Goal: Task Accomplishment & Management: Complete application form

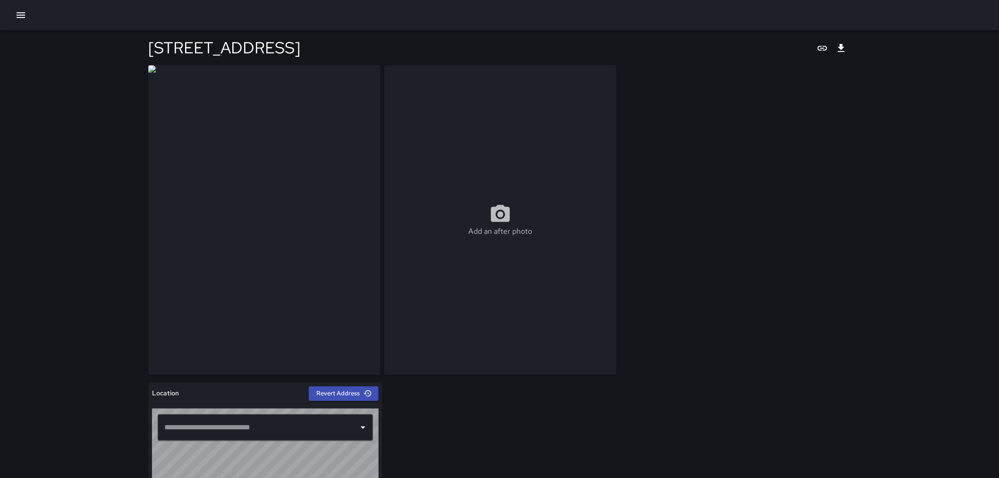
type input "**********"
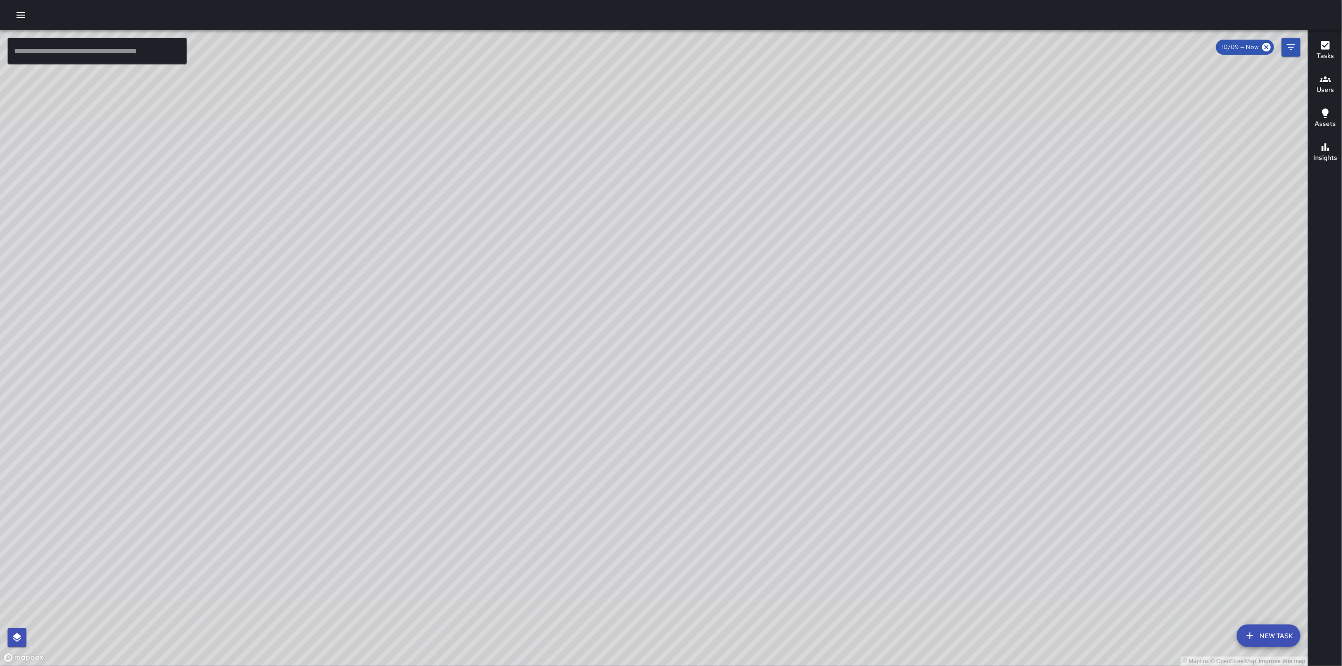
drag, startPoint x: 609, startPoint y: 326, endPoint x: 926, endPoint y: 312, distance: 317.9
click at [926, 312] on div "© Mapbox © OpenStreetMap Improve this map" at bounding box center [654, 348] width 1308 height 636
drag, startPoint x: 621, startPoint y: 282, endPoint x: 713, endPoint y: 263, distance: 94.0
click at [713, 263] on div "© Mapbox © OpenStreetMap Improve this map" at bounding box center [654, 348] width 1308 height 636
drag, startPoint x: 596, startPoint y: 250, endPoint x: 715, endPoint y: 234, distance: 120.5
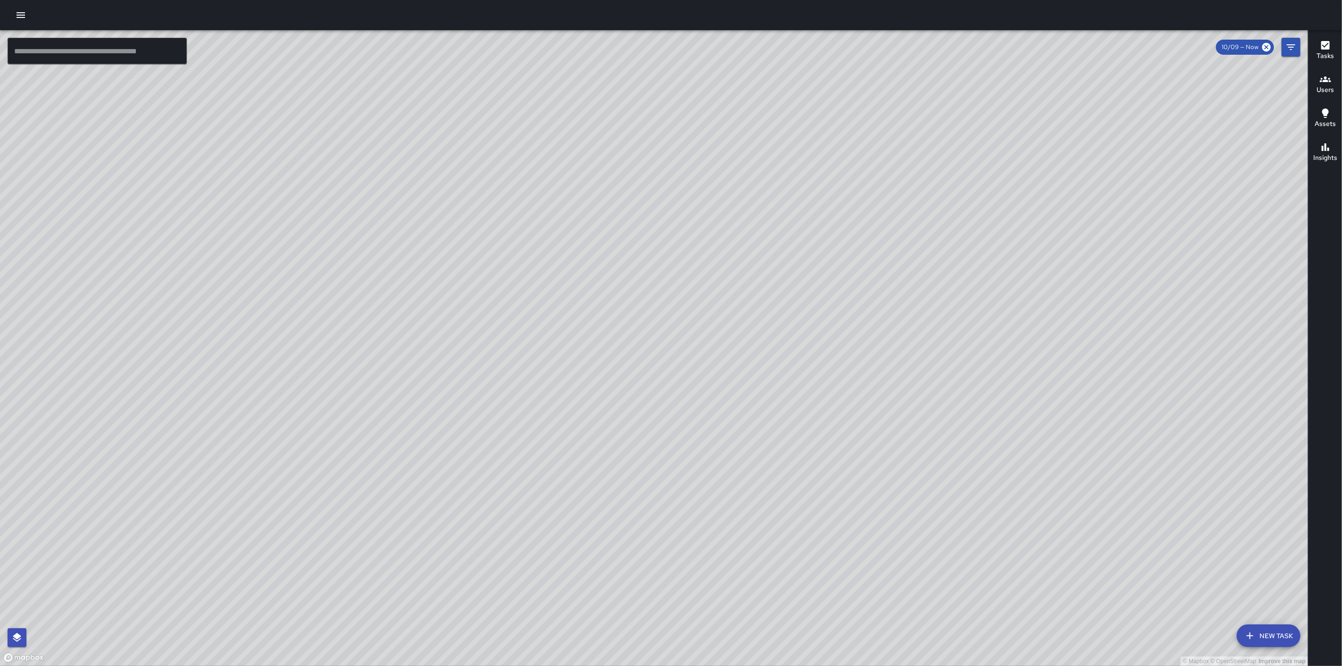
click at [715, 234] on div "© Mapbox © OpenStreetMap Improve this map" at bounding box center [654, 348] width 1308 height 636
drag, startPoint x: 667, startPoint y: 268, endPoint x: 750, endPoint y: 261, distance: 83.8
click at [750, 261] on div "© Mapbox © OpenStreetMap Improve this map" at bounding box center [654, 348] width 1308 height 636
drag, startPoint x: 770, startPoint y: 331, endPoint x: 876, endPoint y: 208, distance: 162.0
click at [874, 209] on div "© Mapbox © OpenStreetMap Improve this map" at bounding box center [654, 348] width 1308 height 636
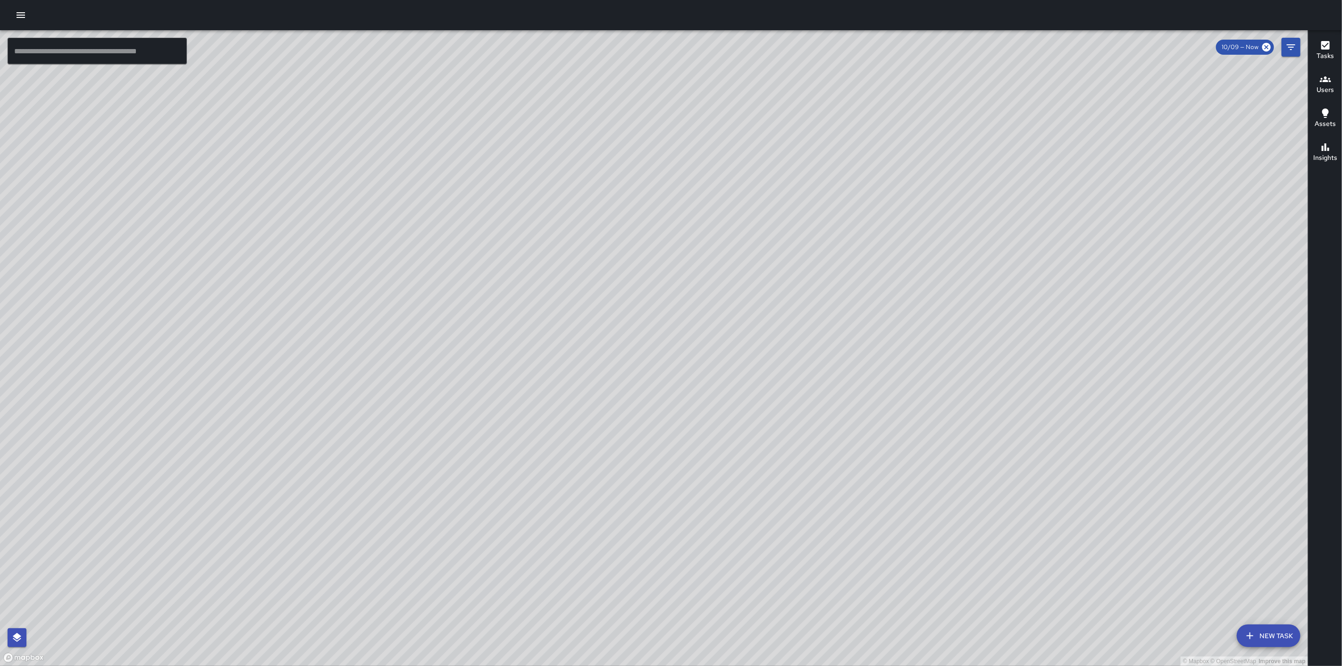
drag, startPoint x: 755, startPoint y: 419, endPoint x: 865, endPoint y: 317, distance: 149.6
click at [860, 319] on div "© Mapbox © OpenStreetMap Improve this map" at bounding box center [654, 348] width 1308 height 636
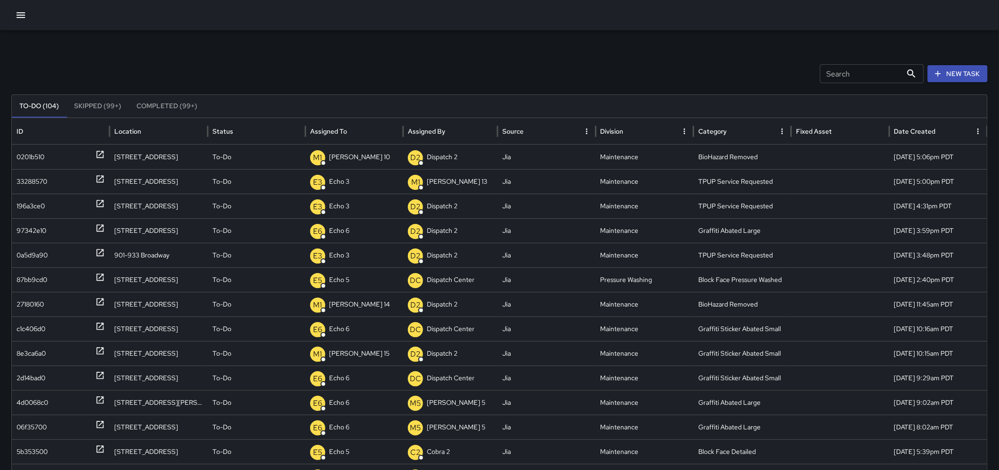
click at [980, 75] on button "New Task" at bounding box center [957, 73] width 60 height 17
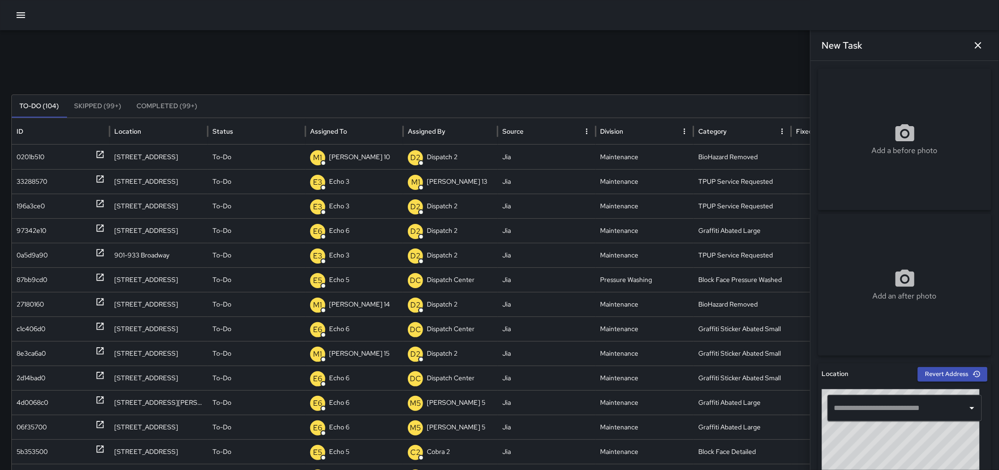
click at [880, 411] on input "text" at bounding box center [898, 408] width 132 height 18
paste input "**********"
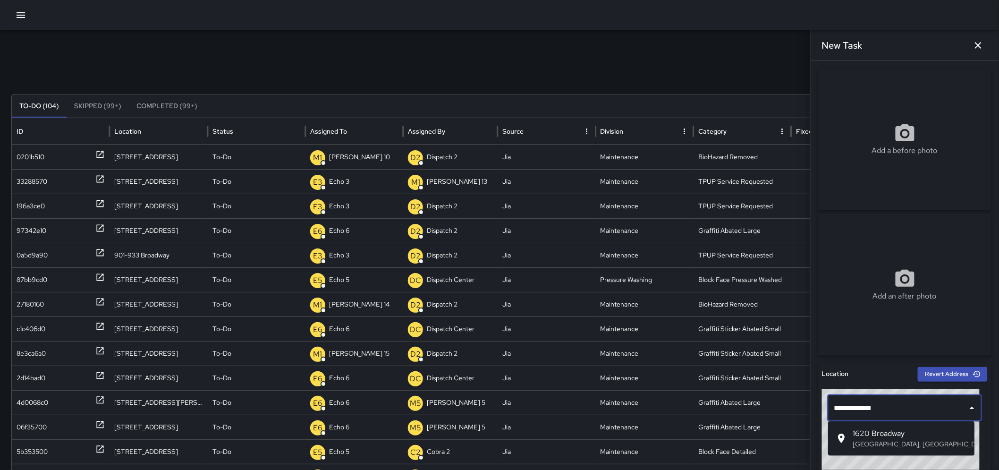
click at [870, 440] on p "Oakland, CA, USA" at bounding box center [909, 443] width 114 height 9
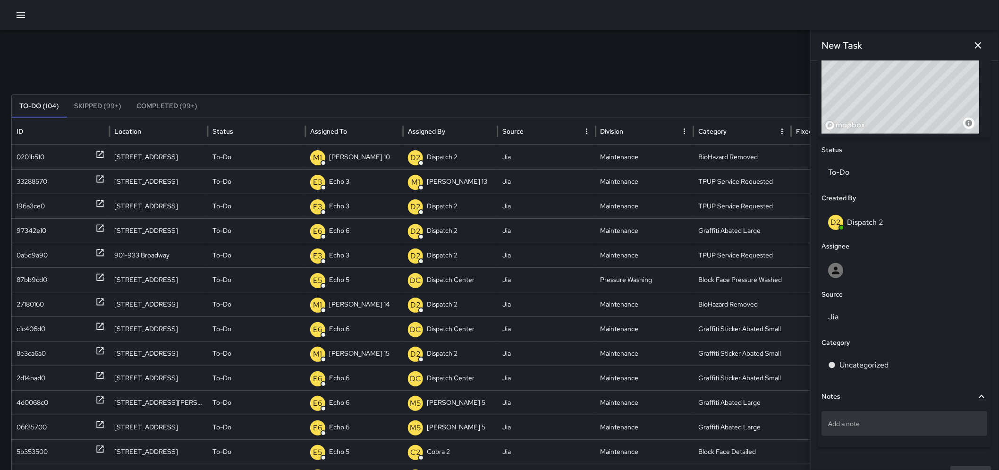
scroll to position [375, 0]
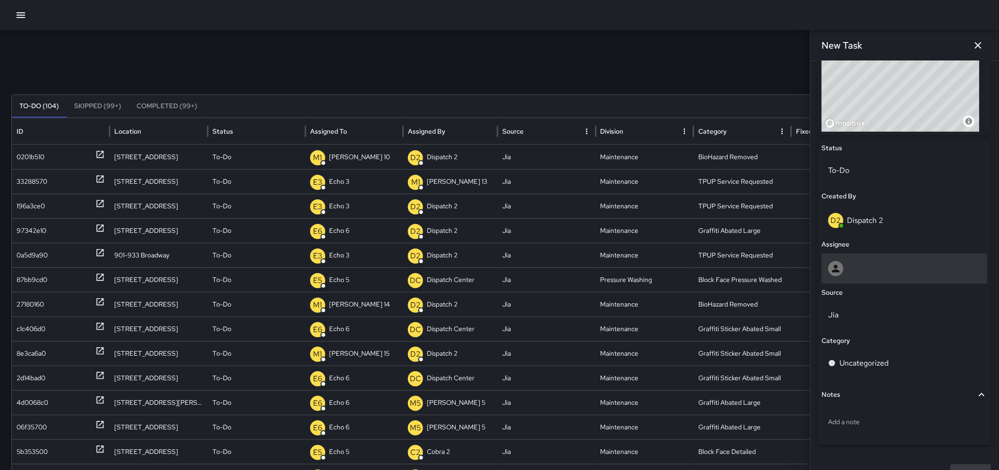
type input "**********"
click at [857, 279] on div at bounding box center [905, 268] width 166 height 30
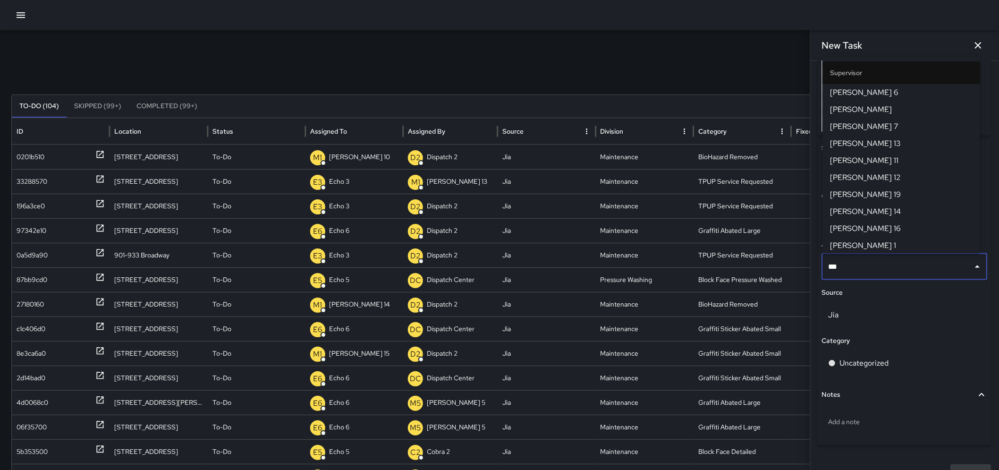
type input "****"
click at [865, 128] on span "[PERSON_NAME] 13" at bounding box center [901, 126] width 143 height 11
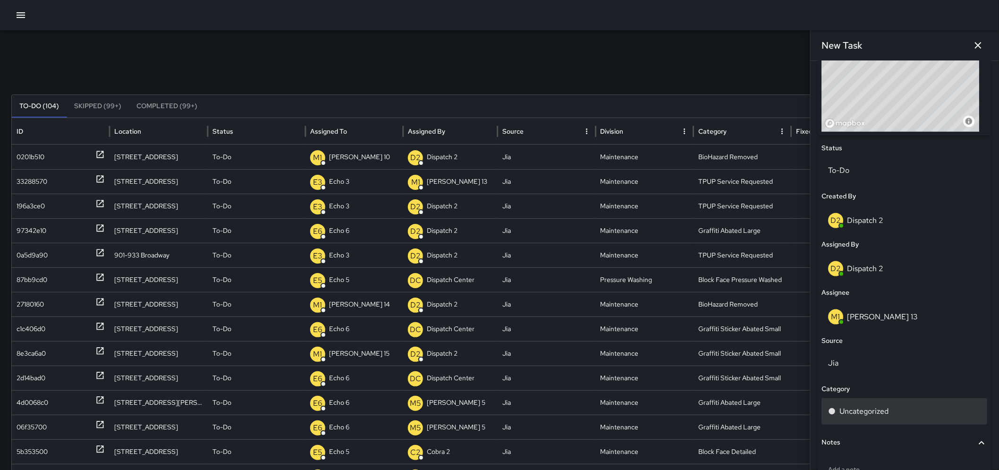
click at [859, 405] on p "Uncategorized" at bounding box center [864, 410] width 49 height 11
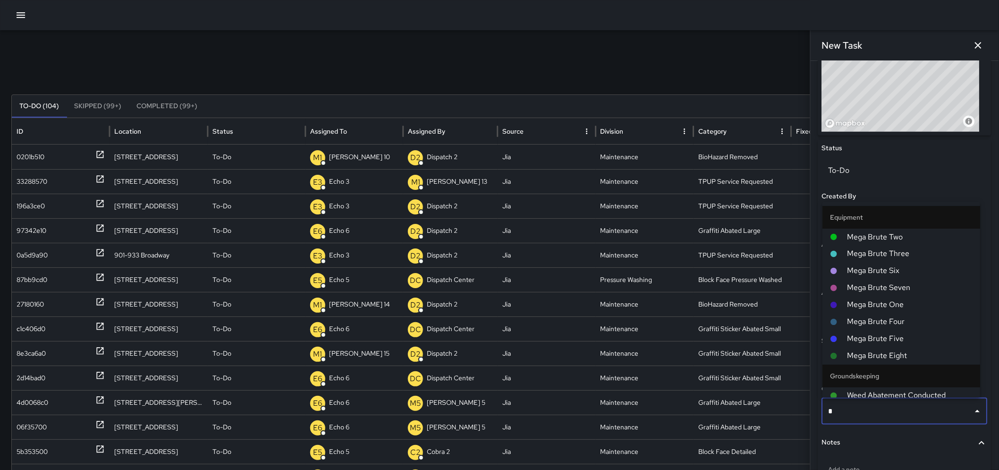
type input "**"
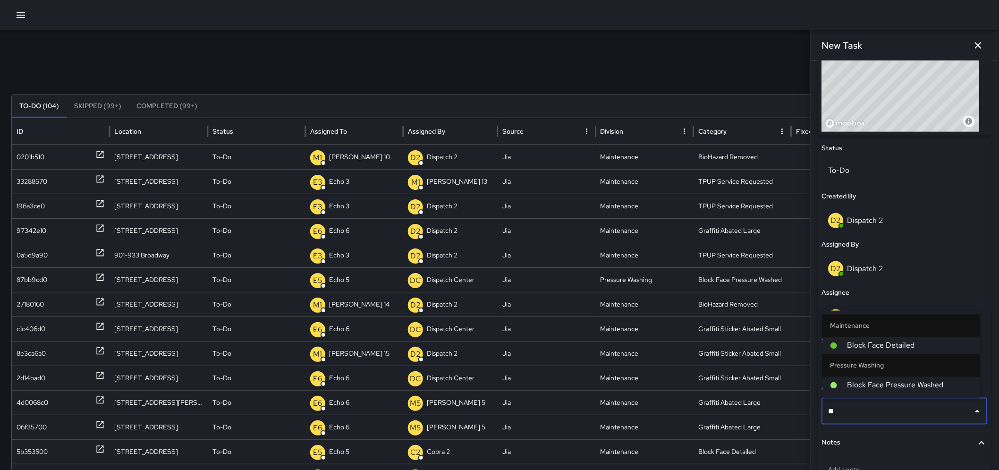
click at [931, 341] on span "Block Face Detailed" at bounding box center [910, 345] width 126 height 11
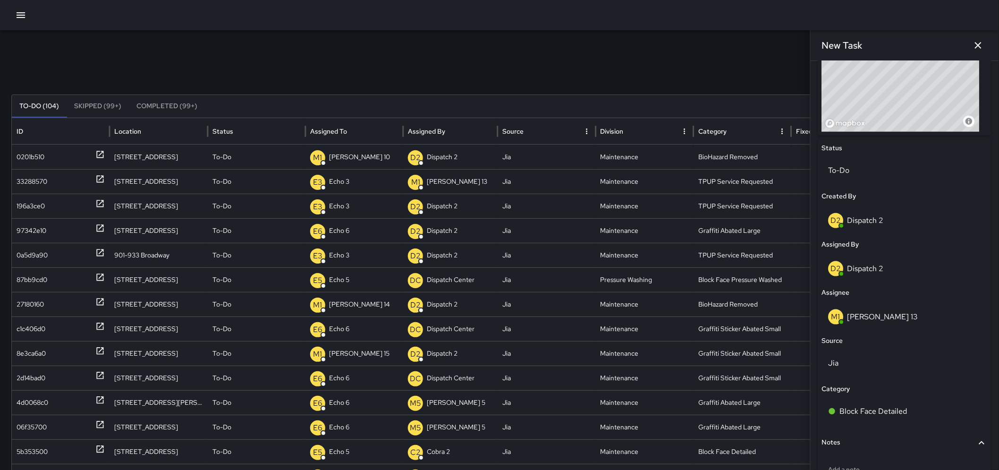
scroll to position [441, 0]
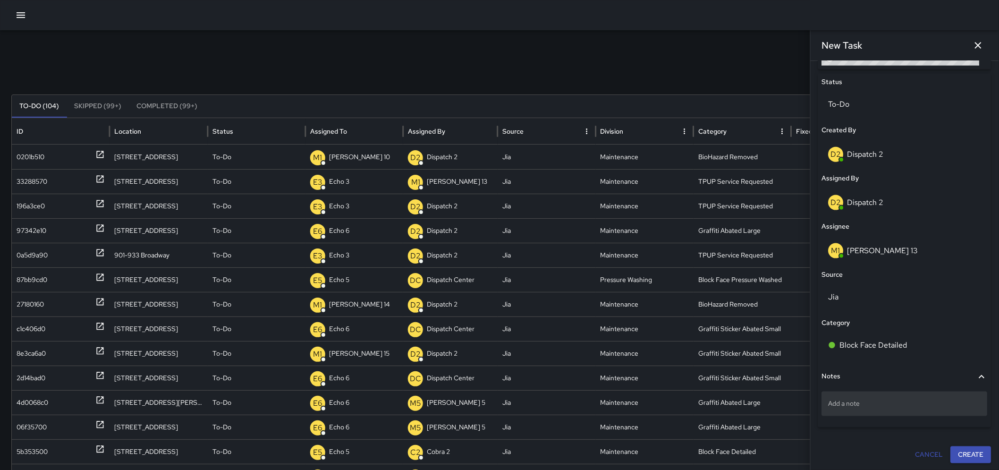
click at [897, 403] on p "Add a note" at bounding box center [904, 403] width 152 height 9
type textarea "*"
click at [898, 402] on textarea "**********" at bounding box center [900, 403] width 144 height 9
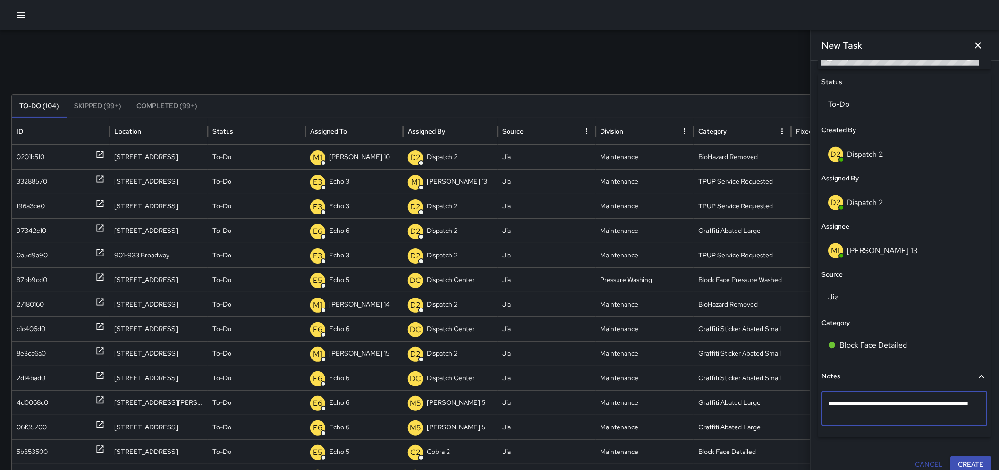
click at [890, 414] on textarea "**********" at bounding box center [900, 408] width 144 height 19
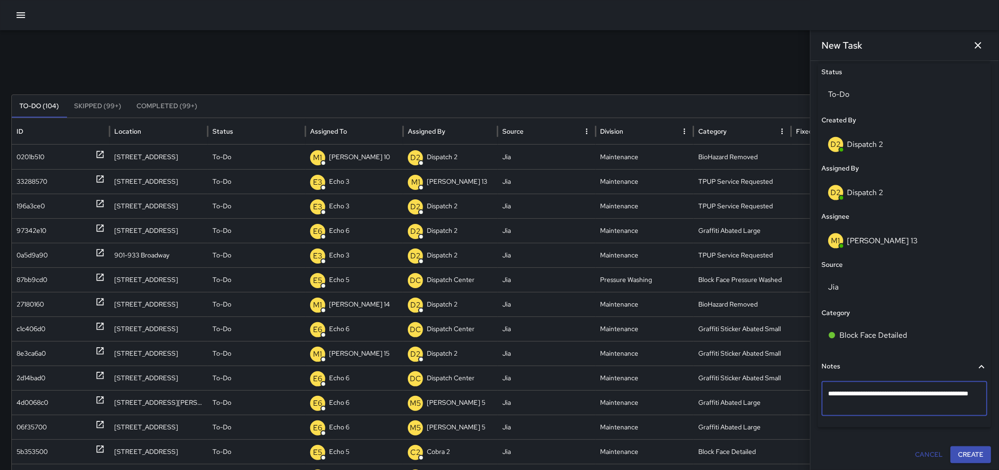
click at [899, 392] on textarea "**********" at bounding box center [900, 398] width 144 height 19
type textarea "**********"
click at [968, 456] on button "Create" at bounding box center [971, 454] width 41 height 17
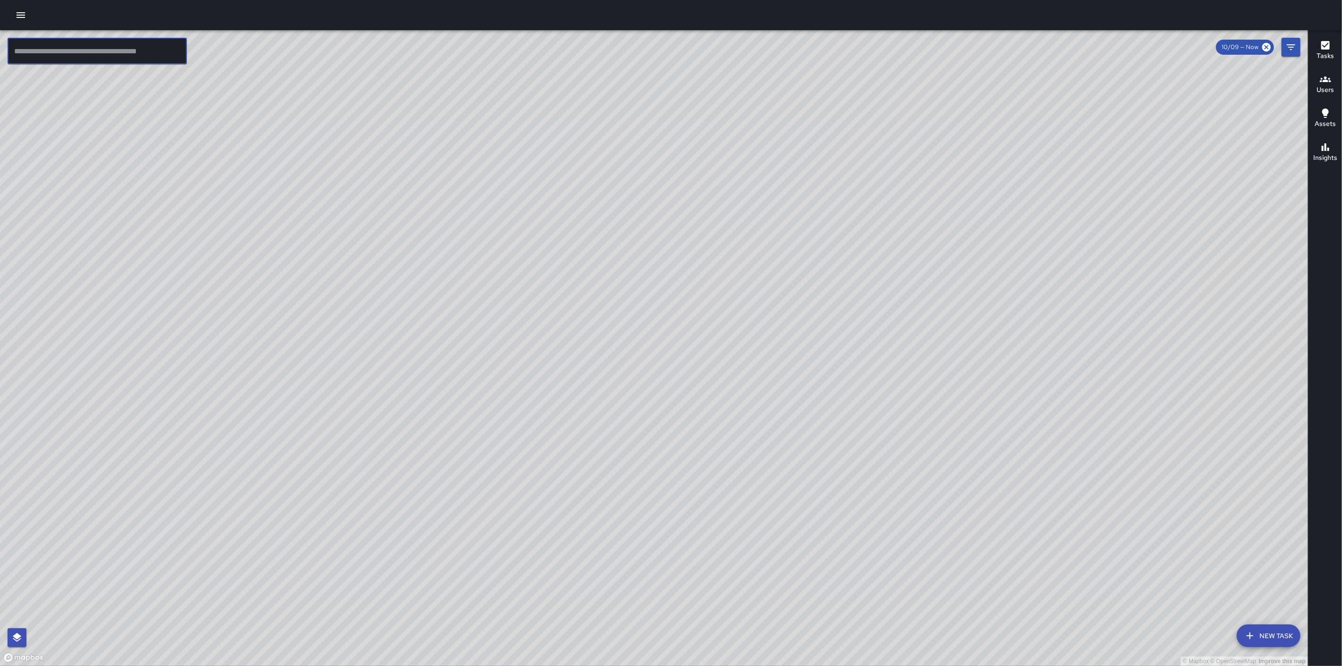
click at [122, 59] on input "text" at bounding box center [97, 51] width 179 height 26
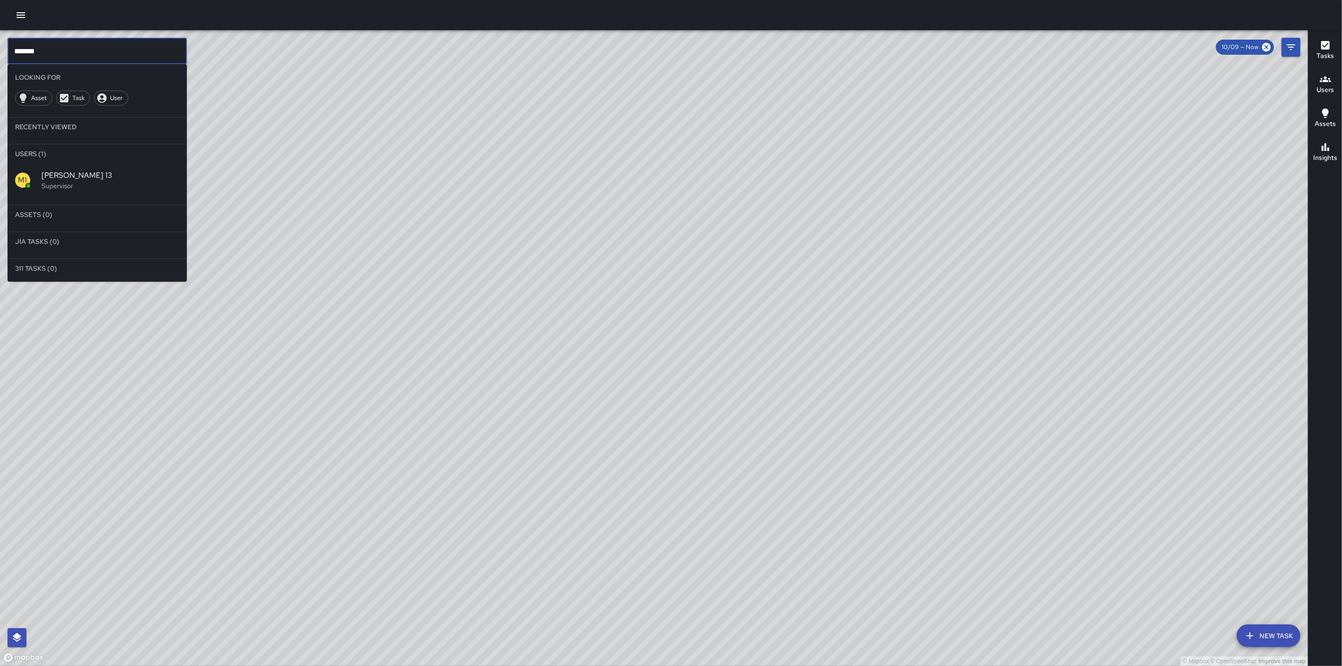
type input "*******"
click at [79, 177] on span "[PERSON_NAME] 13" at bounding box center [111, 175] width 138 height 11
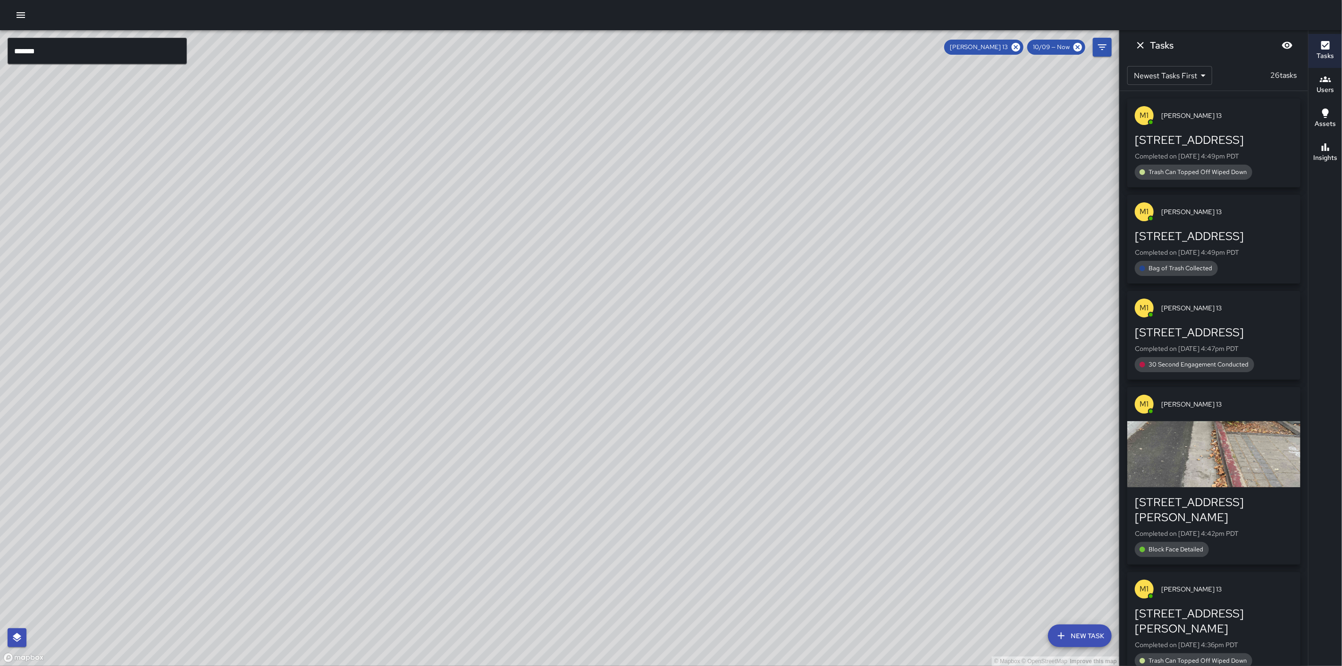
drag, startPoint x: 824, startPoint y: 234, endPoint x: 740, endPoint y: 505, distance: 284.2
click at [740, 505] on div "© Mapbox © OpenStreetMap Improve this map" at bounding box center [560, 348] width 1120 height 636
drag, startPoint x: 574, startPoint y: 291, endPoint x: 658, endPoint y: 234, distance: 100.9
click at [658, 234] on div "© Mapbox © OpenStreetMap Improve this map" at bounding box center [560, 348] width 1120 height 636
drag, startPoint x: 645, startPoint y: 140, endPoint x: 674, endPoint y: 234, distance: 98.2
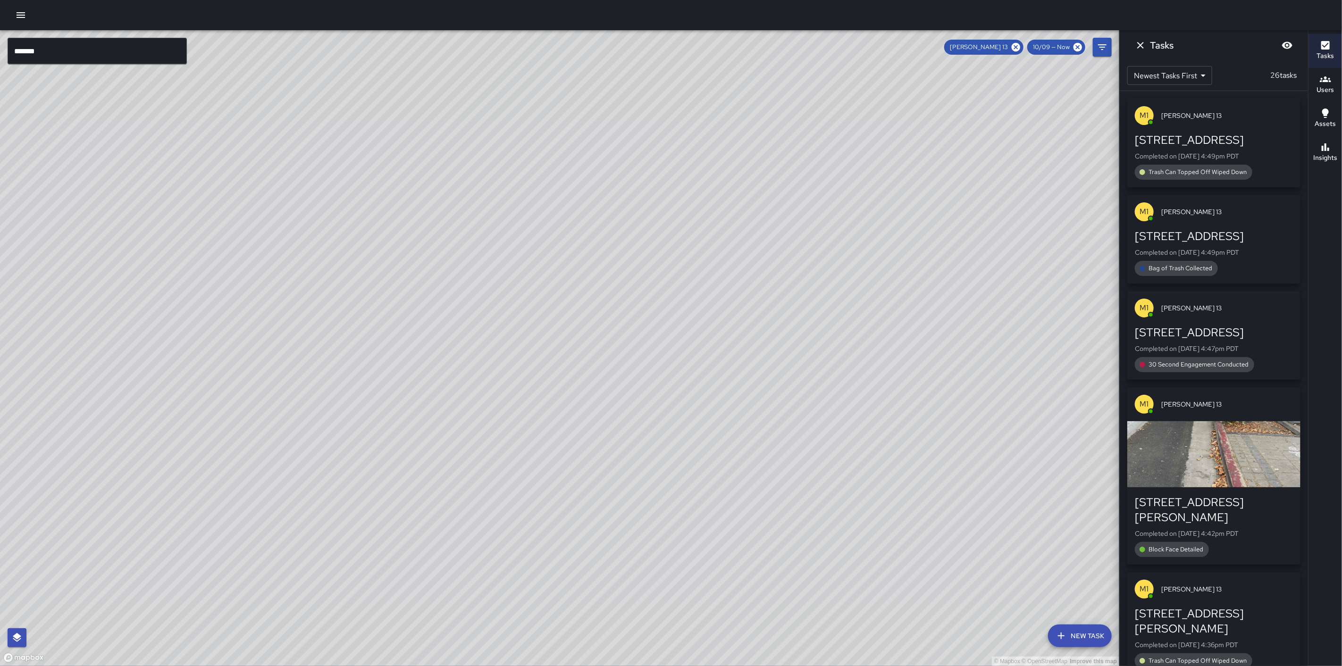
click at [553, 239] on div "© Mapbox © OpenStreetMap Improve this map" at bounding box center [560, 348] width 1120 height 636
drag, startPoint x: 699, startPoint y: 195, endPoint x: 649, endPoint y: 274, distance: 94.0
click at [649, 274] on div "© Mapbox © OpenStreetMap Improve this map" at bounding box center [560, 348] width 1120 height 636
drag, startPoint x: 730, startPoint y: 346, endPoint x: 779, endPoint y: 160, distance: 192.3
click at [779, 160] on div "© Mapbox © OpenStreetMap Improve this map" at bounding box center [560, 348] width 1120 height 636
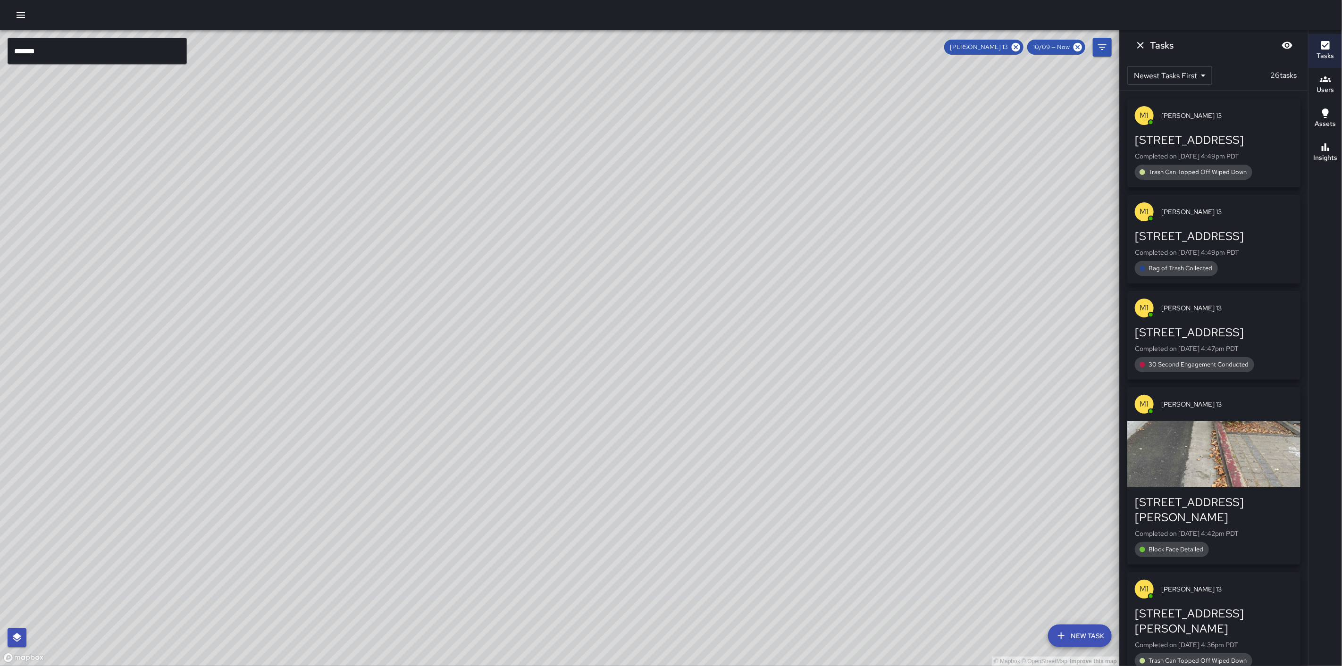
drag, startPoint x: 751, startPoint y: 378, endPoint x: 793, endPoint y: 249, distance: 135.5
click at [793, 249] on div "© Mapbox © OpenStreetMap Improve this map" at bounding box center [560, 348] width 1120 height 636
drag, startPoint x: 795, startPoint y: 374, endPoint x: 755, endPoint y: 328, distance: 60.9
click at [755, 328] on div "© Mapbox © OpenStreetMap Improve this map" at bounding box center [560, 348] width 1120 height 636
drag, startPoint x: 600, startPoint y: 338, endPoint x: 710, endPoint y: 400, distance: 126.4
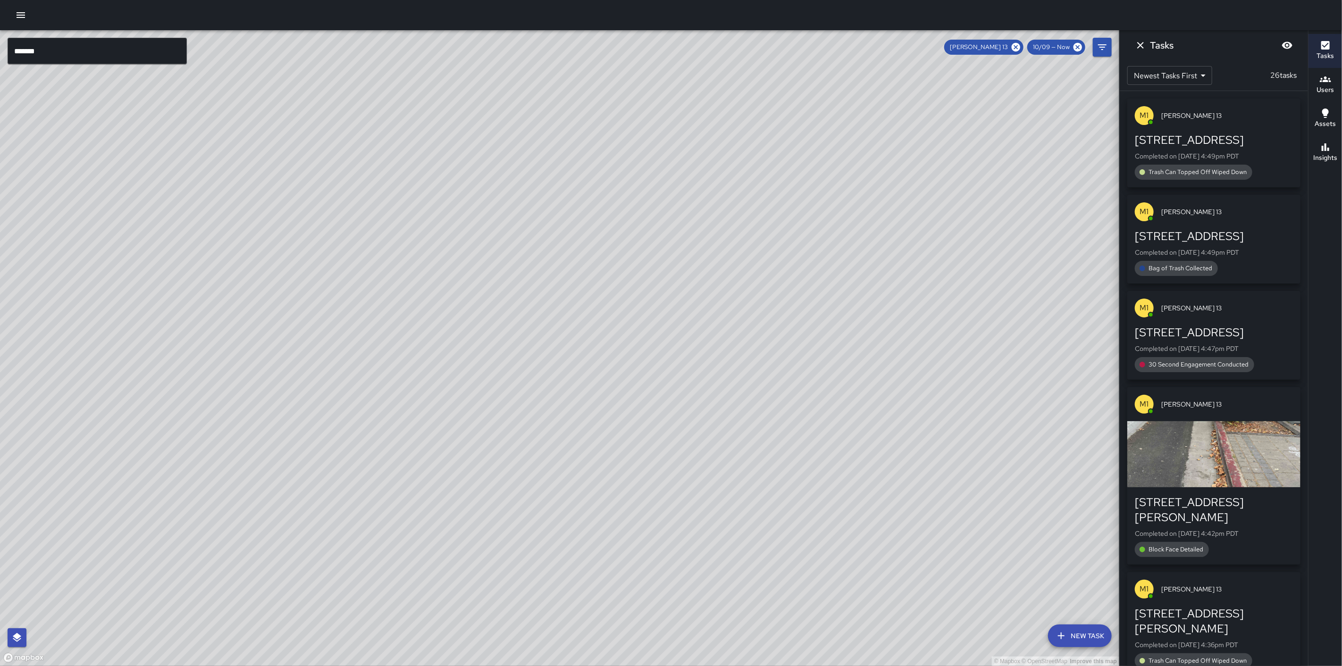
click at [710, 400] on div "© Mapbox © OpenStreetMap Improve this map" at bounding box center [560, 348] width 1120 height 636
drag, startPoint x: 494, startPoint y: 286, endPoint x: 482, endPoint y: 396, distance: 110.7
click at [440, 477] on div "© Mapbox © OpenStreetMap Improve this map" at bounding box center [560, 348] width 1120 height 636
drag, startPoint x: 515, startPoint y: 237, endPoint x: 429, endPoint y: 538, distance: 312.8
click at [429, 538] on div "© Mapbox © OpenStreetMap Improve this map" at bounding box center [560, 348] width 1120 height 636
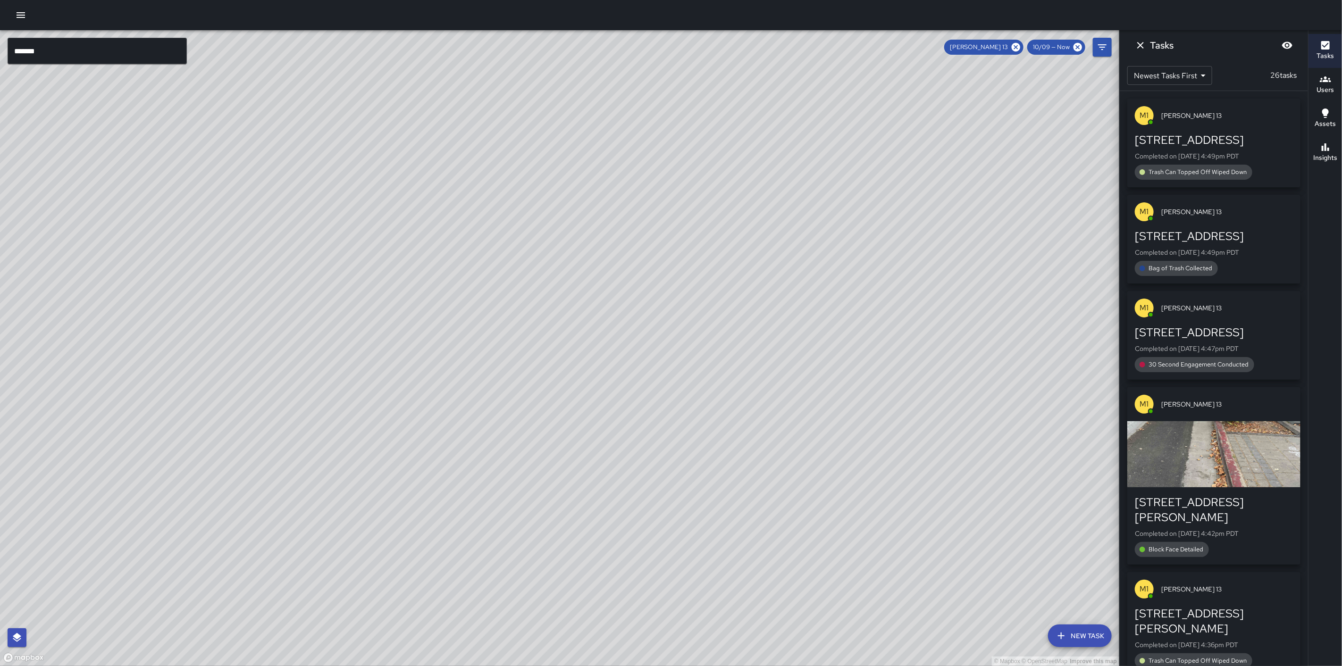
drag, startPoint x: 748, startPoint y: 244, endPoint x: 690, endPoint y: 576, distance: 336.8
click at [690, 576] on div "© Mapbox © OpenStreetMap Improve this map" at bounding box center [560, 348] width 1120 height 636
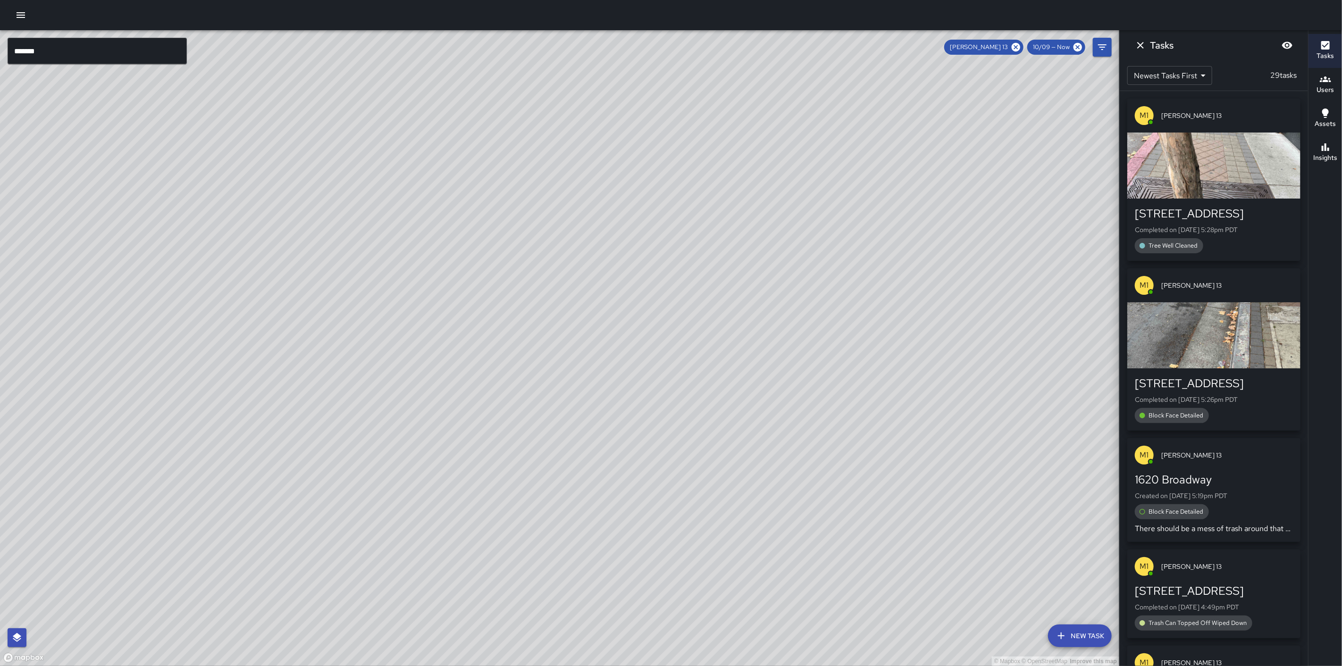
click at [1020, 41] on div "[PERSON_NAME] 13" at bounding box center [983, 47] width 79 height 15
click at [1016, 45] on icon at bounding box center [1016, 47] width 8 height 8
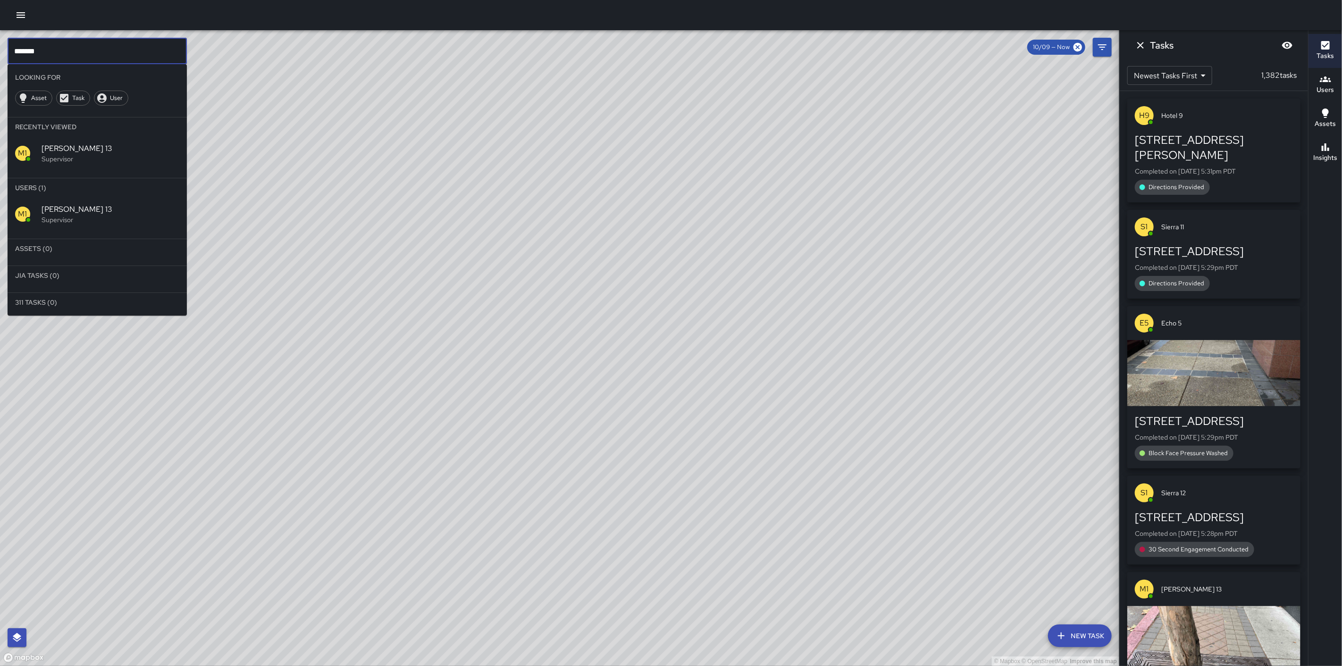
click at [143, 56] on input "*******" at bounding box center [97, 51] width 179 height 26
drag, startPoint x: 119, startPoint y: 55, endPoint x: 0, endPoint y: 60, distance: 119.5
click at [0, 60] on div "© Mapbox © OpenStreetMap Improve this map ******* ​ Looking For Asset Task User…" at bounding box center [560, 348] width 1120 height 636
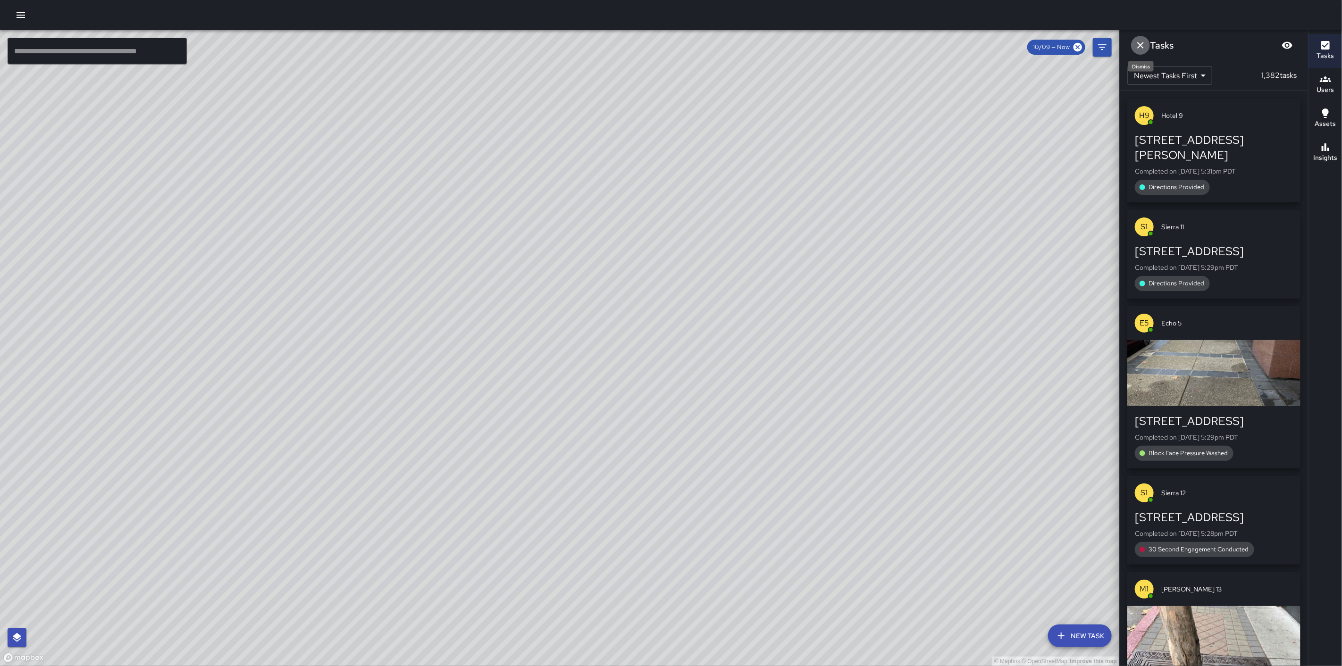
click at [1145, 43] on icon "Dismiss" at bounding box center [1140, 45] width 11 height 11
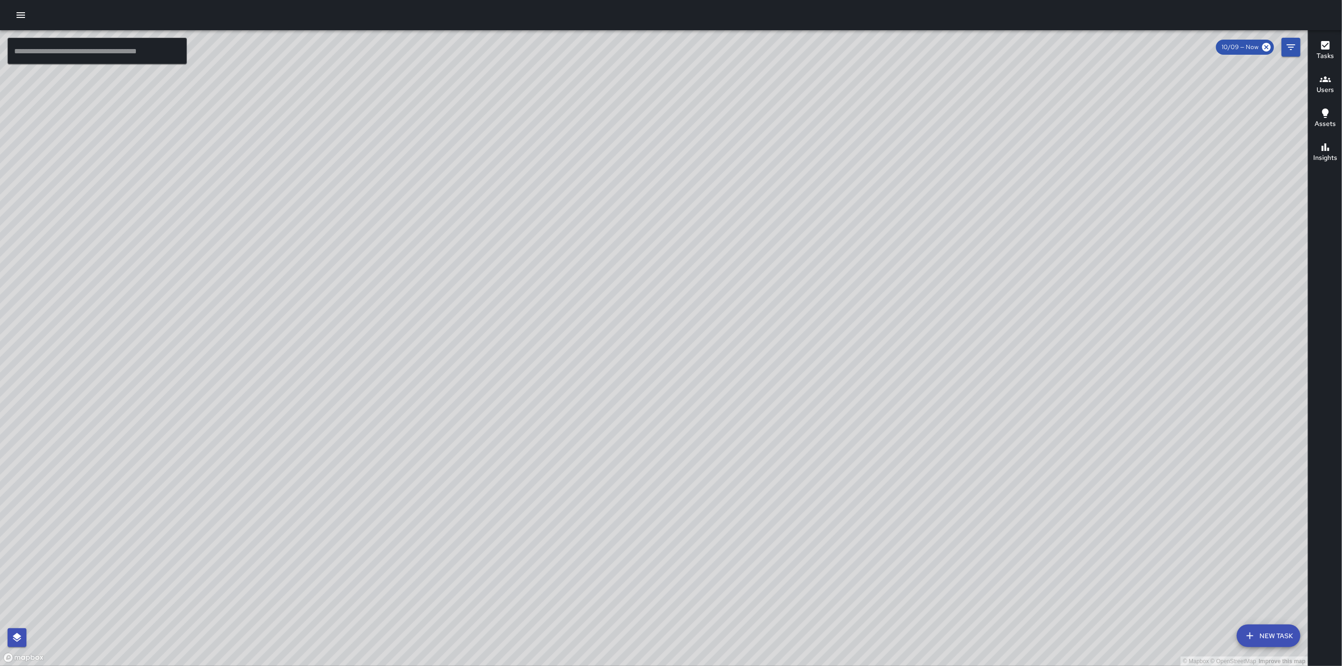
drag, startPoint x: 833, startPoint y: 278, endPoint x: 641, endPoint y: 388, distance: 220.7
click at [641, 388] on div "© Mapbox © OpenStreetMap Improve this map" at bounding box center [654, 348] width 1308 height 636
drag, startPoint x: 717, startPoint y: 380, endPoint x: 730, endPoint y: 228, distance: 152.9
click at [730, 228] on div "© Mapbox © OpenStreetMap Improve this map" at bounding box center [654, 348] width 1308 height 636
drag, startPoint x: 529, startPoint y: 440, endPoint x: 713, endPoint y: 409, distance: 186.1
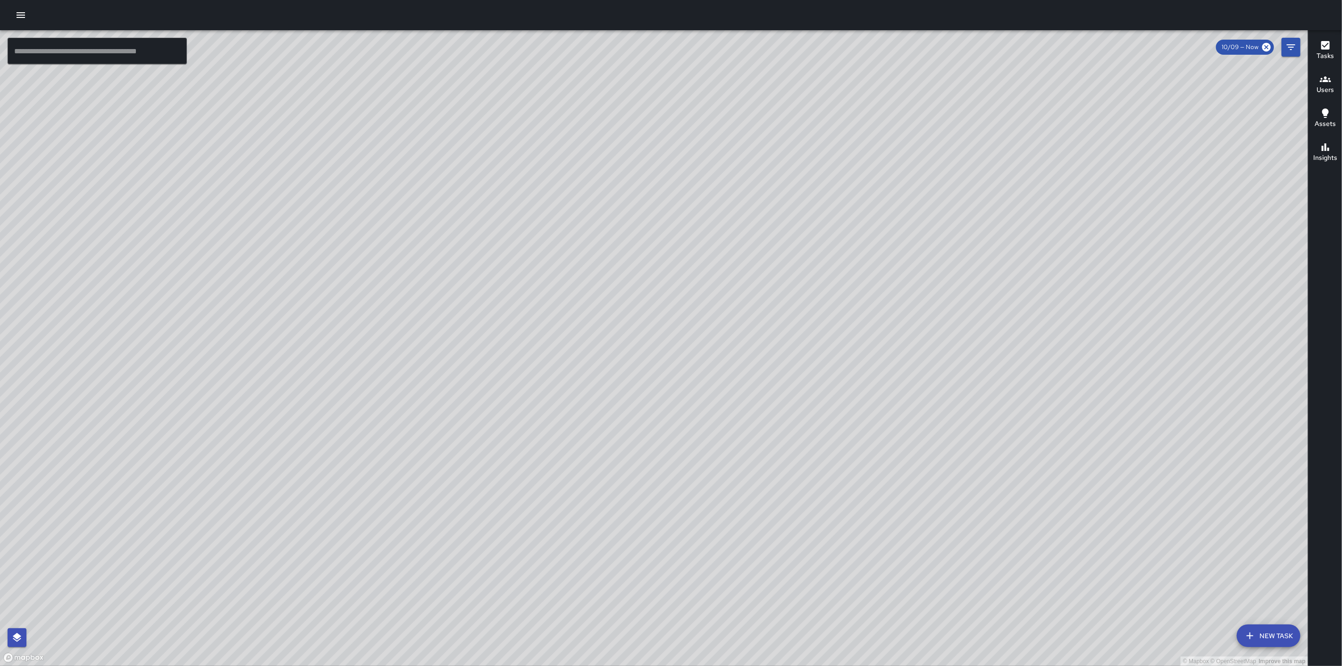
click at [723, 406] on div "© Mapbox © OpenStreetMap Improve this map" at bounding box center [654, 348] width 1308 height 636
drag, startPoint x: 416, startPoint y: 471, endPoint x: 470, endPoint y: 295, distance: 184.1
click at [470, 295] on div "© Mapbox © OpenStreetMap Improve this map" at bounding box center [654, 348] width 1308 height 636
drag, startPoint x: 520, startPoint y: 109, endPoint x: 369, endPoint y: 612, distance: 524.7
click at [369, 612] on div "© Mapbox © OpenStreetMap Improve this map" at bounding box center [654, 348] width 1308 height 636
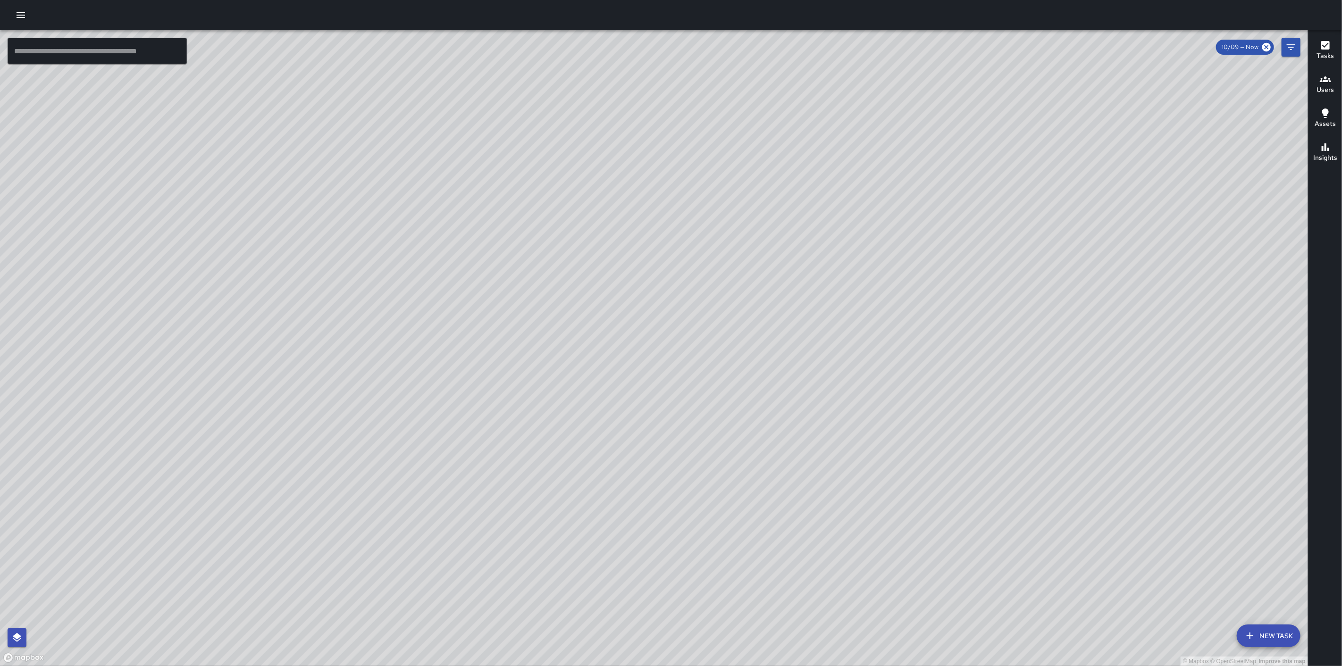
drag, startPoint x: 651, startPoint y: 589, endPoint x: 671, endPoint y: 382, distance: 207.2
click at [671, 382] on div "© Mapbox © OpenStreetMap Improve this map" at bounding box center [654, 348] width 1308 height 636
drag, startPoint x: 559, startPoint y: 475, endPoint x: 689, endPoint y: 453, distance: 131.6
click at [689, 453] on div "© Mapbox © OpenStreetMap Improve this map" at bounding box center [654, 348] width 1308 height 636
drag, startPoint x: 634, startPoint y: 432, endPoint x: 652, endPoint y: 354, distance: 79.6
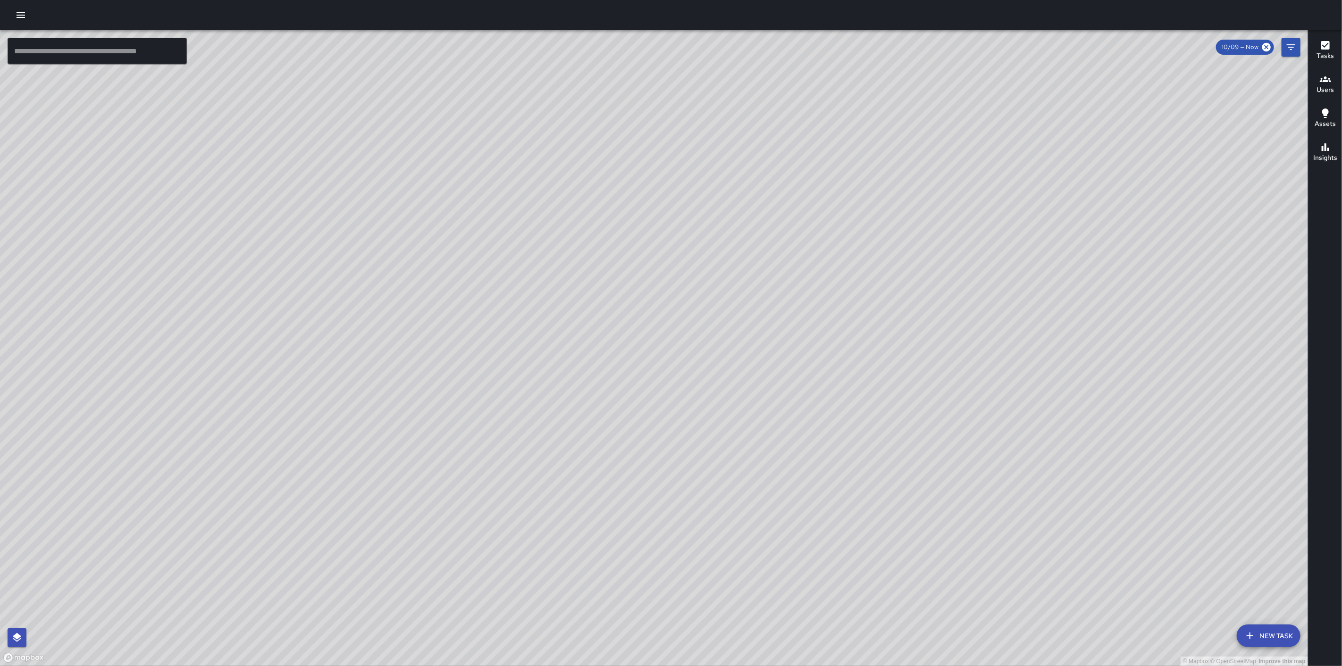
click at [652, 355] on div "© Mapbox © OpenStreetMap Improve this map" at bounding box center [654, 348] width 1308 height 636
drag, startPoint x: 594, startPoint y: 473, endPoint x: 614, endPoint y: 276, distance: 198.3
click at [632, 282] on div "© Mapbox © OpenStreetMap Improve this map" at bounding box center [654, 348] width 1308 height 636
drag, startPoint x: 498, startPoint y: 376, endPoint x: 593, endPoint y: 364, distance: 96.1
click at [593, 364] on div "© Mapbox © OpenStreetMap Improve this map" at bounding box center [654, 348] width 1308 height 636
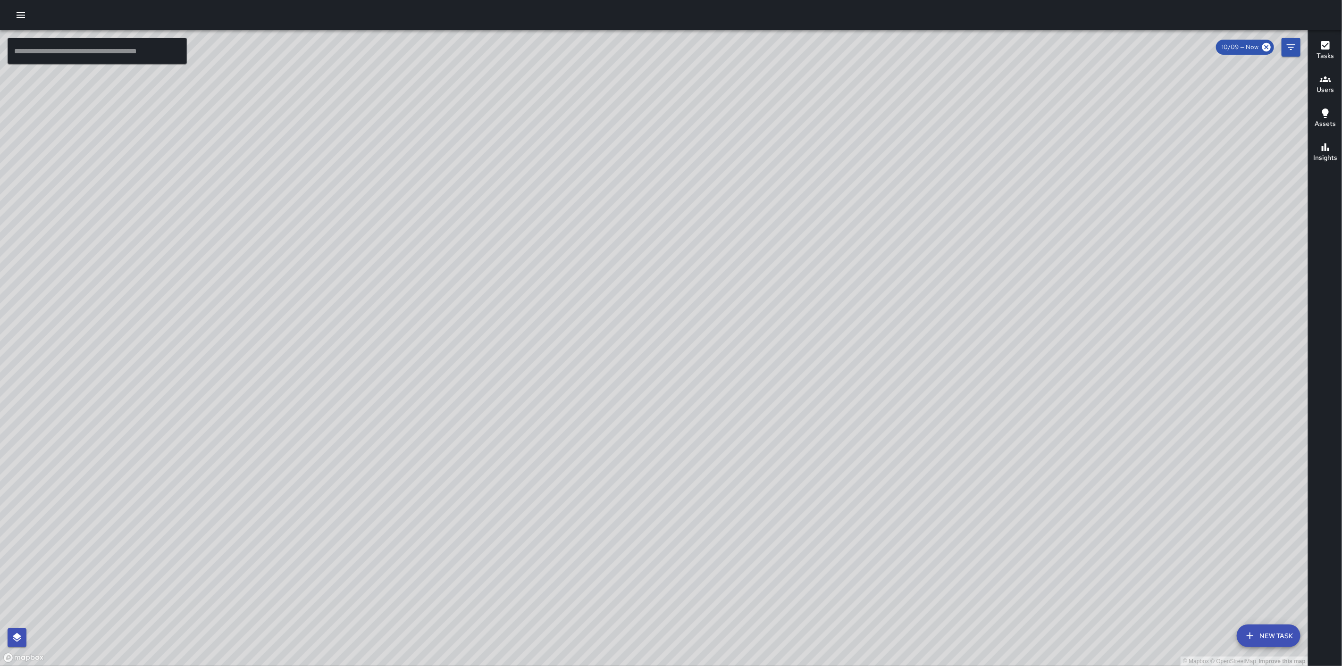
drag, startPoint x: 383, startPoint y: 466, endPoint x: 464, endPoint y: 458, distance: 81.6
click at [464, 458] on div "© Mapbox © OpenStreetMap Improve this map" at bounding box center [654, 348] width 1308 height 636
drag, startPoint x: 471, startPoint y: 443, endPoint x: 534, endPoint y: 270, distance: 183.7
click at [544, 262] on div "© Mapbox © OpenStreetMap Improve this map" at bounding box center [654, 348] width 1308 height 636
drag, startPoint x: 507, startPoint y: 545, endPoint x: 648, endPoint y: 267, distance: 311.6
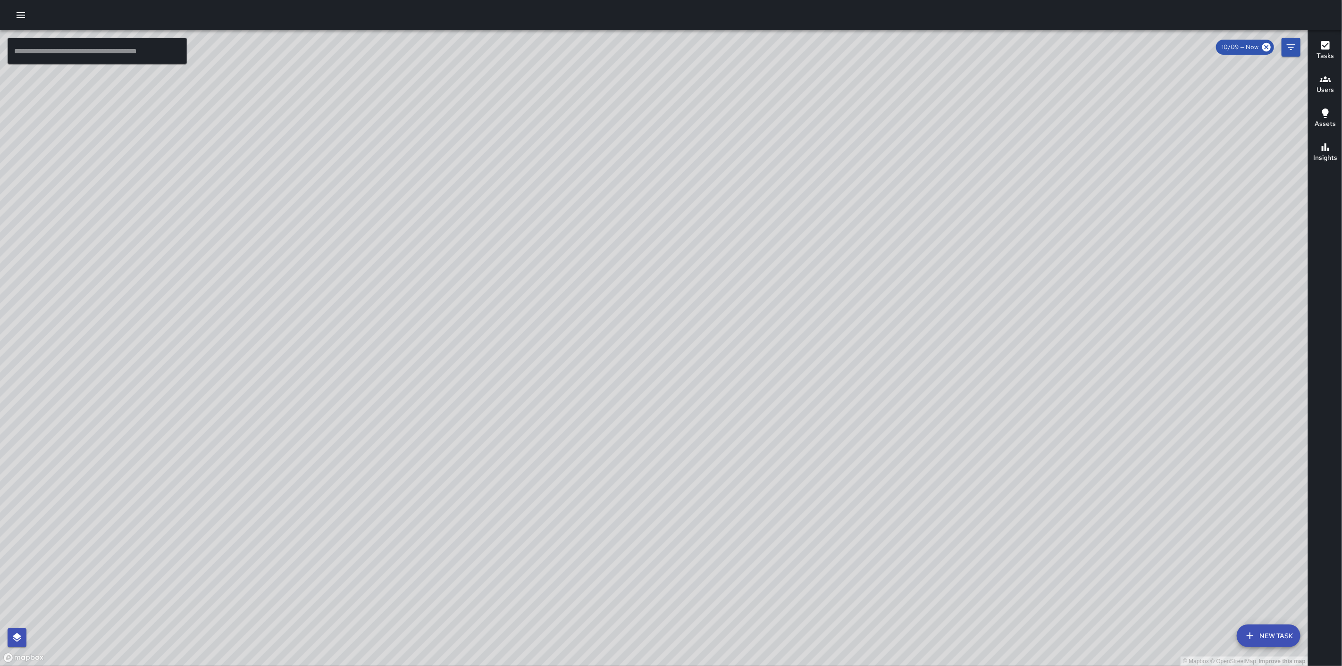
click at [647, 267] on div "© Mapbox © OpenStreetMap Improve this map" at bounding box center [654, 348] width 1308 height 636
click at [579, 513] on div "© Mapbox © OpenStreetMap Improve this map" at bounding box center [654, 348] width 1308 height 636
drag, startPoint x: 498, startPoint y: 280, endPoint x: 672, endPoint y: 328, distance: 180.4
click at [672, 328] on div "© Mapbox © OpenStreetMap Improve this map" at bounding box center [654, 348] width 1308 height 636
drag, startPoint x: 1022, startPoint y: 524, endPoint x: 700, endPoint y: 449, distance: 330.6
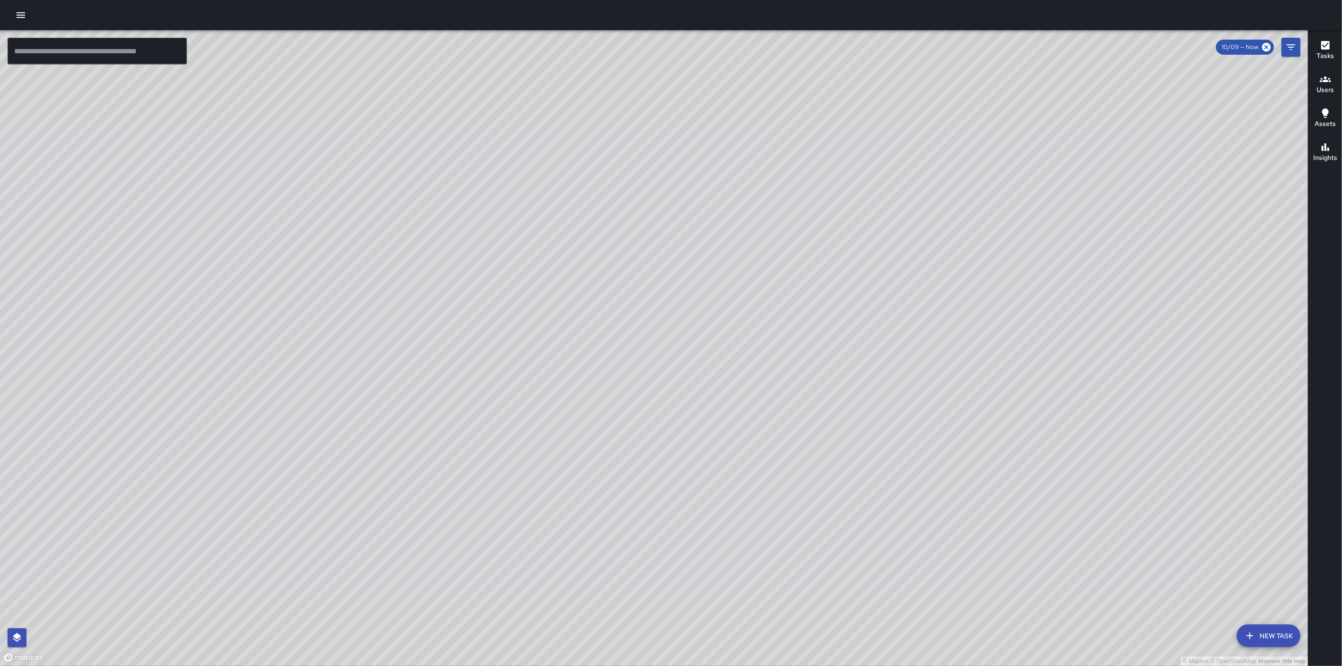
click at [700, 449] on div "© Mapbox © OpenStreetMap Improve this map" at bounding box center [654, 348] width 1308 height 636
drag, startPoint x: 813, startPoint y: 528, endPoint x: 886, endPoint y: 369, distance: 175.1
click at [886, 369] on div "© Mapbox © OpenStreetMap Improve this map" at bounding box center [654, 348] width 1308 height 636
drag, startPoint x: 836, startPoint y: 480, endPoint x: 847, endPoint y: 402, distance: 78.2
click at [847, 402] on div "© Mapbox © OpenStreetMap Improve this map" at bounding box center [654, 348] width 1308 height 636
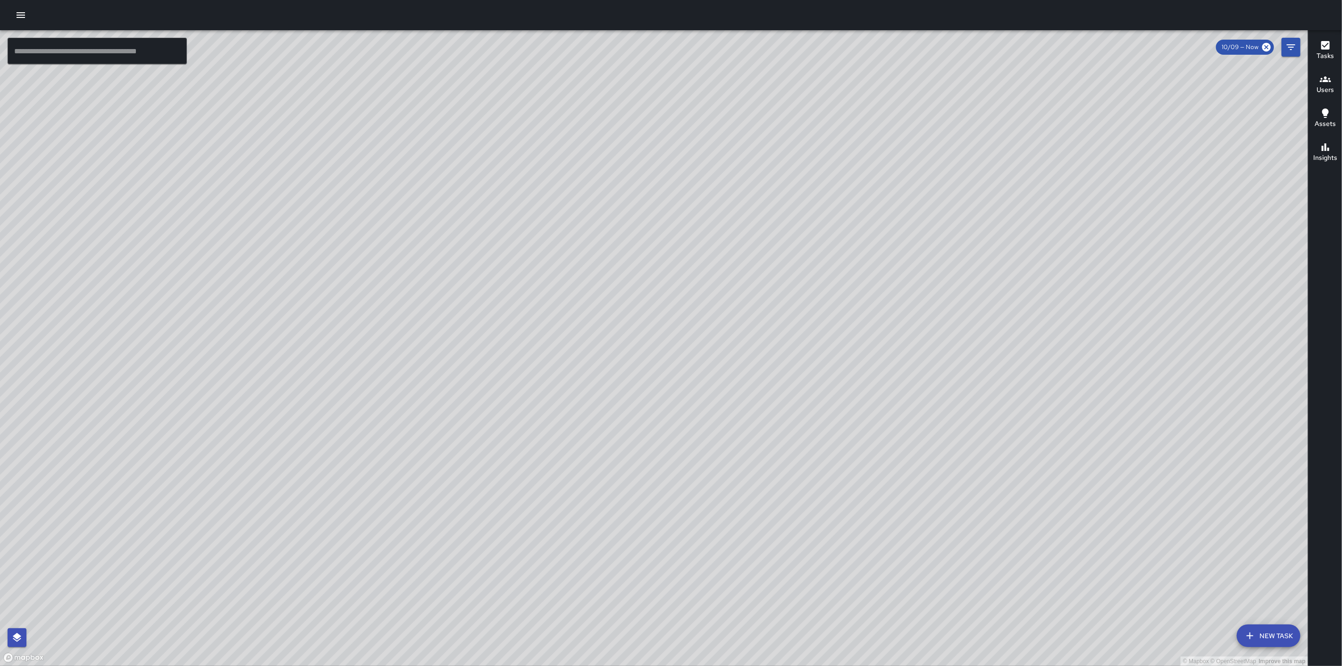
drag, startPoint x: 880, startPoint y: 189, endPoint x: 880, endPoint y: 228, distance: 39.6
click at [880, 228] on div "© Mapbox © OpenStreetMap Improve this map" at bounding box center [654, 348] width 1308 height 636
drag, startPoint x: 907, startPoint y: 227, endPoint x: 935, endPoint y: 291, distance: 69.1
click at [935, 291] on div "© Mapbox © OpenStreetMap Improve this map" at bounding box center [654, 348] width 1308 height 636
drag, startPoint x: 947, startPoint y: 288, endPoint x: 770, endPoint y: 594, distance: 353.0
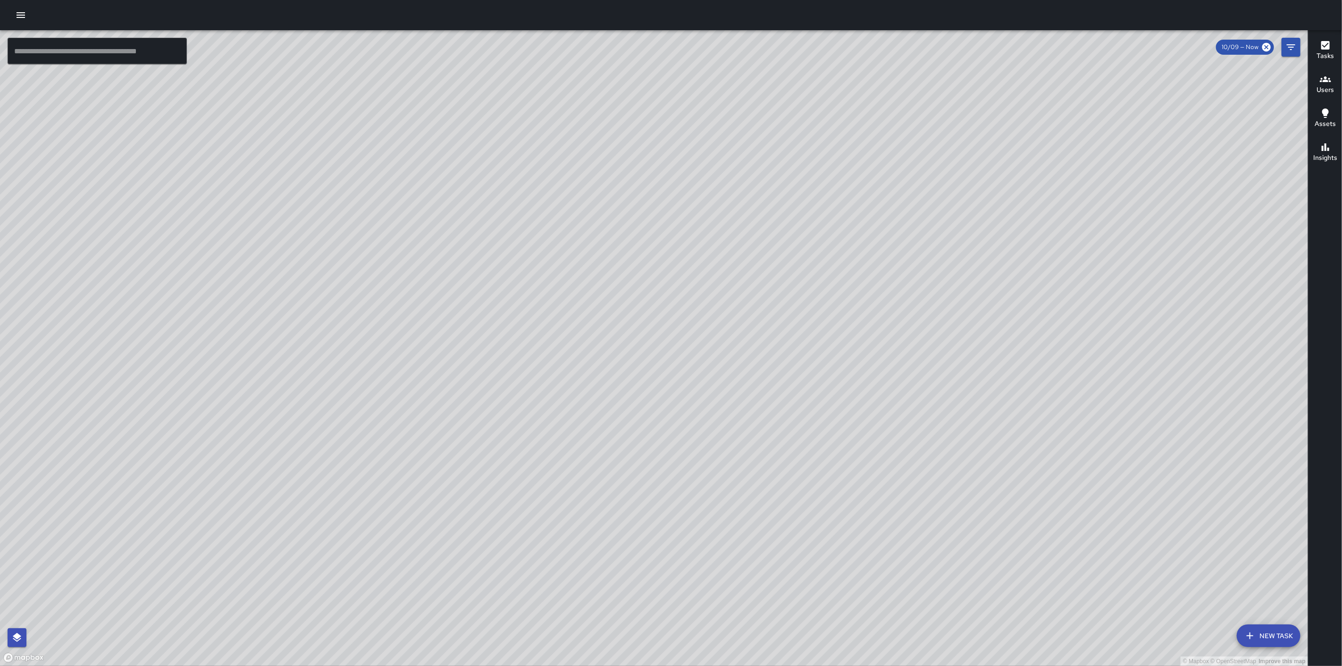
click at [742, 622] on div "© Mapbox © OpenStreetMap Improve this map" at bounding box center [654, 348] width 1308 height 636
drag, startPoint x: 1005, startPoint y: 240, endPoint x: 823, endPoint y: 472, distance: 295.2
click at [823, 472] on div "© Mapbox © OpenStreetMap Improve this map" at bounding box center [654, 348] width 1308 height 636
drag, startPoint x: 858, startPoint y: 444, endPoint x: 886, endPoint y: 433, distance: 30.3
click at [886, 433] on div "© Mapbox © OpenStreetMap Improve this map" at bounding box center [654, 348] width 1308 height 636
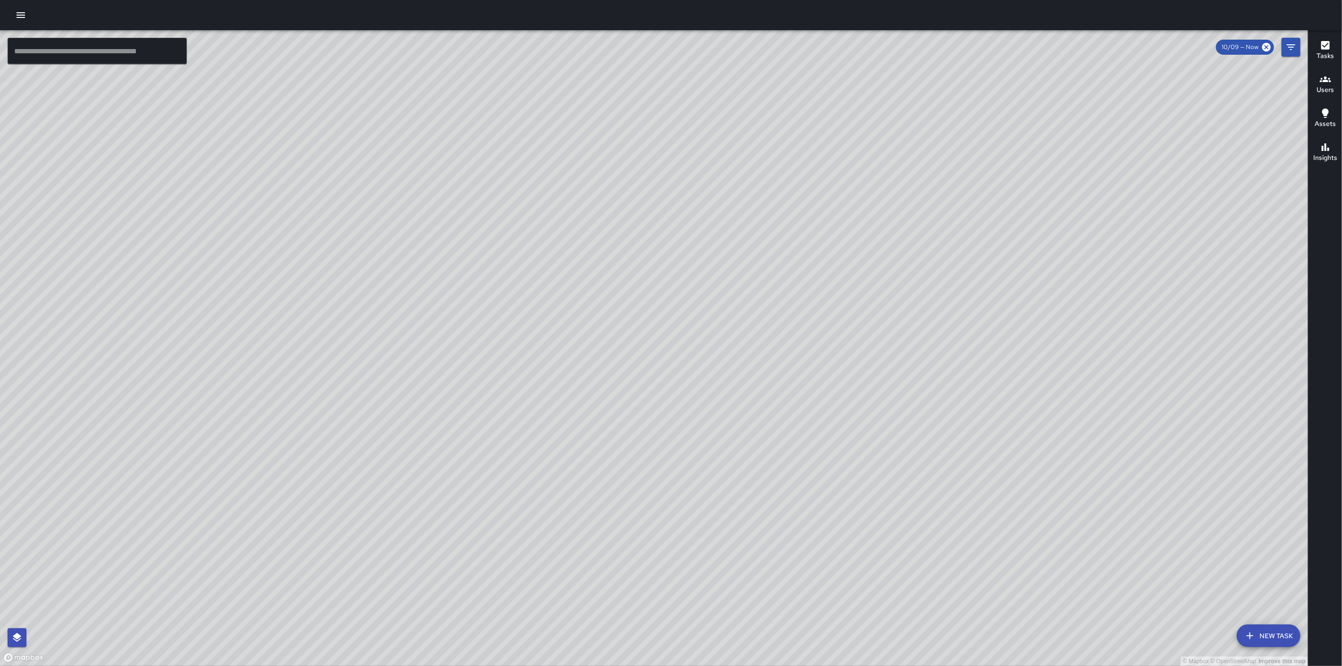
drag, startPoint x: 1030, startPoint y: 197, endPoint x: 960, endPoint y: 294, distance: 119.3
click at [960, 294] on div "© Mapbox © OpenStreetMap Improve this map" at bounding box center [654, 348] width 1308 height 636
drag, startPoint x: 450, startPoint y: 488, endPoint x: 534, endPoint y: 344, distance: 167.1
click at [534, 344] on div "© Mapbox © OpenStreetMap Improve this map M1 Mike 18 1350 Franklin Street Compl…" at bounding box center [654, 348] width 1308 height 636
drag, startPoint x: 515, startPoint y: 354, endPoint x: 652, endPoint y: 238, distance: 179.5
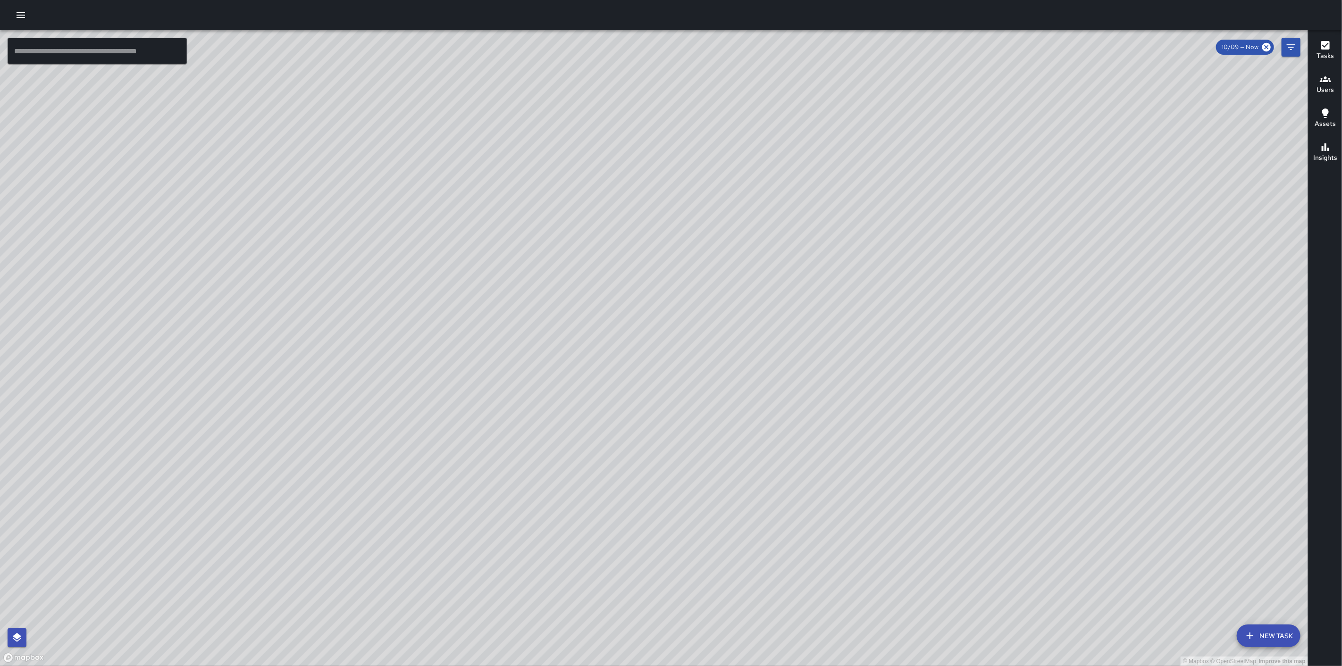
click at [652, 238] on div "© Mapbox © OpenStreetMap Improve this map" at bounding box center [654, 348] width 1308 height 636
drag, startPoint x: 478, startPoint y: 272, endPoint x: 482, endPoint y: 271, distance: 4.8
click at [482, 271] on div "© Mapbox © OpenStreetMap Improve this map" at bounding box center [654, 348] width 1308 height 636
drag, startPoint x: 428, startPoint y: 318, endPoint x: 464, endPoint y: 296, distance: 42.5
click at [464, 296] on div "© Mapbox © OpenStreetMap Improve this map" at bounding box center [654, 348] width 1308 height 636
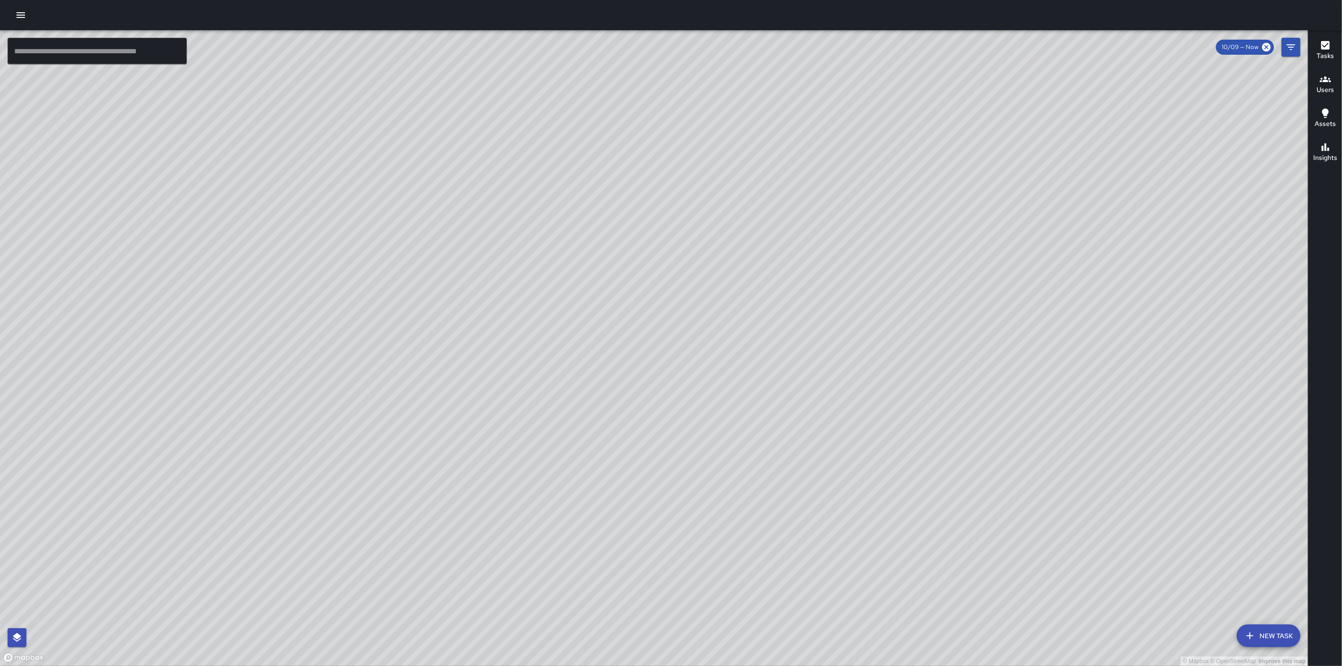
drag, startPoint x: 945, startPoint y: 479, endPoint x: 968, endPoint y: 400, distance: 82.1
click at [968, 401] on div "© Mapbox © OpenStreetMap Improve this map" at bounding box center [654, 348] width 1308 height 636
drag, startPoint x: 881, startPoint y: 413, endPoint x: 704, endPoint y: 654, distance: 299.5
click at [704, 654] on div "© Mapbox © OpenStreetMap Improve this map" at bounding box center [654, 348] width 1308 height 636
drag, startPoint x: 607, startPoint y: 451, endPoint x: 669, endPoint y: 289, distance: 173.3
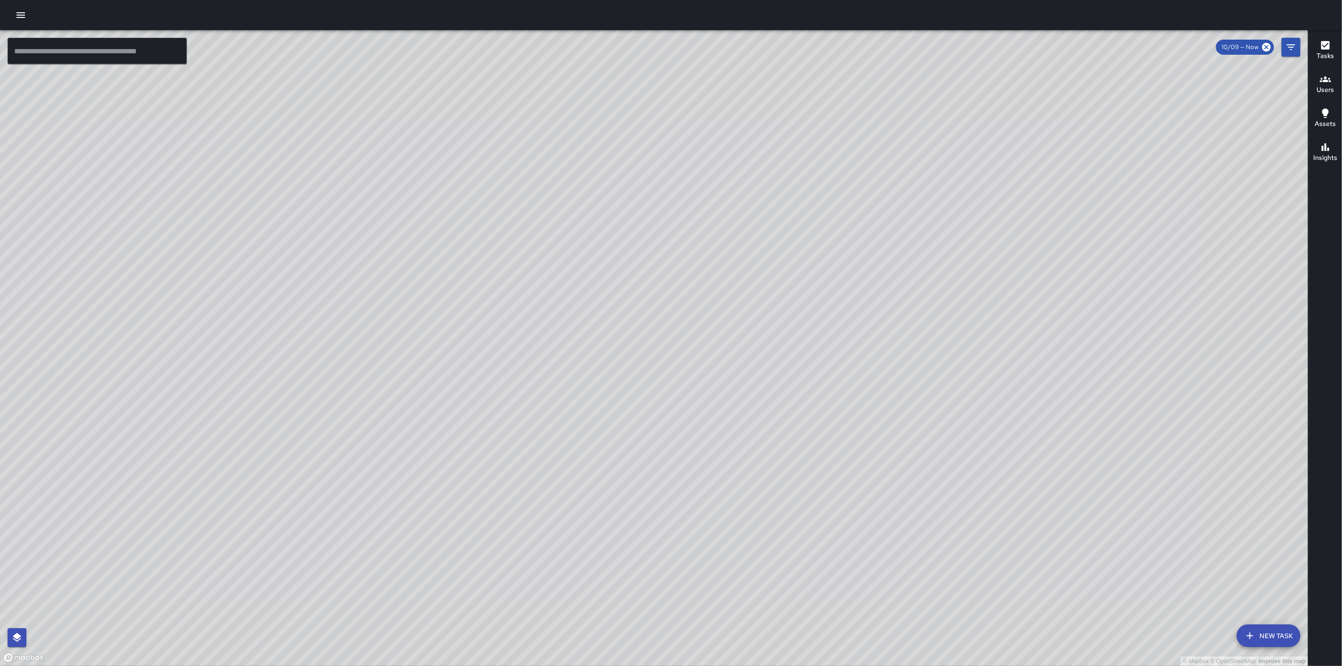
click at [669, 290] on div "© Mapbox © OpenStreetMap Improve this map" at bounding box center [654, 348] width 1308 height 636
drag, startPoint x: 648, startPoint y: 428, endPoint x: 738, endPoint y: 299, distance: 157.4
click at [738, 299] on div "© Mapbox © OpenStreetMap Improve this map" at bounding box center [654, 348] width 1308 height 636
drag, startPoint x: 826, startPoint y: 175, endPoint x: 790, endPoint y: 465, distance: 292.9
click at [790, 465] on div "© Mapbox © OpenStreetMap Improve this map" at bounding box center [654, 348] width 1308 height 636
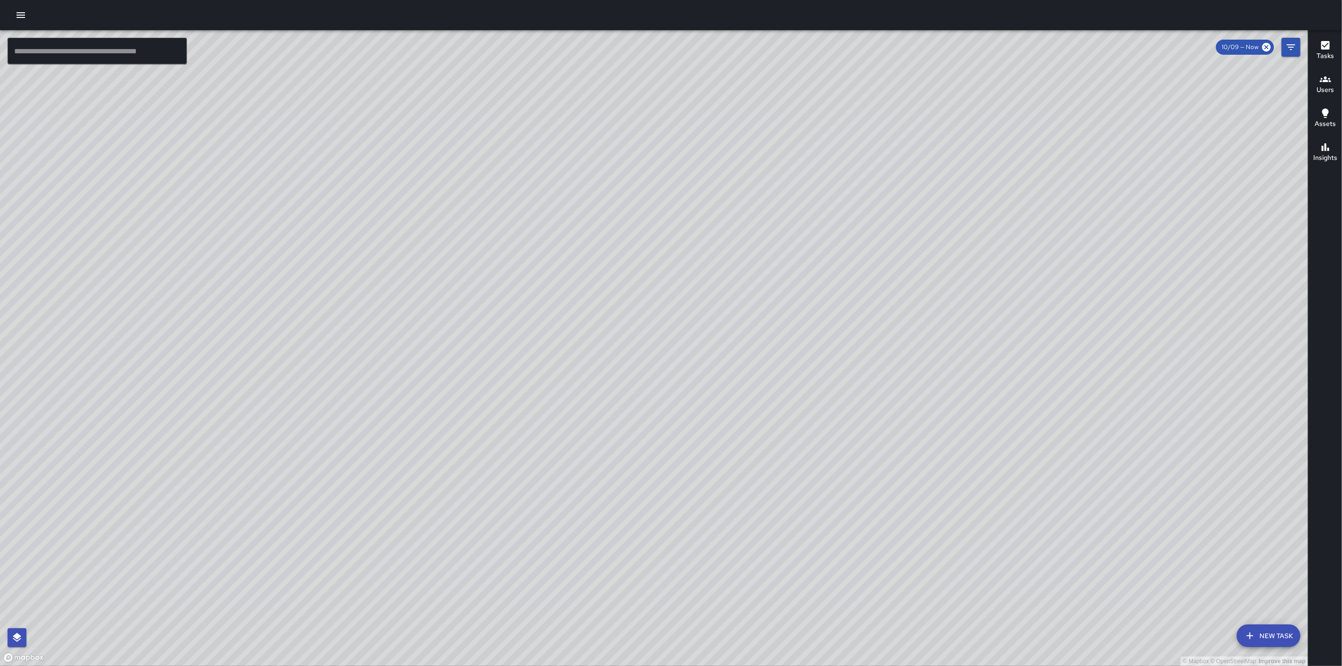
drag, startPoint x: 817, startPoint y: 234, endPoint x: 562, endPoint y: 432, distance: 323.0
click at [562, 432] on div "© Mapbox © OpenStreetMap Improve this map" at bounding box center [654, 348] width 1308 height 636
drag, startPoint x: 480, startPoint y: 455, endPoint x: 619, endPoint y: 213, distance: 278.8
click at [617, 211] on div "© Mapbox © OpenStreetMap Improve this map" at bounding box center [654, 348] width 1308 height 636
drag, startPoint x: 677, startPoint y: 496, endPoint x: 743, endPoint y: 335, distance: 174.0
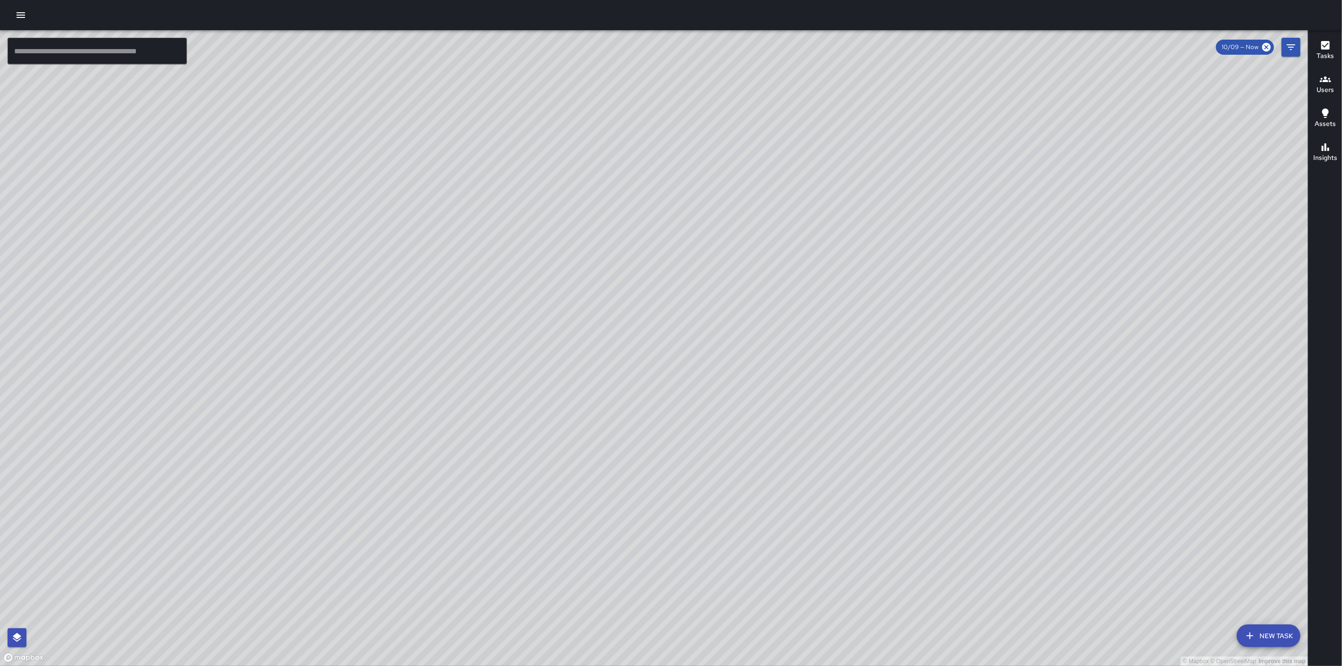
click at [743, 336] on div "© Mapbox © OpenStreetMap Improve this map" at bounding box center [654, 348] width 1308 height 636
drag, startPoint x: 388, startPoint y: 514, endPoint x: 557, endPoint y: 434, distance: 186.2
click at [557, 434] on div "© Mapbox © OpenStreetMap Improve this map" at bounding box center [654, 348] width 1308 height 636
drag, startPoint x: 480, startPoint y: 511, endPoint x: 506, endPoint y: 383, distance: 130.7
click at [506, 383] on div "© Mapbox © OpenStreetMap Improve this map" at bounding box center [654, 348] width 1308 height 636
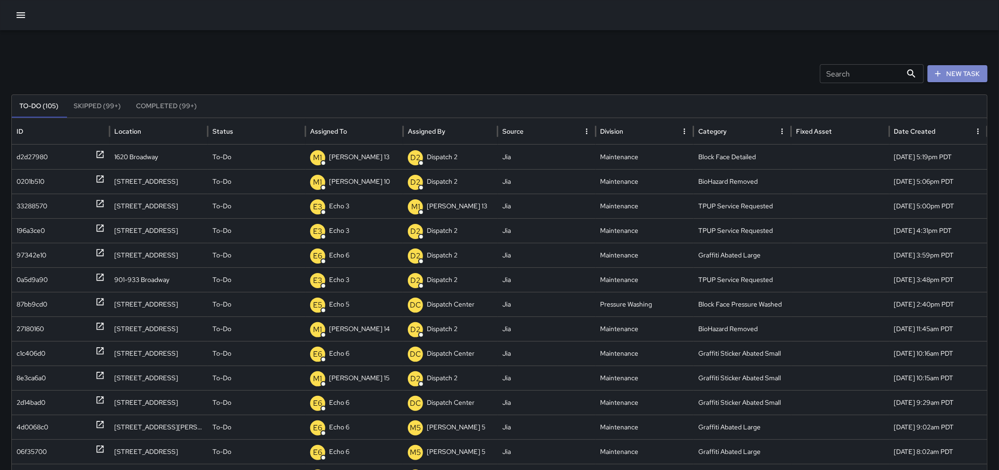
click at [969, 77] on button "New Task" at bounding box center [957, 73] width 60 height 17
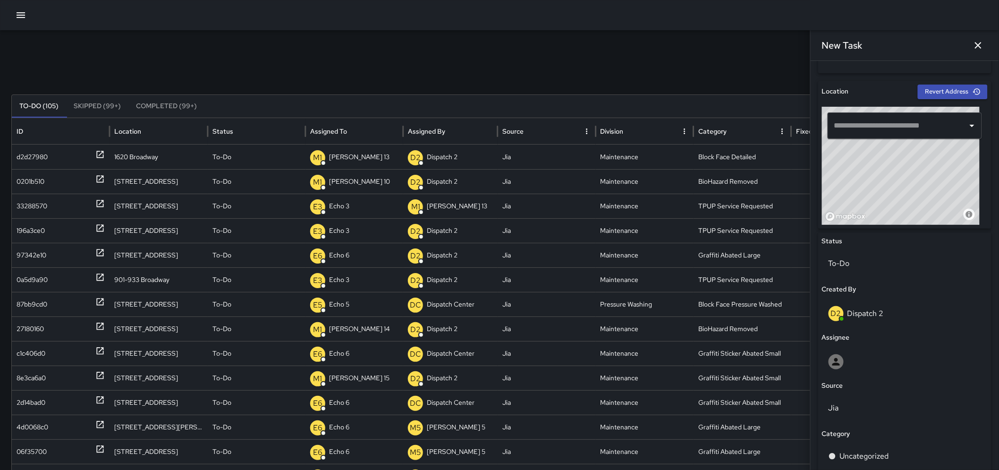
scroll to position [284, 0]
click at [906, 131] on input "text" at bounding box center [898, 124] width 132 height 18
paste input "**********"
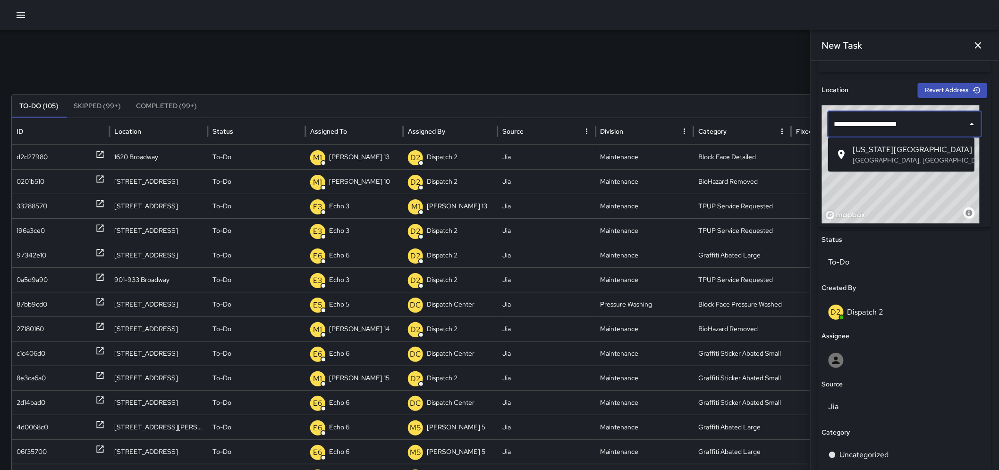
click at [928, 156] on p "Oakland, CA, USA" at bounding box center [909, 159] width 114 height 9
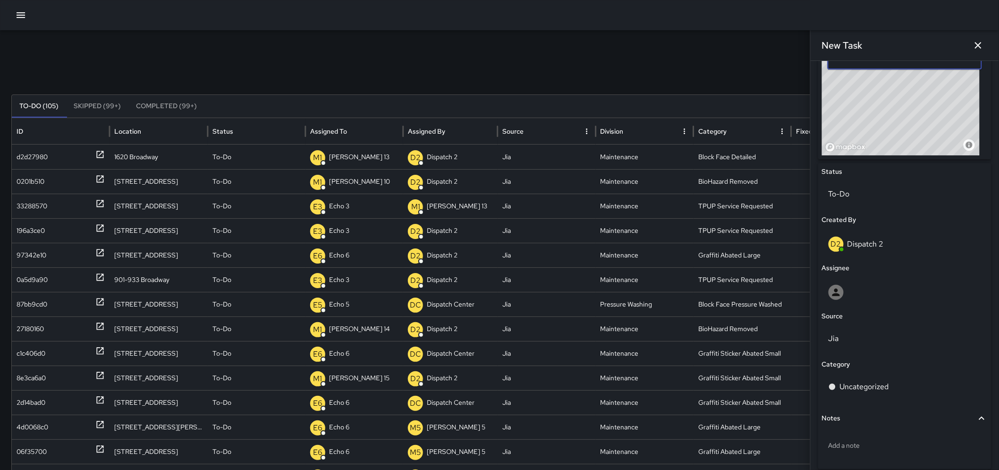
scroll to position [393, 0]
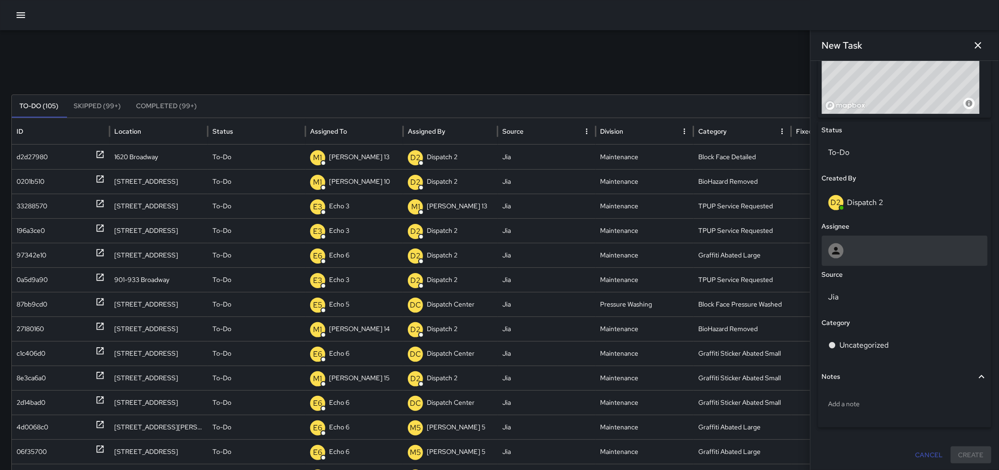
type input "**********"
click at [879, 263] on div at bounding box center [905, 251] width 166 height 30
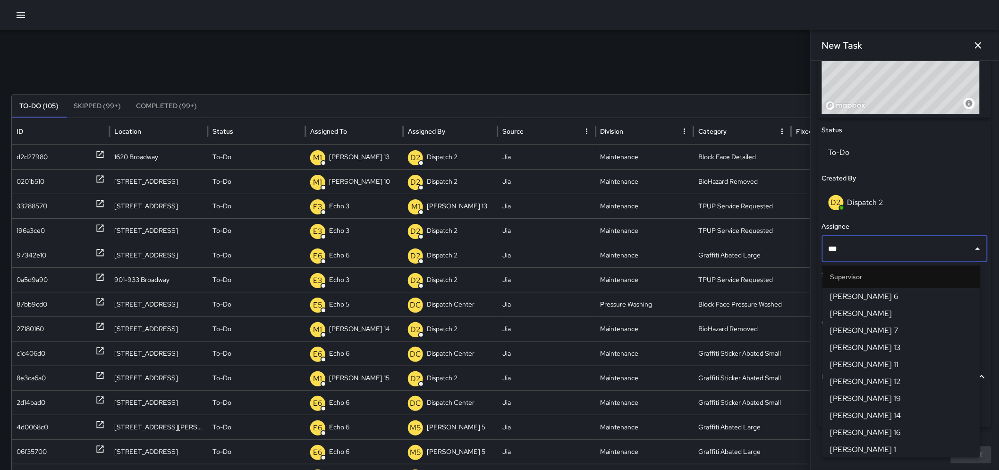
type input "****"
click at [851, 394] on span "[PERSON_NAME] 14" at bounding box center [901, 398] width 143 height 11
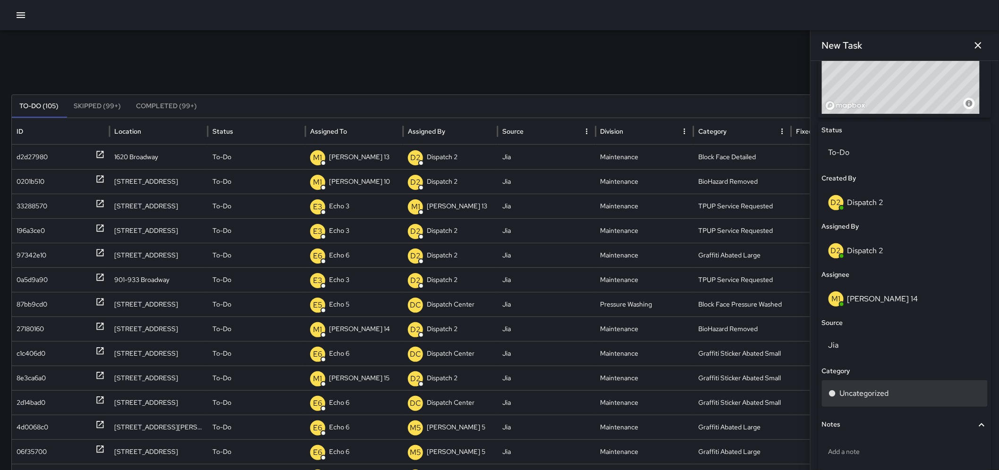
click at [892, 395] on div "Uncategorized" at bounding box center [904, 392] width 152 height 11
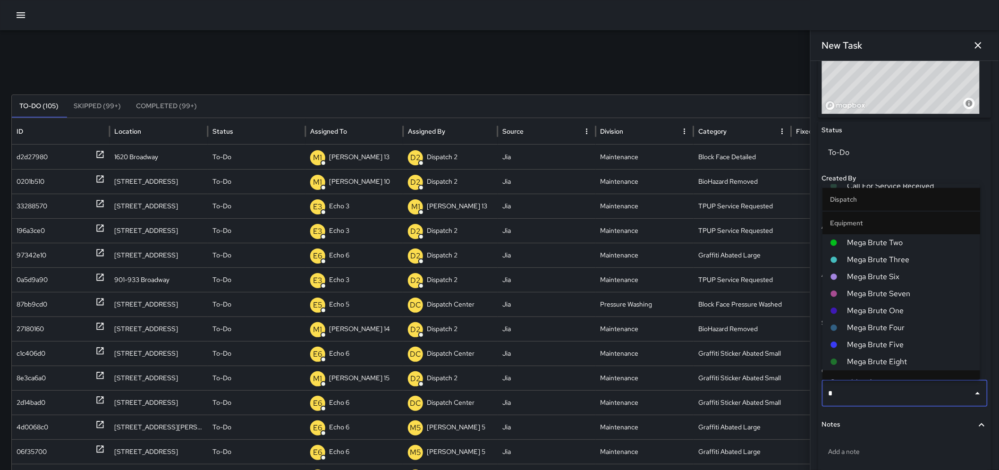
scroll to position [0, 0]
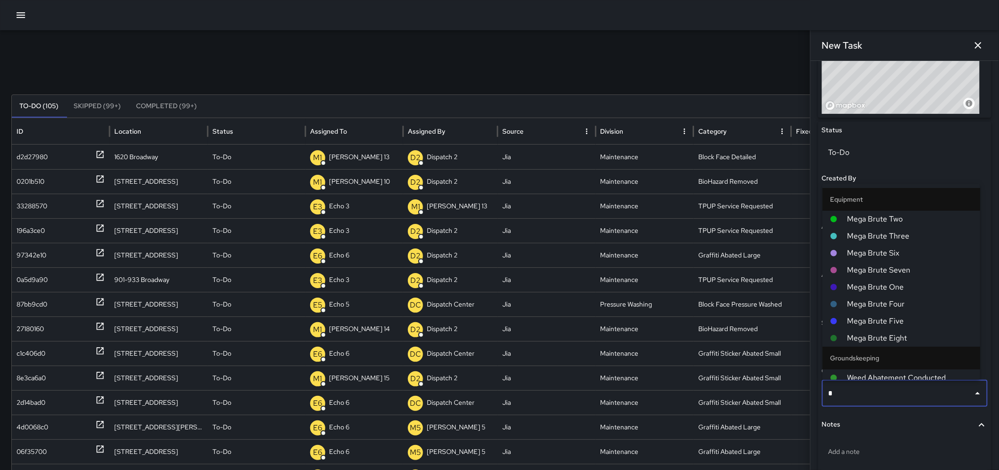
type input "**"
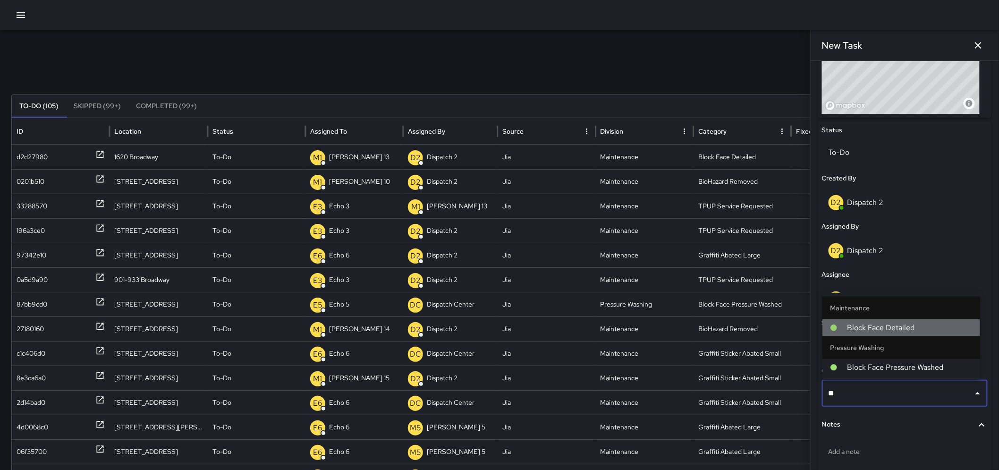
click at [884, 320] on li "Block Face Detailed" at bounding box center [901, 327] width 158 height 17
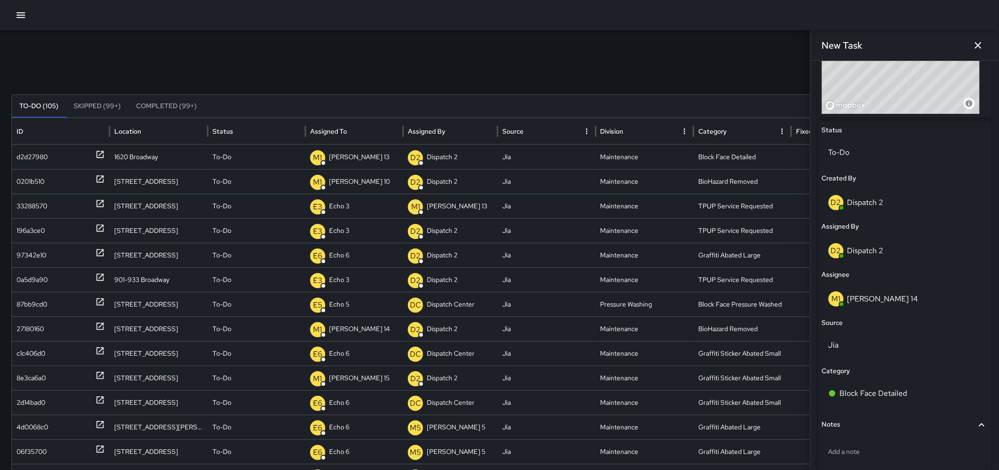
scroll to position [441, 0]
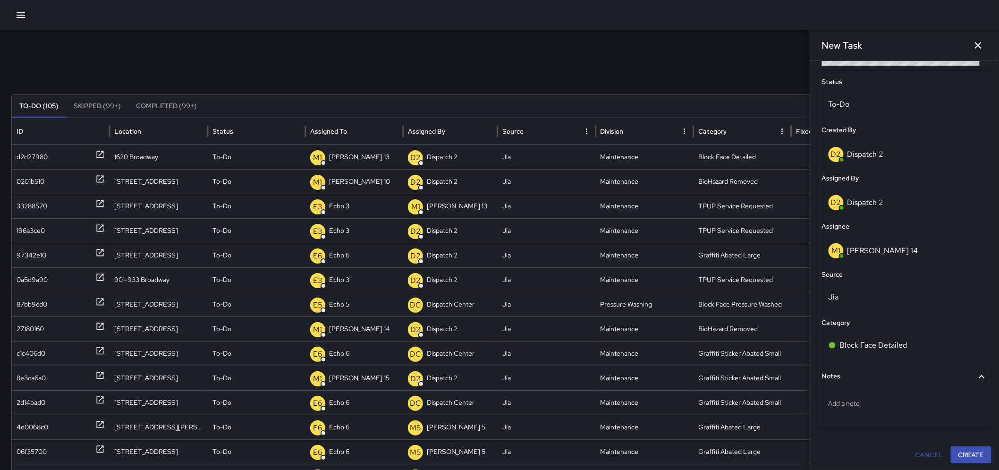
click at [976, 446] on button "Create" at bounding box center [971, 454] width 41 height 17
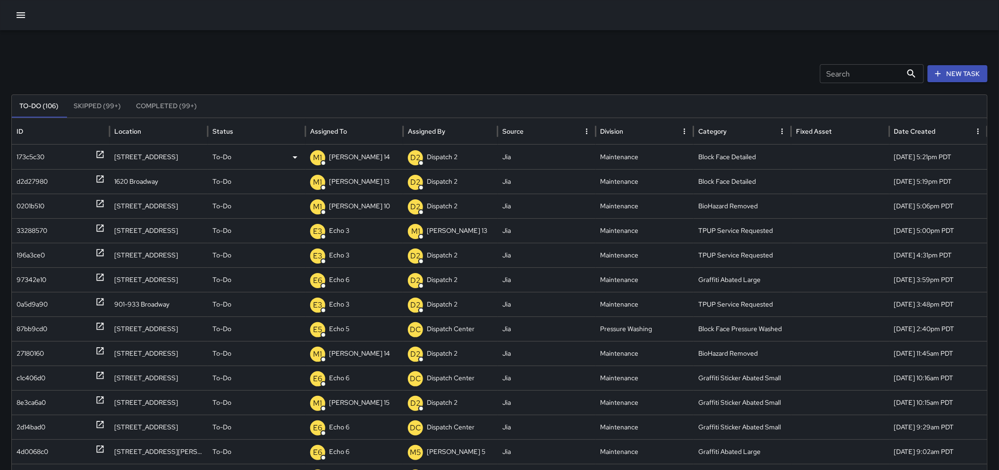
click at [96, 153] on icon at bounding box center [99, 154] width 9 height 9
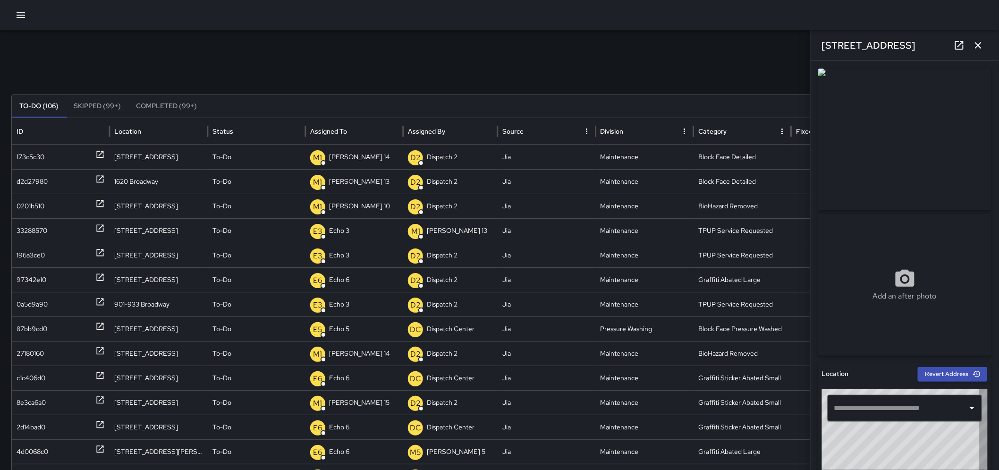
type input "**********"
click at [972, 41] on icon "button" at bounding box center [977, 45] width 11 height 11
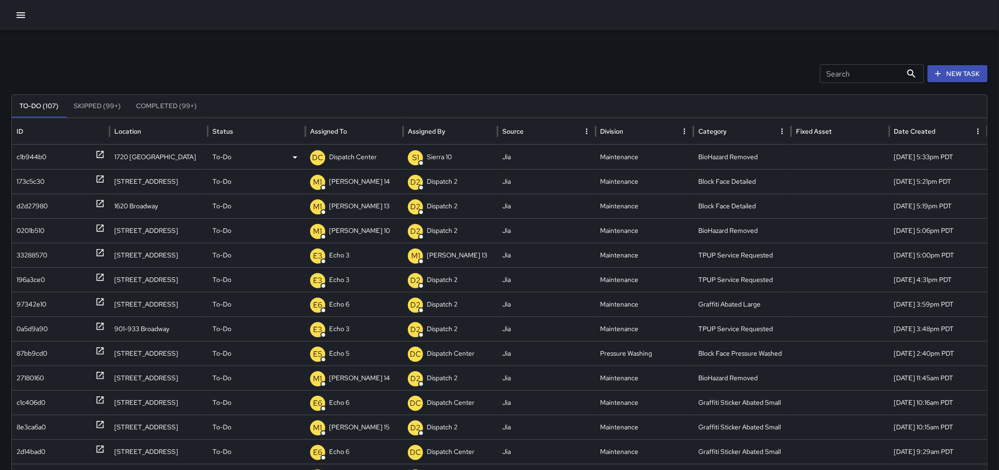
click at [102, 156] on icon at bounding box center [99, 154] width 9 height 9
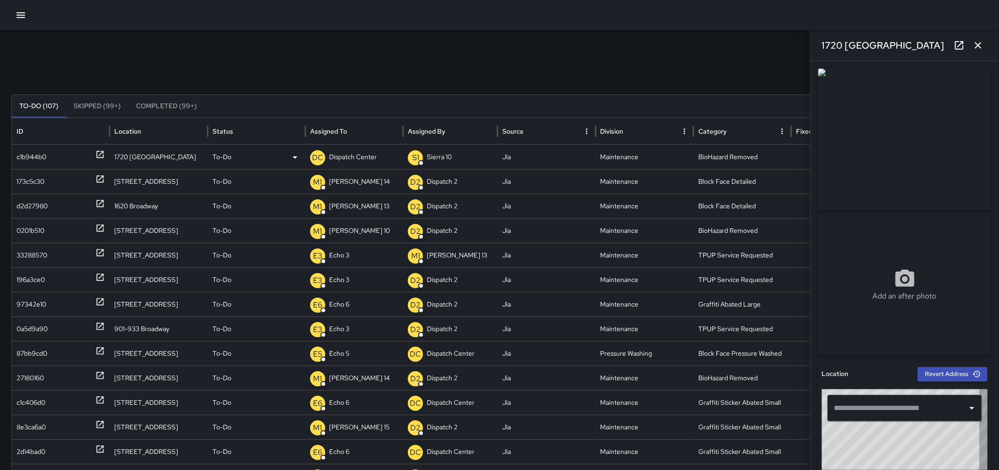
type input "**********"
click at [982, 37] on button "button" at bounding box center [978, 45] width 19 height 19
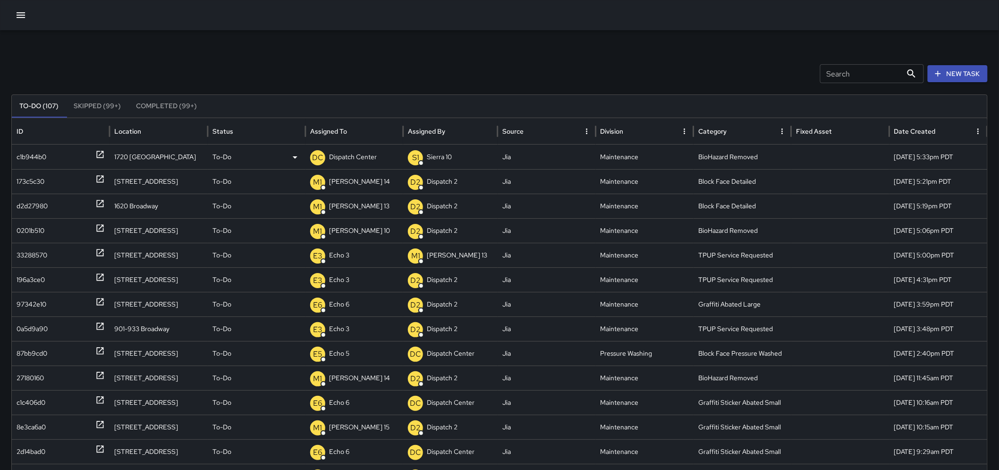
click at [96, 152] on icon at bounding box center [99, 154] width 9 height 9
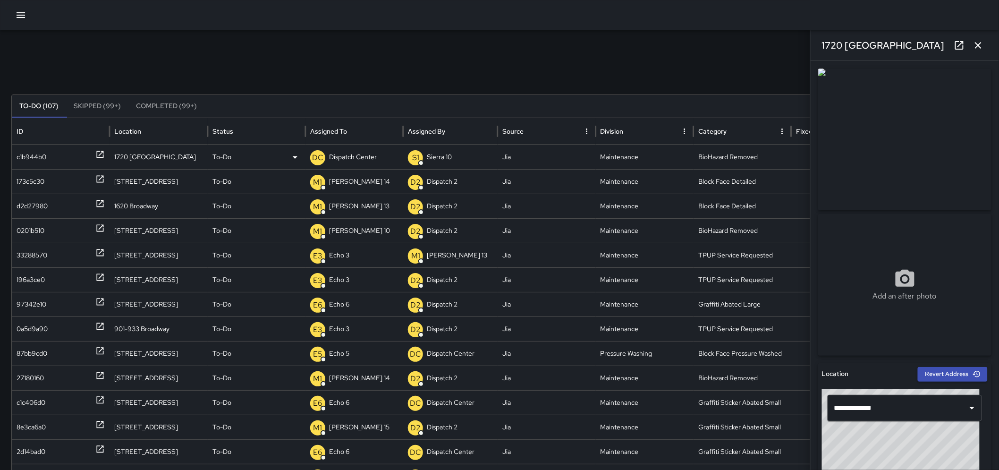
click at [322, 162] on p "DC" at bounding box center [317, 157] width 11 height 11
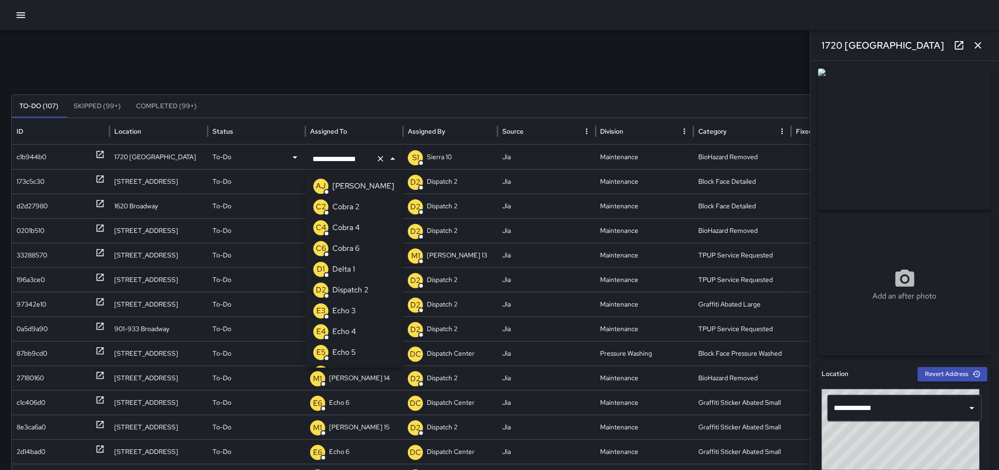
scroll to position [677, 0]
click at [376, 159] on icon "Clear" at bounding box center [380, 158] width 9 height 9
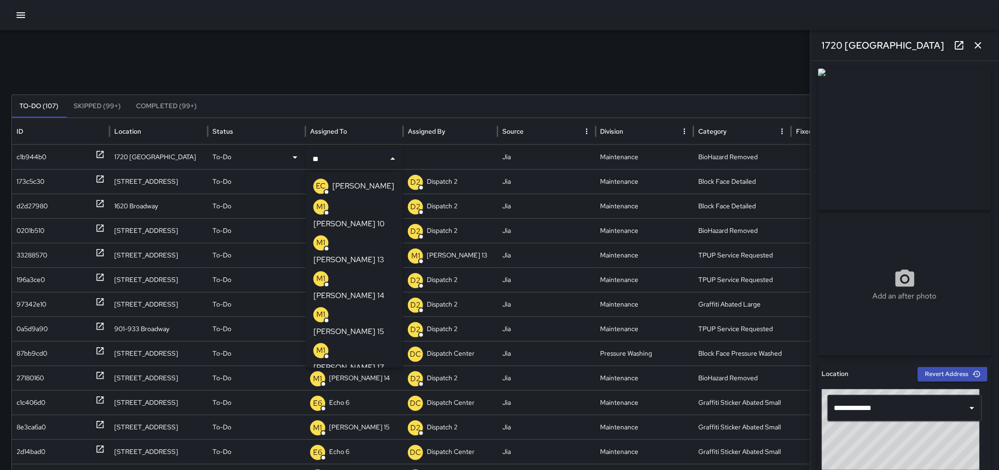
type input "***"
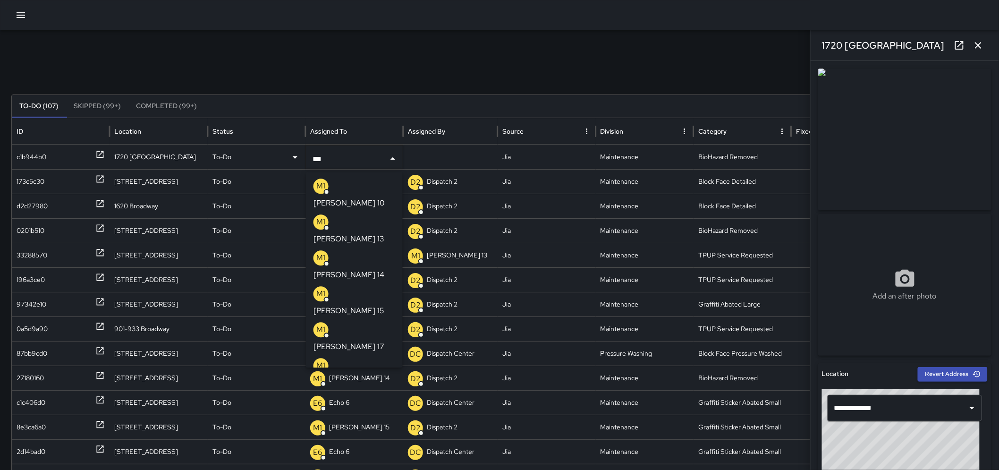
click at [346, 305] on p "[PERSON_NAME] 15" at bounding box center [348, 310] width 71 height 11
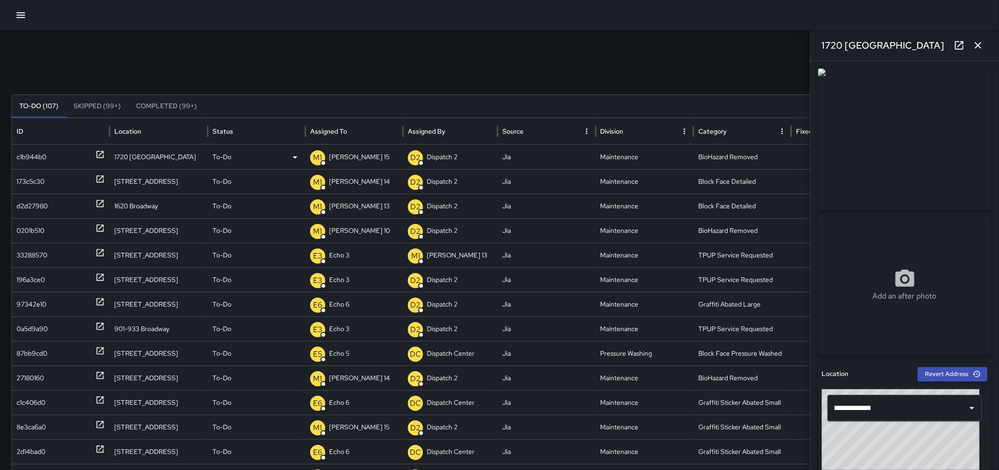
click at [977, 43] on icon "button" at bounding box center [977, 45] width 11 height 11
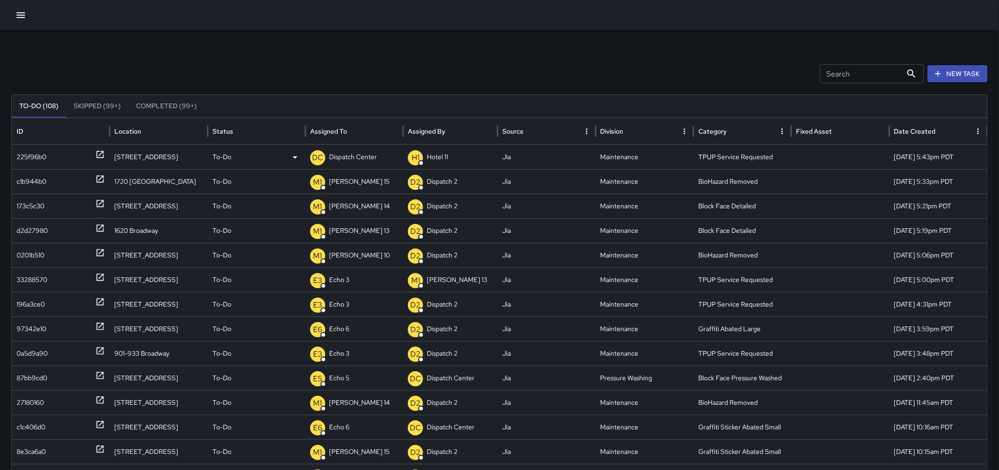
click at [366, 152] on p "Dispatch Center" at bounding box center [353, 157] width 48 height 24
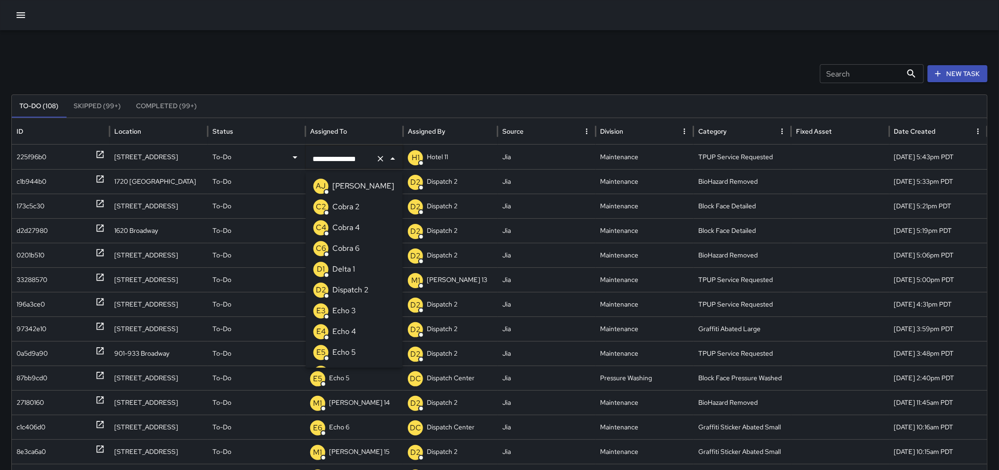
scroll to position [677, 0]
click at [345, 404] on p "Delta 3" at bounding box center [344, 409] width 25 height 11
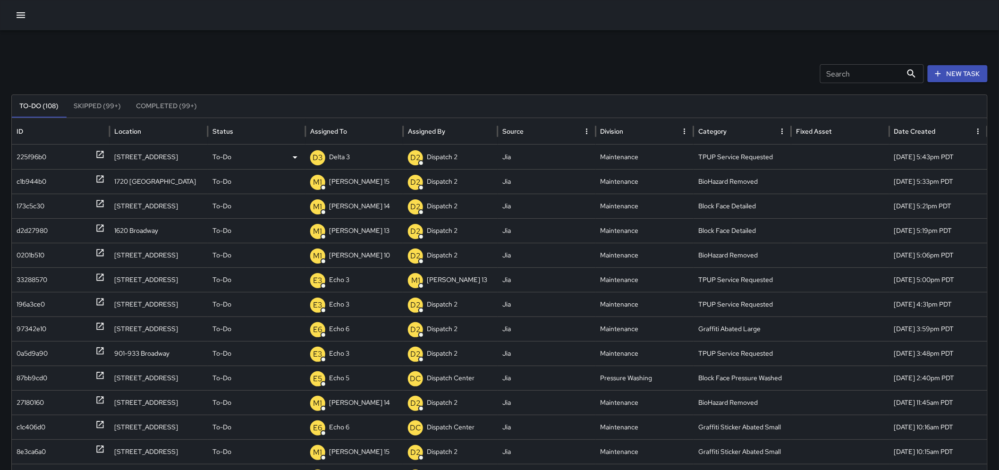
click at [343, 156] on p "Delta 3" at bounding box center [339, 157] width 21 height 24
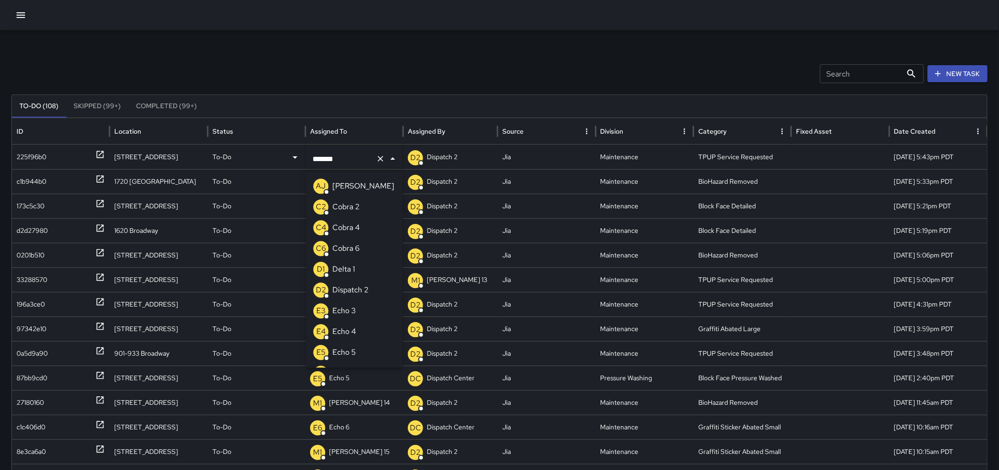
scroll to position [635, 0]
click at [374, 158] on button "Clear" at bounding box center [380, 158] width 13 height 13
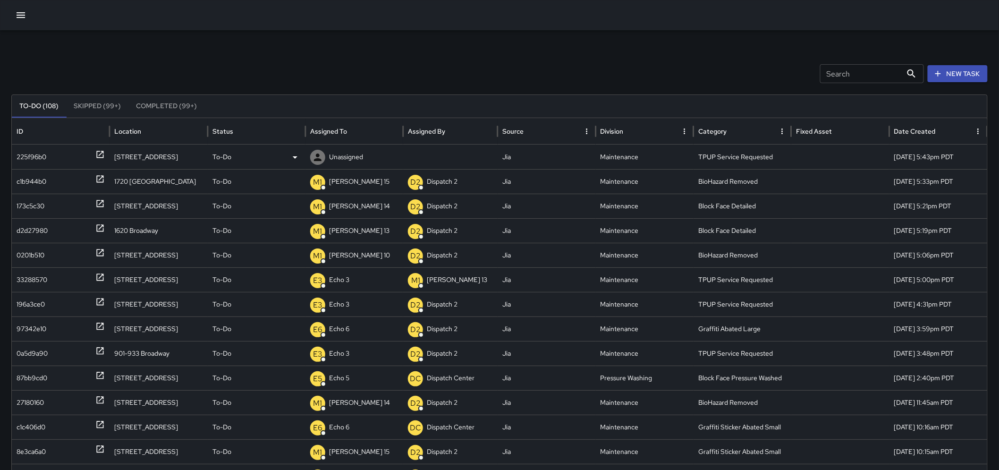
click at [367, 154] on div "Unassigned" at bounding box center [354, 157] width 88 height 24
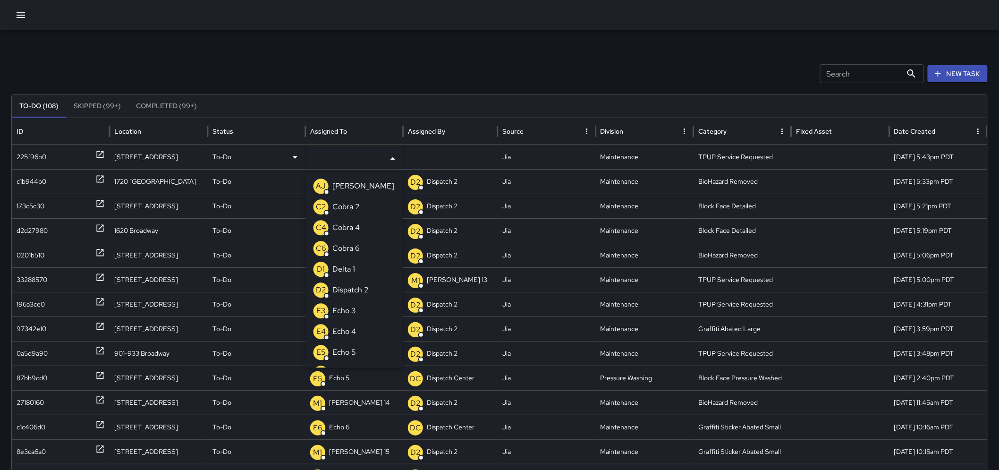
type input "*"
click at [351, 226] on p "Echo 3" at bounding box center [344, 227] width 24 height 11
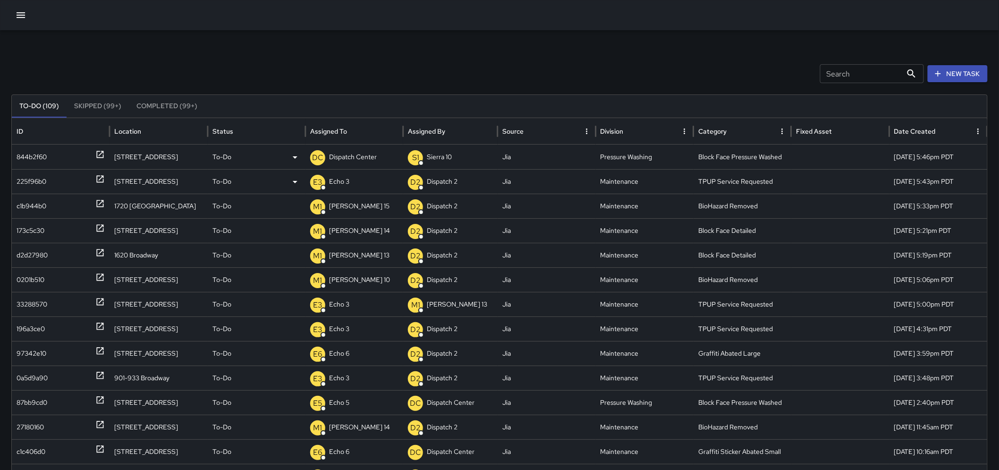
click at [364, 158] on p "Dispatch Center" at bounding box center [353, 157] width 48 height 24
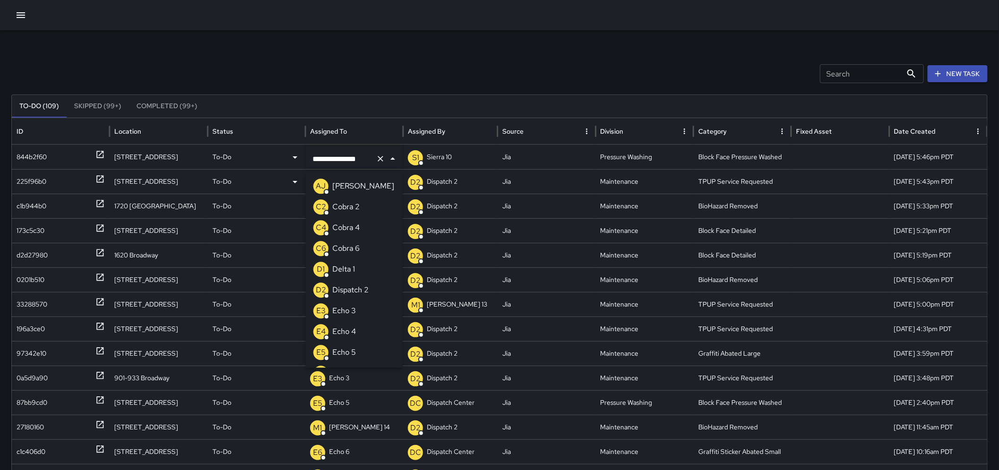
scroll to position [677, 0]
type input "**********"
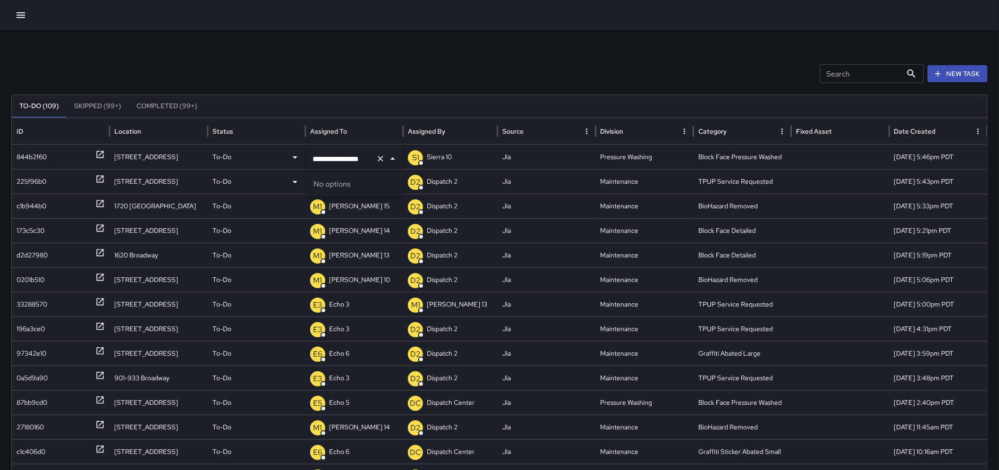
scroll to position [0, 0]
click at [380, 159] on icon "Clear" at bounding box center [381, 159] width 6 height 6
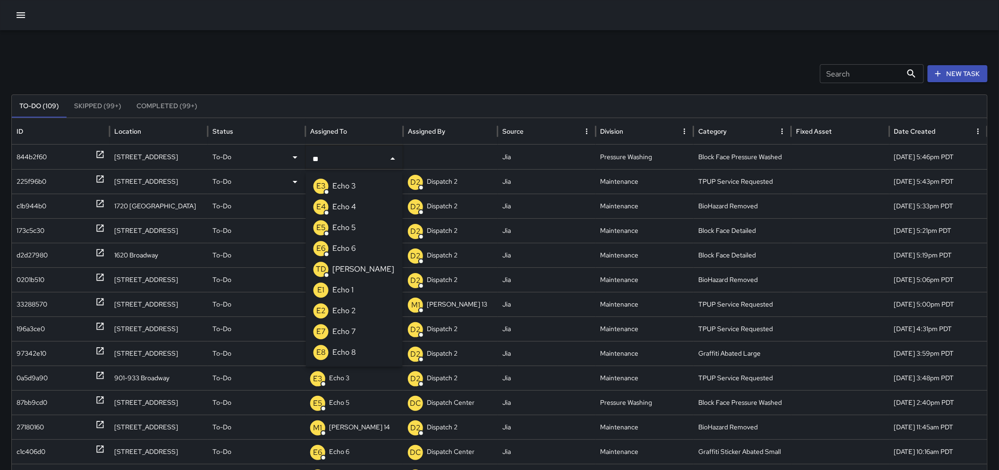
type input "***"
click at [343, 227] on p "Echo 5" at bounding box center [344, 227] width 24 height 11
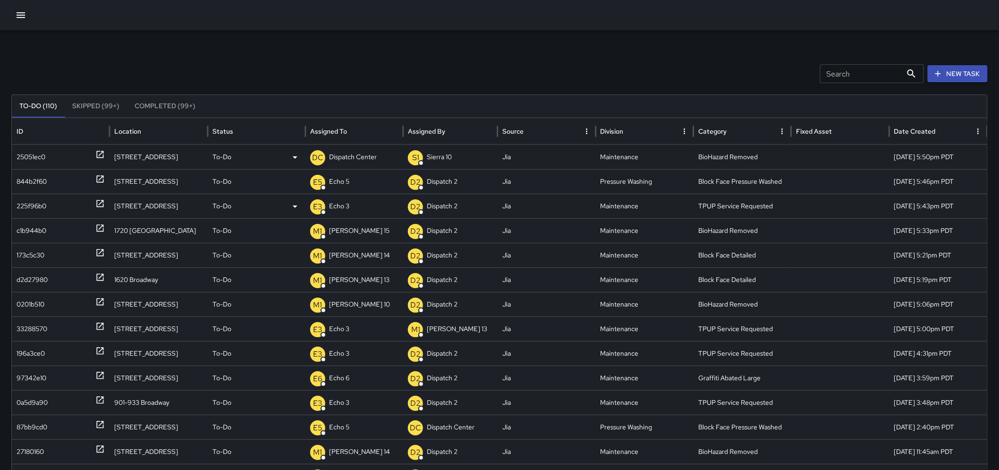
click at [102, 154] on icon at bounding box center [99, 154] width 9 height 9
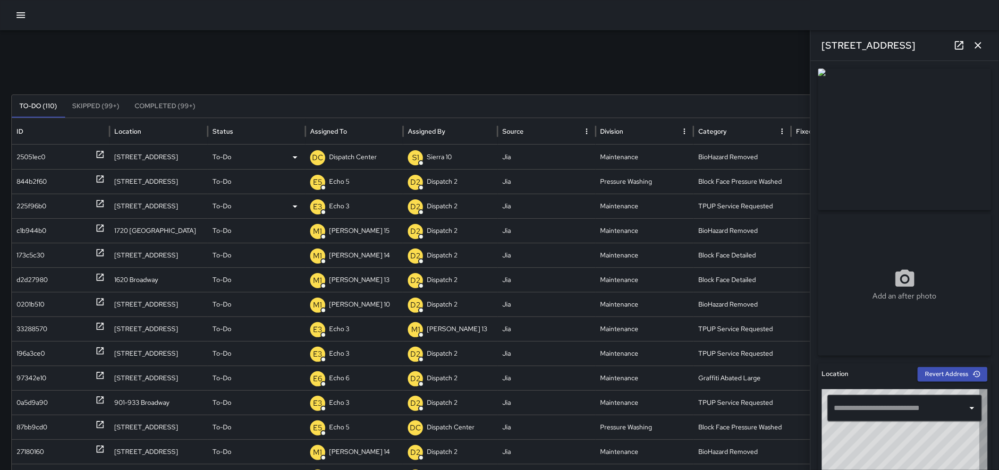
type input "**********"
drag, startPoint x: 886, startPoint y: 37, endPoint x: 873, endPoint y: 35, distance: 13.3
click at [870, 34] on div "[STREET_ADDRESS]" at bounding box center [904, 45] width 188 height 30
click at [906, 49] on div "[STREET_ADDRESS]" at bounding box center [904, 45] width 188 height 30
drag, startPoint x: 900, startPoint y: 39, endPoint x: 819, endPoint y: 42, distance: 80.8
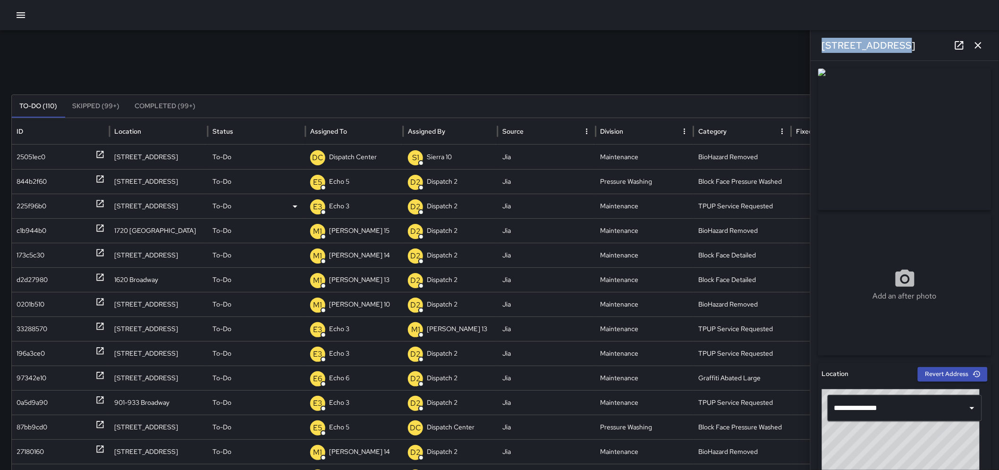
click at [819, 42] on div "[STREET_ADDRESS]" at bounding box center [904, 45] width 188 height 30
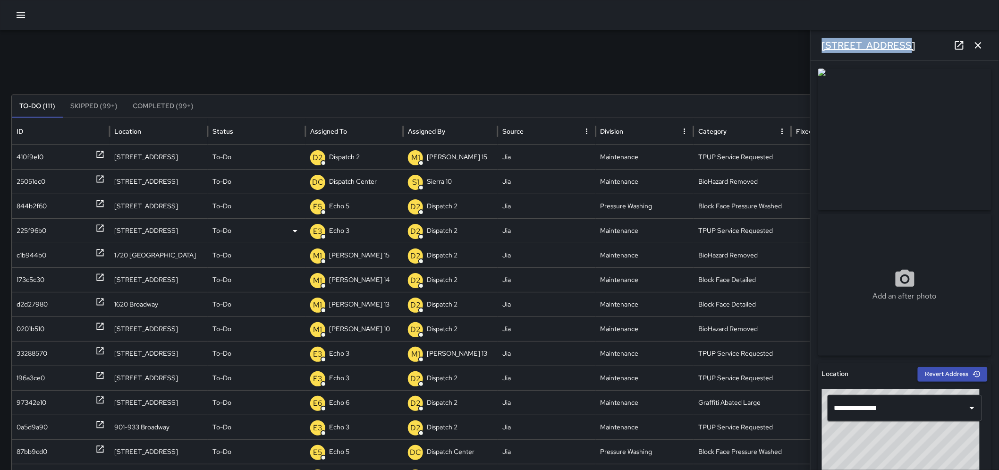
copy h6 "[STREET_ADDRESS]"
click at [984, 49] on button "button" at bounding box center [978, 45] width 19 height 19
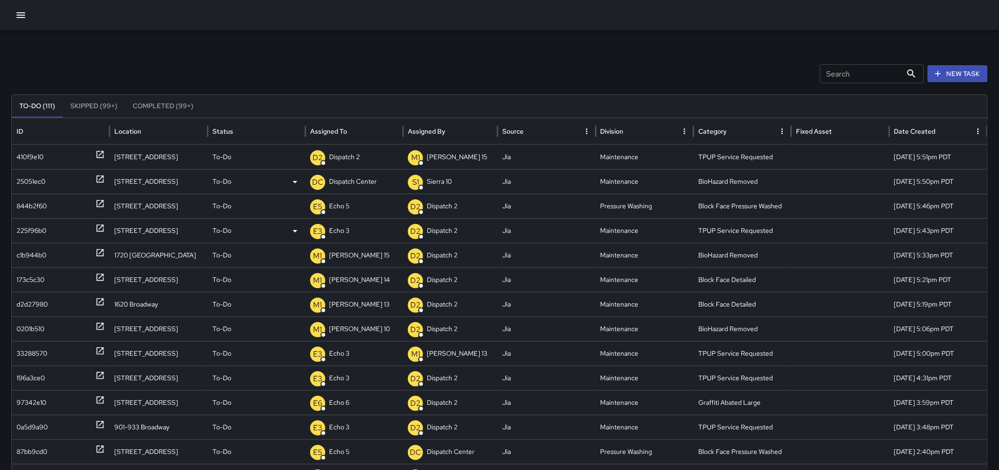
click at [357, 177] on p "Dispatch Center" at bounding box center [353, 181] width 48 height 24
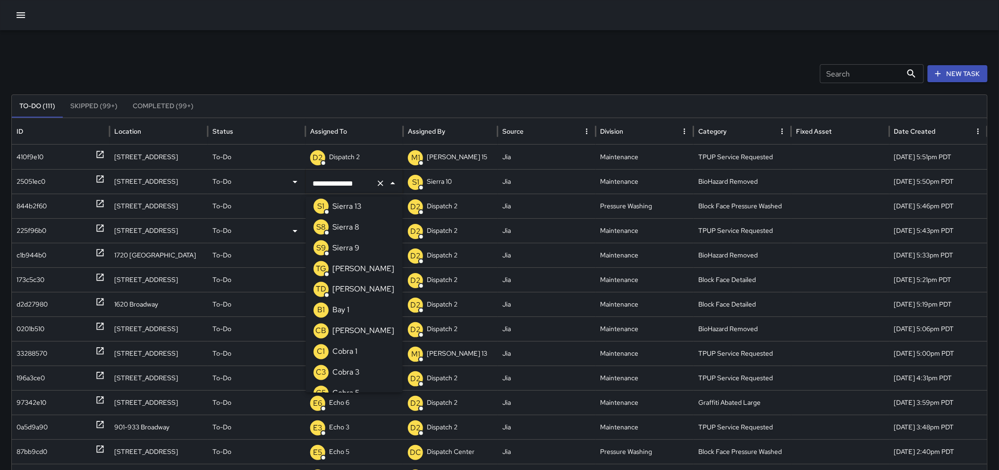
scroll to position [0, 0]
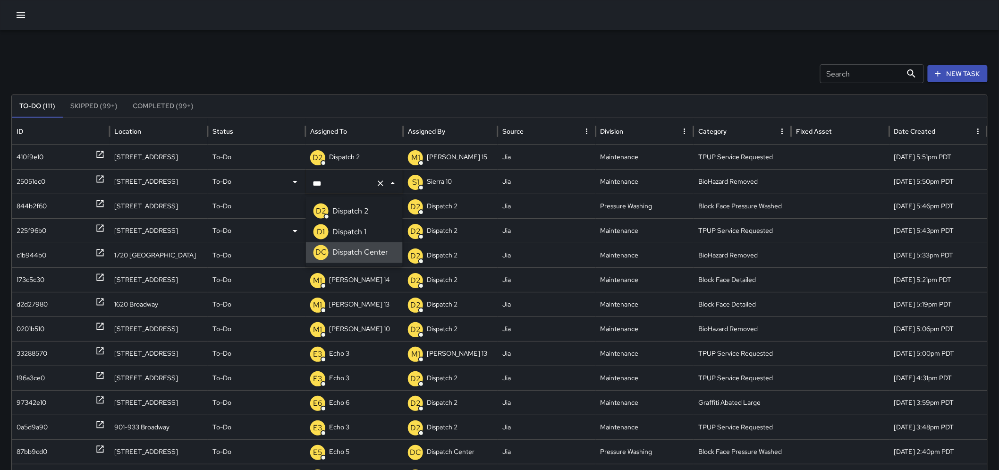
type input "**"
click at [357, 181] on p "Unassigned" at bounding box center [346, 181] width 34 height 24
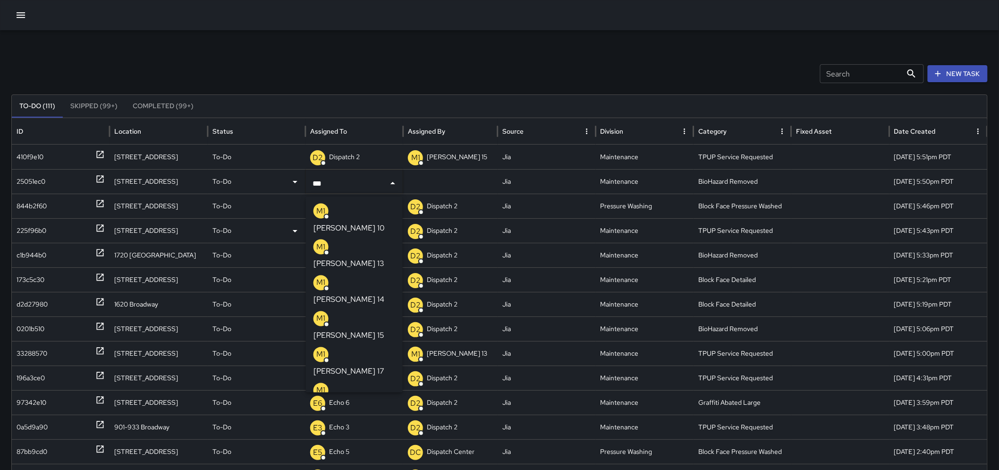
type input "****"
click at [328, 311] on div "M1 Mike 15" at bounding box center [354, 326] width 82 height 30
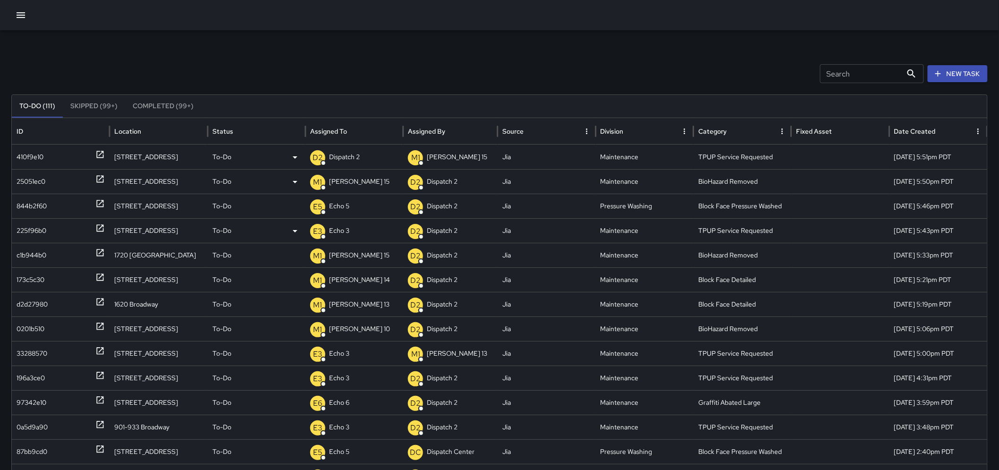
click at [318, 158] on p "D2" at bounding box center [317, 157] width 10 height 11
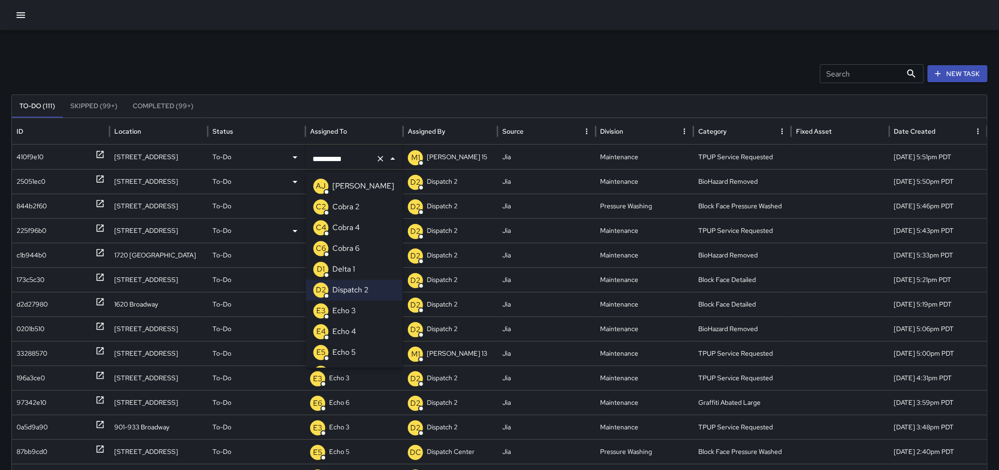
click at [354, 306] on p "Echo 3" at bounding box center [344, 310] width 24 height 11
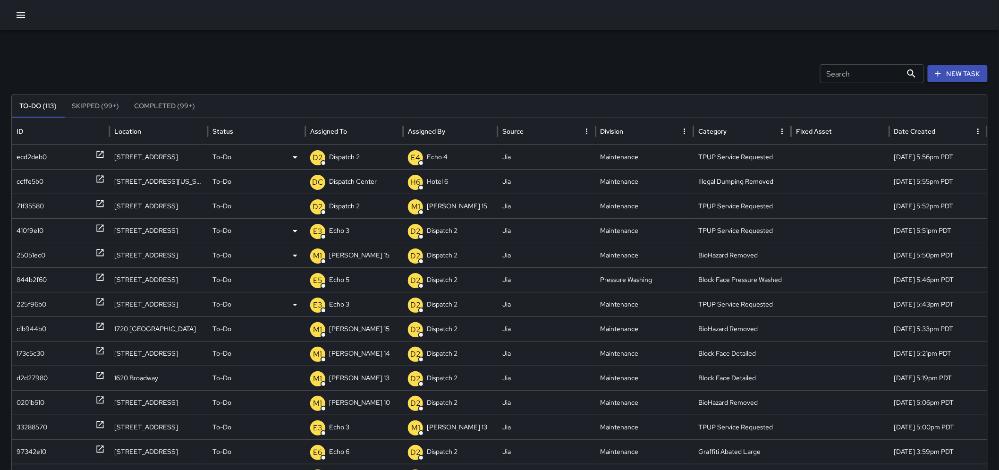
click at [346, 164] on p "Dispatch 2" at bounding box center [344, 157] width 31 height 24
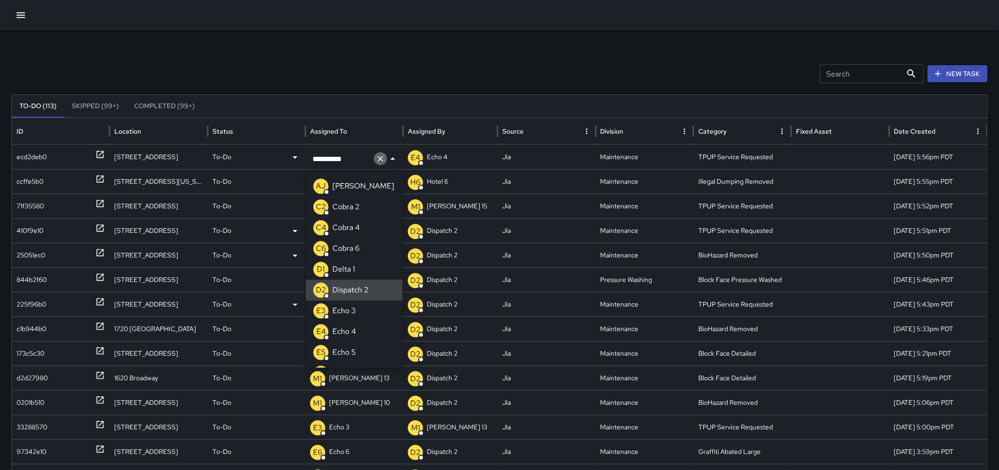
click at [377, 158] on icon "Clear" at bounding box center [380, 158] width 9 height 9
type input "***"
click at [335, 187] on p "Echo 3" at bounding box center [344, 185] width 24 height 11
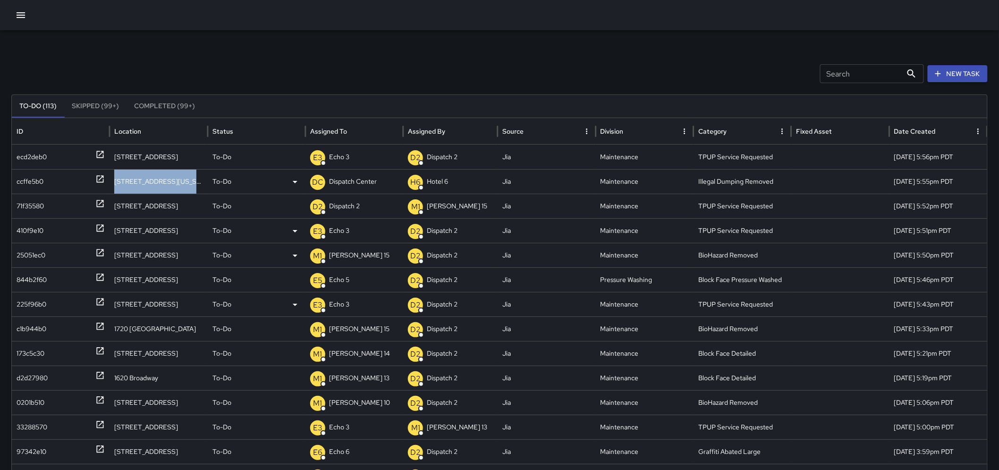
drag, startPoint x: 185, startPoint y: 177, endPoint x: 112, endPoint y: 179, distance: 73.7
click at [112, 179] on div "[STREET_ADDRESS][US_STATE]" at bounding box center [158, 181] width 98 height 25
copy div "[STREET_ADDRESS][US_STATE]"
click at [100, 177] on icon at bounding box center [99, 178] width 9 height 9
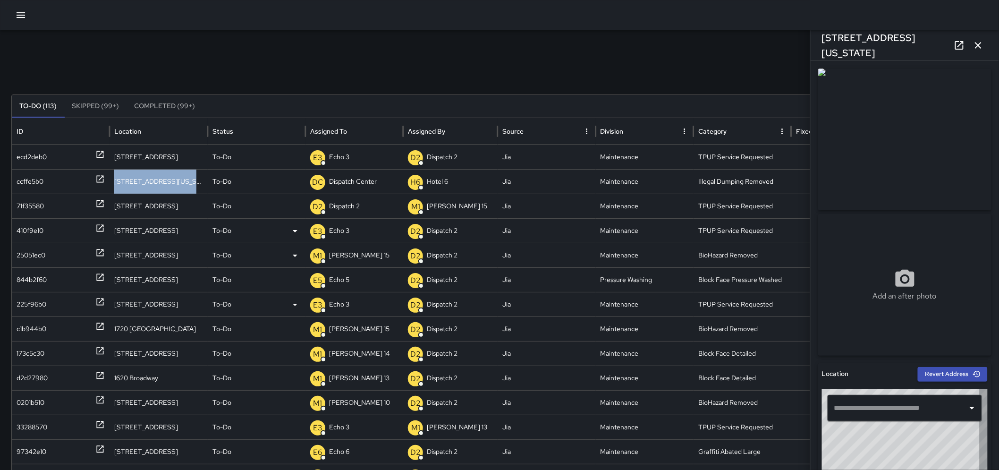
type input "**********"
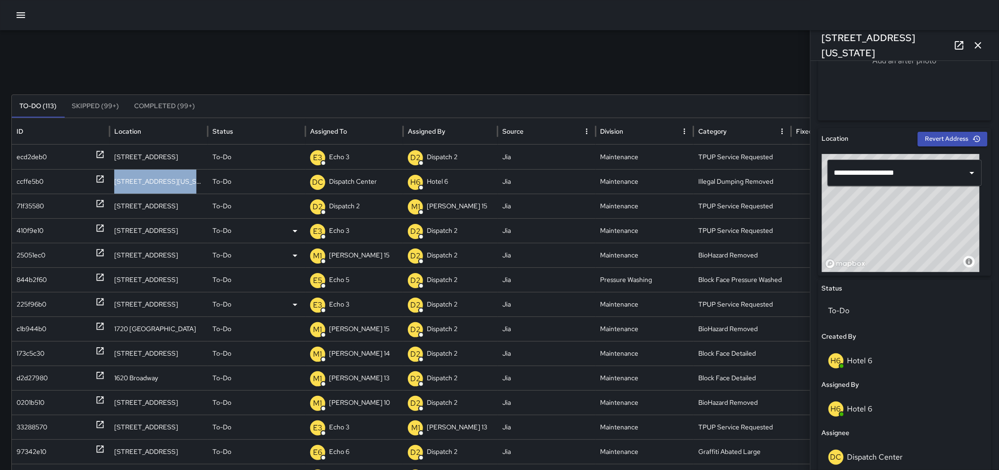
scroll to position [288, 0]
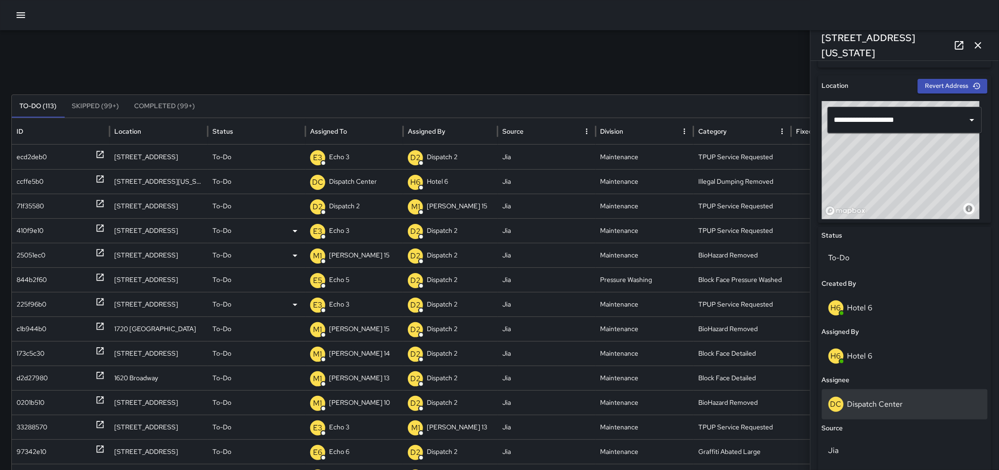
click at [905, 399] on div "DC Dispatch Center" at bounding box center [904, 403] width 152 height 15
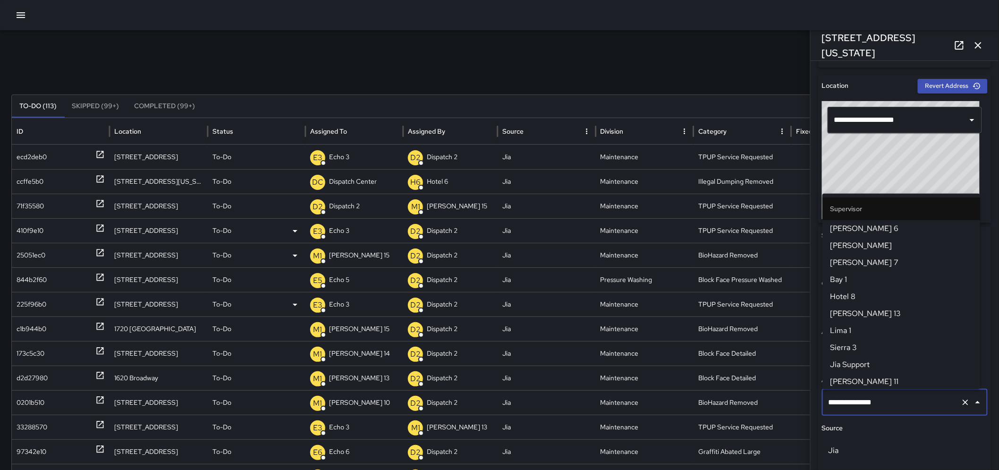
scroll to position [949, 0]
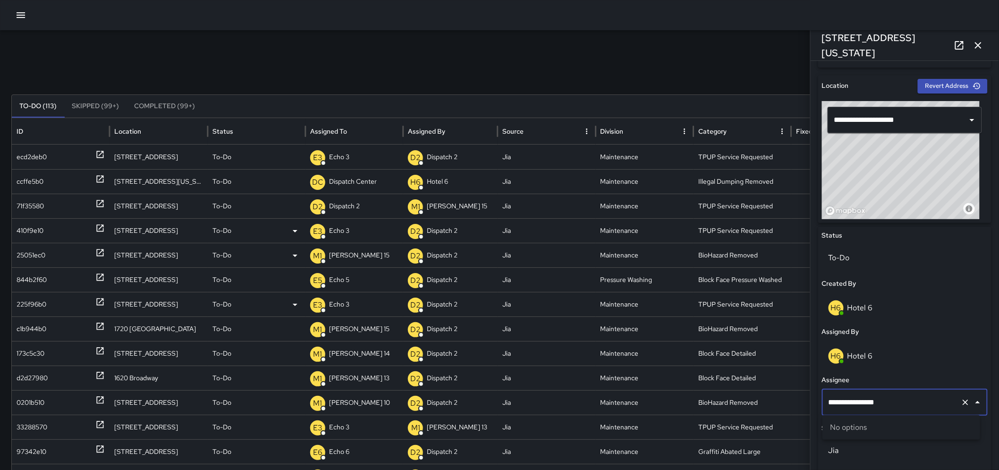
type input "**********"
click at [960, 404] on icon "Clear" at bounding box center [964, 401] width 9 height 9
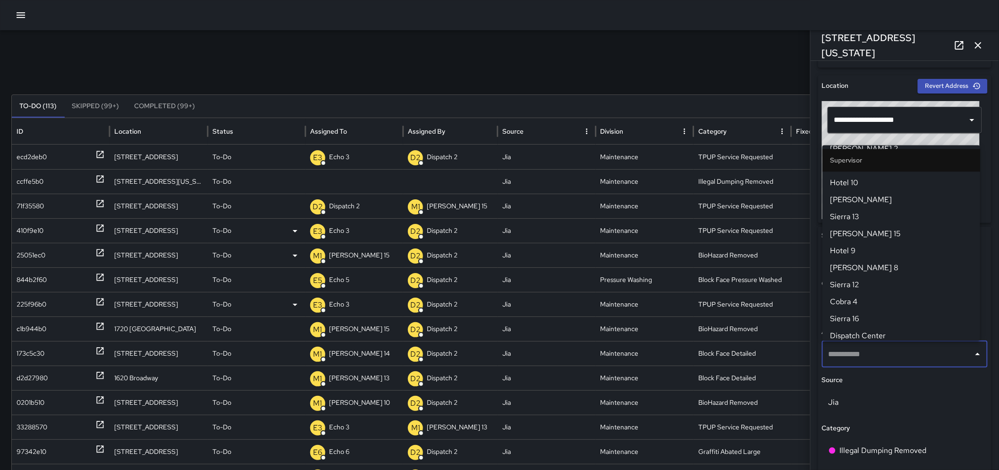
type input "*"
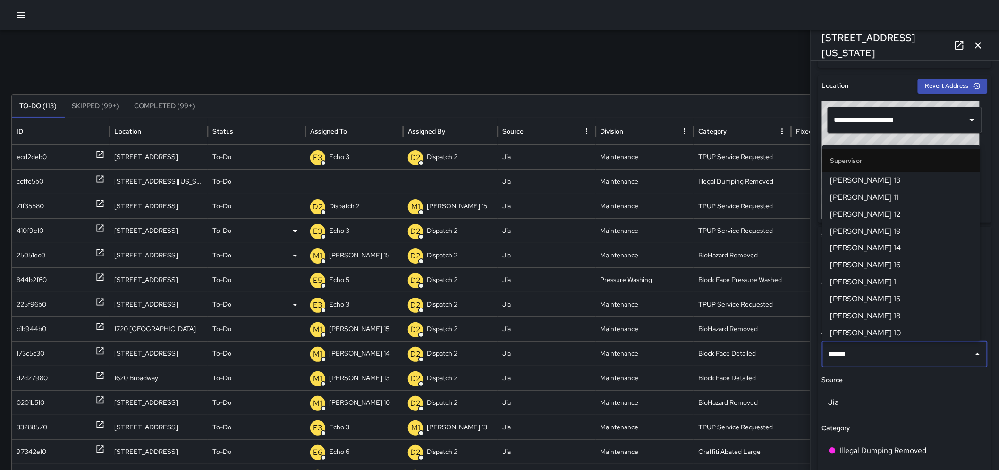
type input "*******"
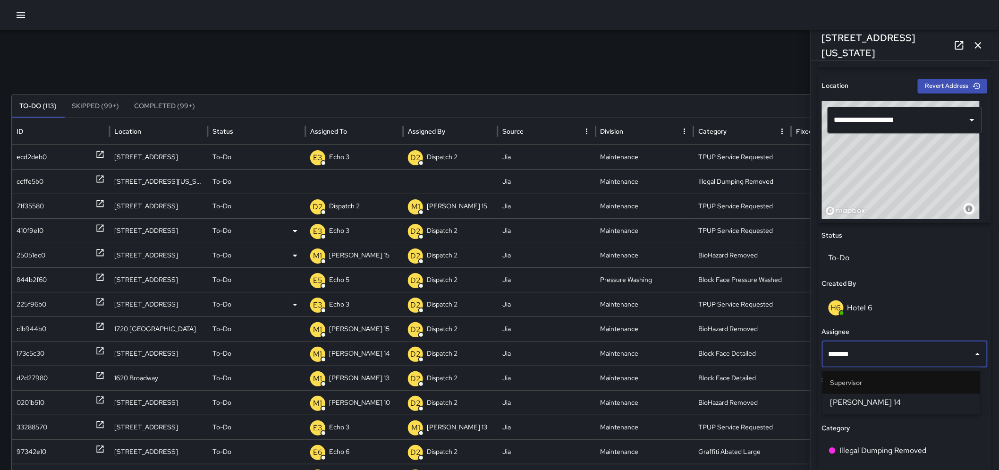
click at [839, 398] on span "[PERSON_NAME] 14" at bounding box center [901, 401] width 143 height 11
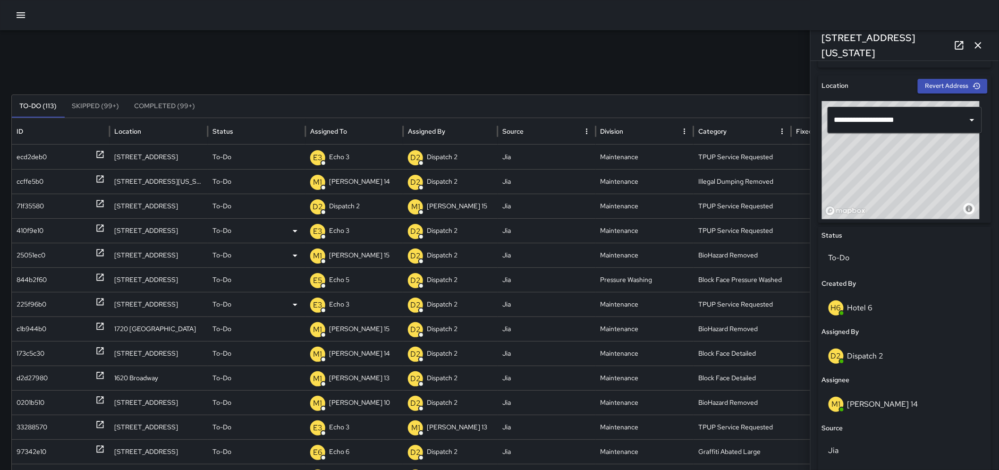
click at [977, 42] on icon "button" at bounding box center [977, 45] width 11 height 11
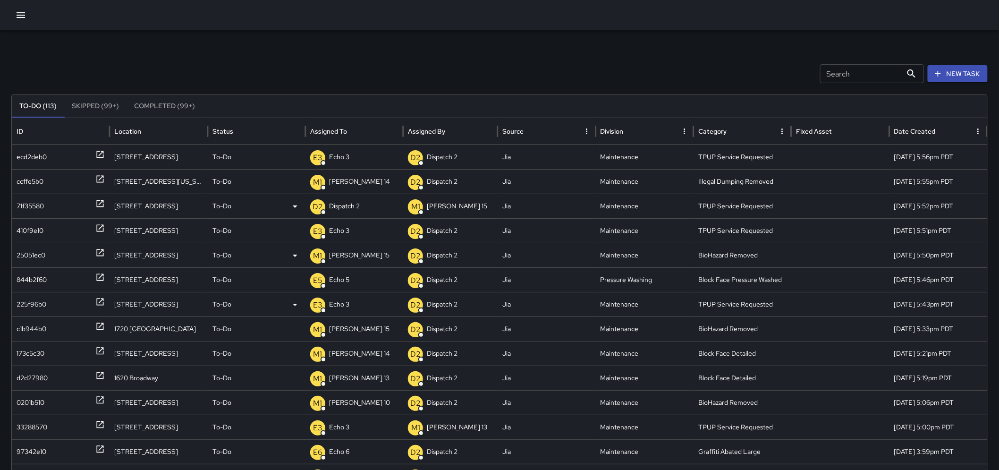
click at [340, 208] on p "Dispatch 2" at bounding box center [344, 206] width 31 height 24
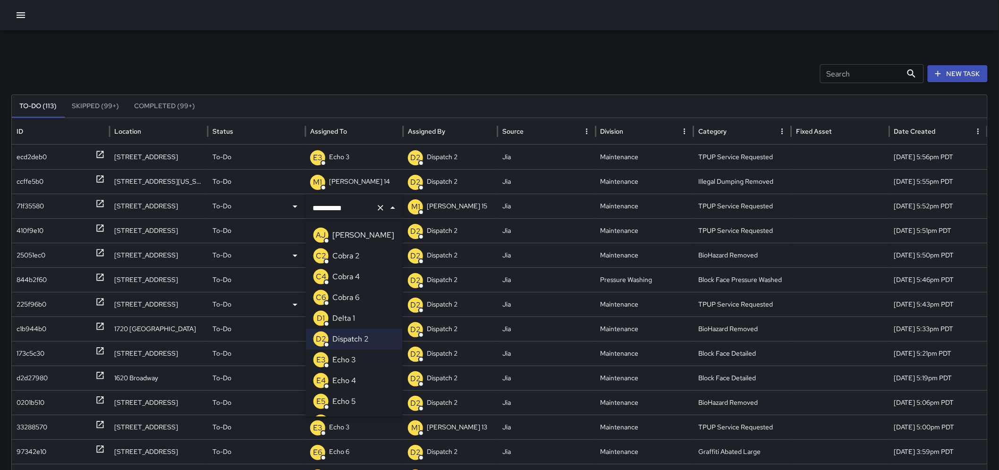
click at [333, 361] on p "Echo 3" at bounding box center [344, 359] width 24 height 11
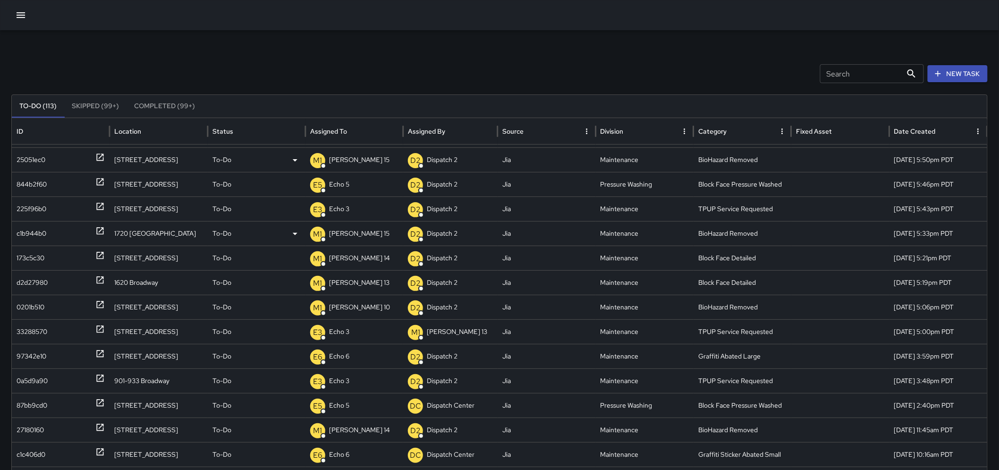
scroll to position [98, 0]
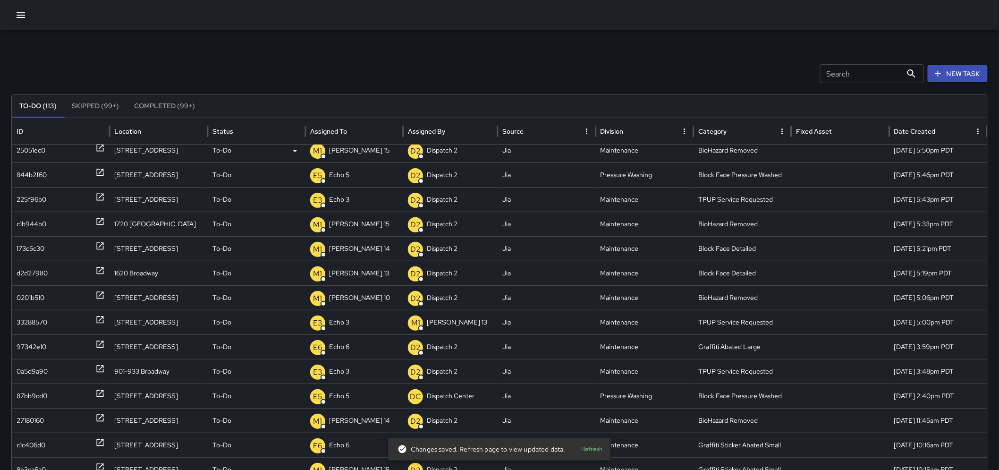
click at [596, 445] on button "Refresh" at bounding box center [592, 449] width 30 height 15
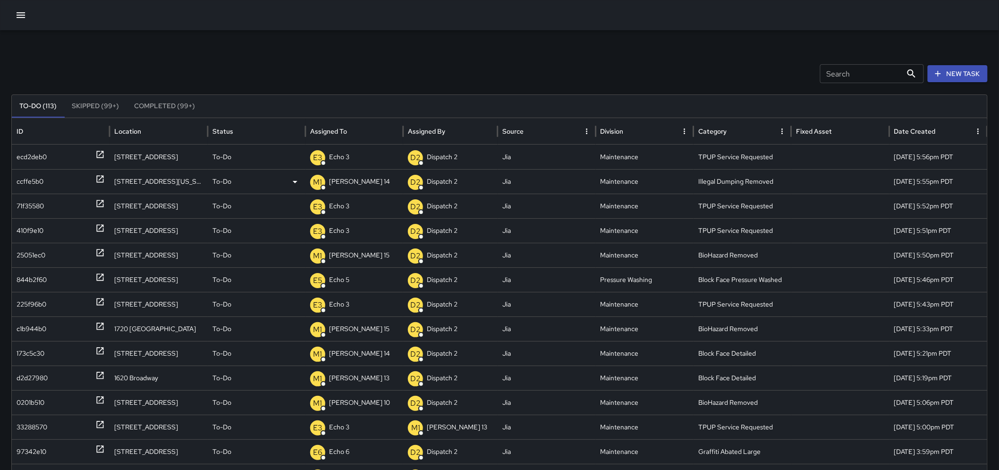
click at [97, 176] on icon at bounding box center [100, 179] width 7 height 7
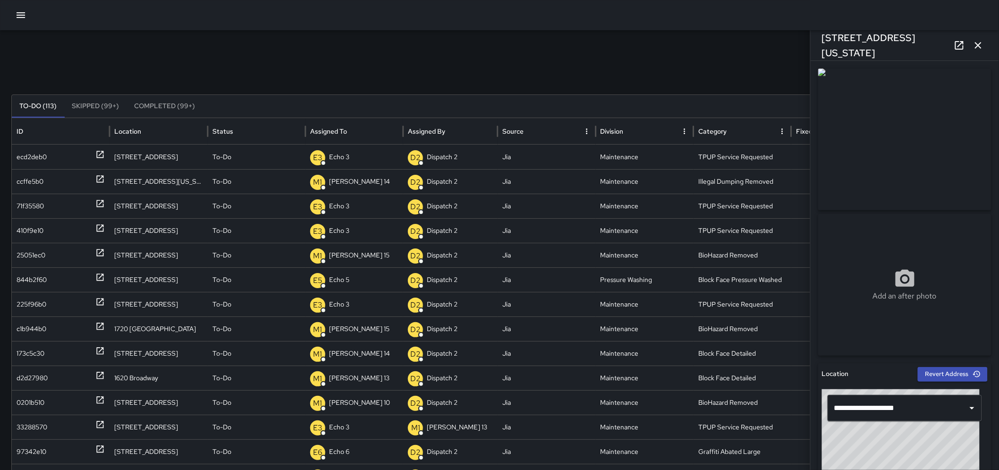
click at [979, 50] on icon "button" at bounding box center [977, 45] width 11 height 11
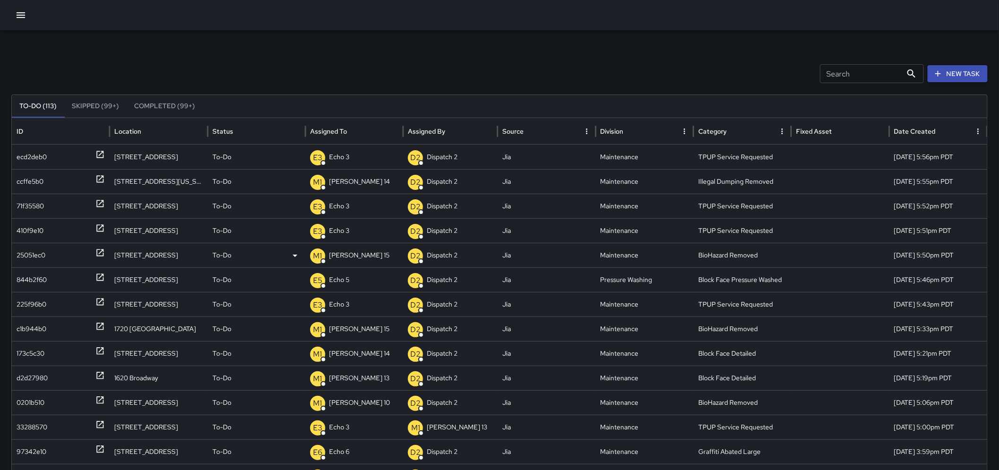
click at [99, 250] on icon at bounding box center [99, 252] width 9 height 9
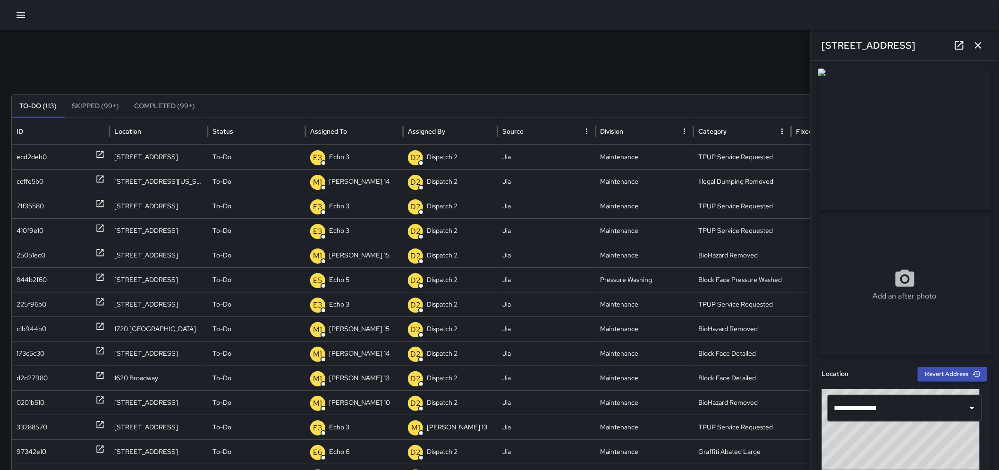
click at [976, 52] on button "button" at bounding box center [978, 45] width 19 height 19
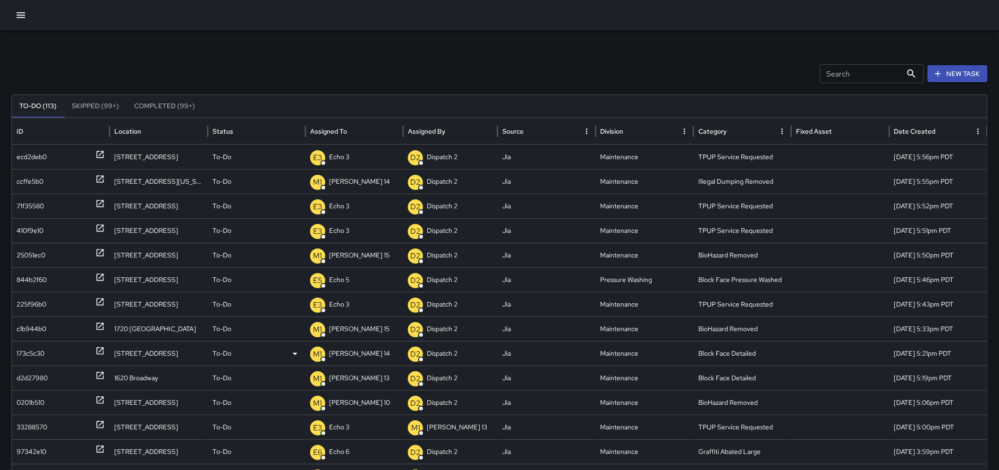
click at [99, 347] on icon at bounding box center [99, 350] width 9 height 9
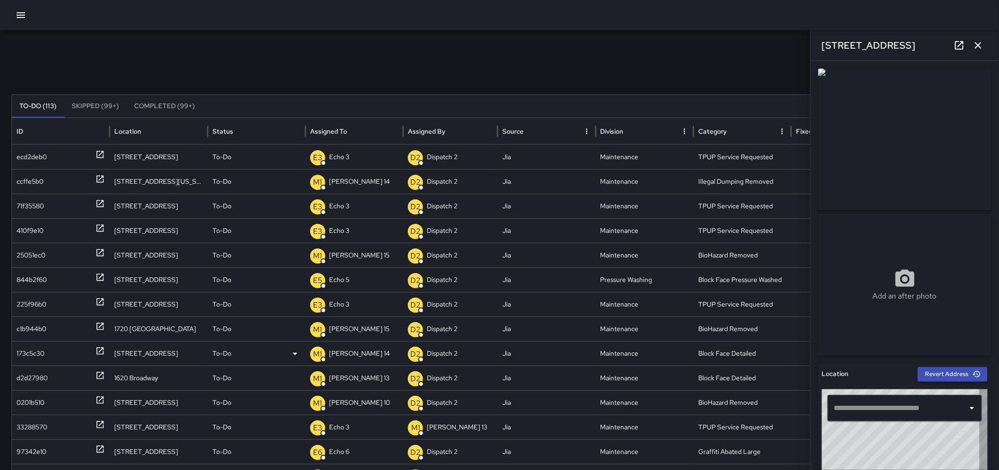
type input "**********"
click at [216, 355] on p "To-Do" at bounding box center [221, 353] width 19 height 24
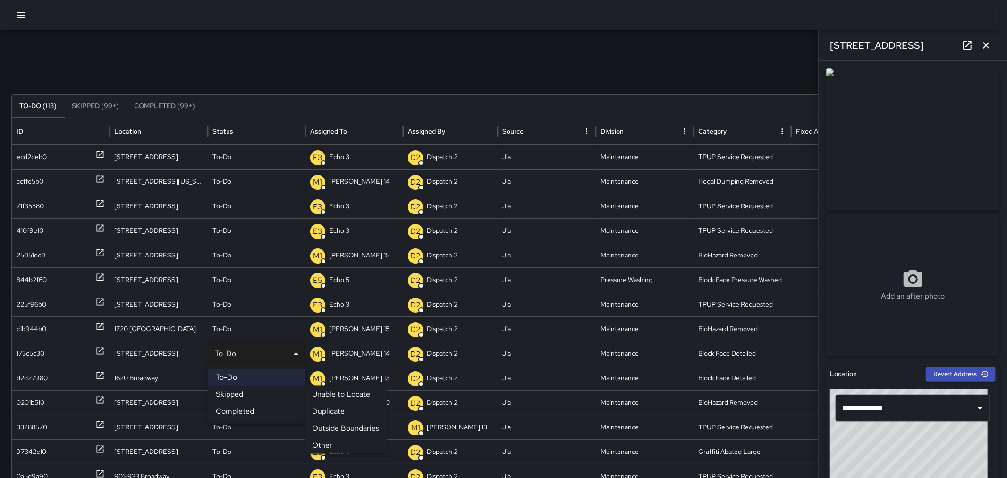
click at [234, 397] on li "Skipped" at bounding box center [256, 394] width 97 height 17
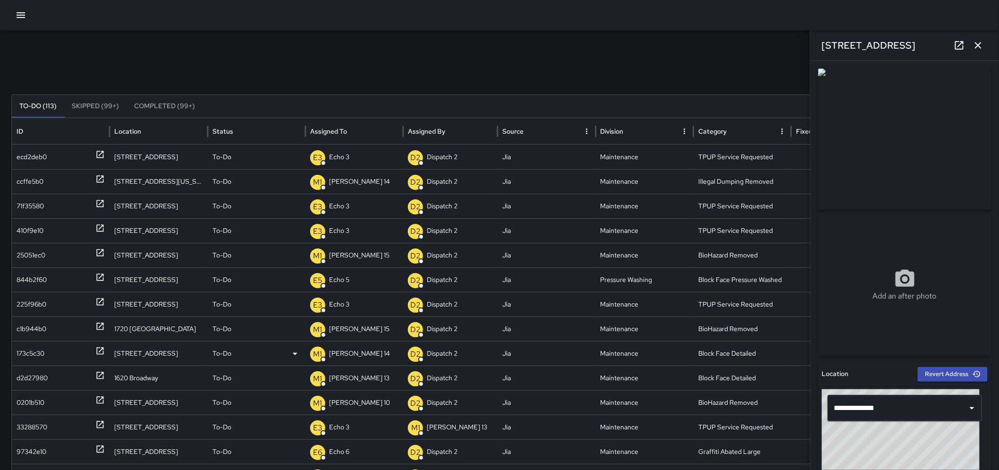
click at [985, 40] on button "button" at bounding box center [978, 45] width 19 height 19
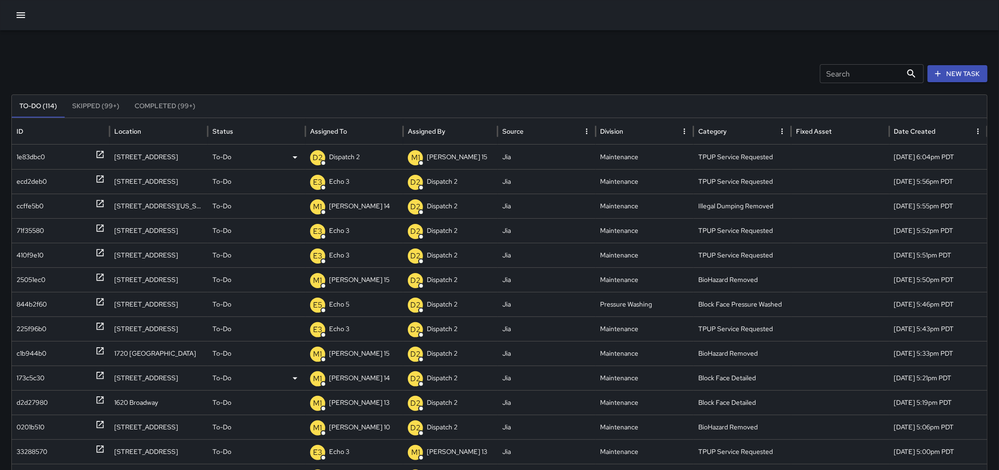
click at [364, 152] on div "D2 Dispatch 2" at bounding box center [354, 157] width 88 height 24
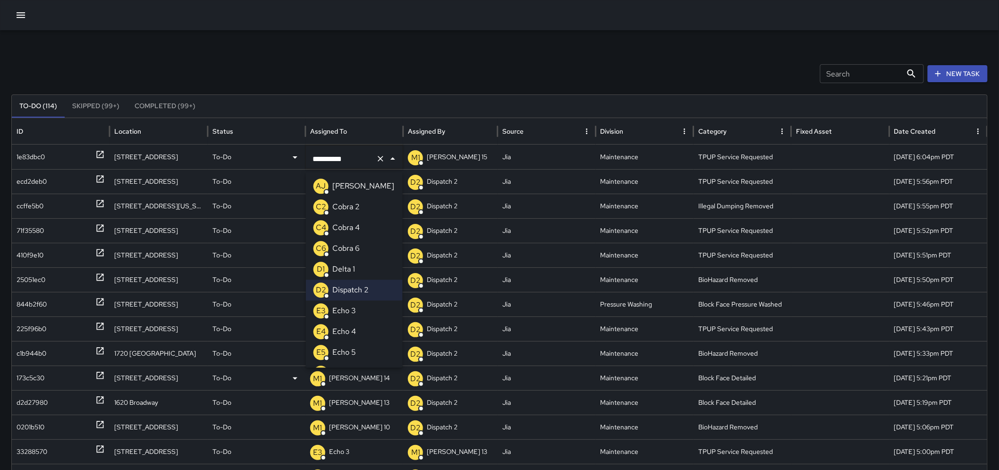
click at [366, 315] on li "E3 Echo 3" at bounding box center [354, 310] width 97 height 21
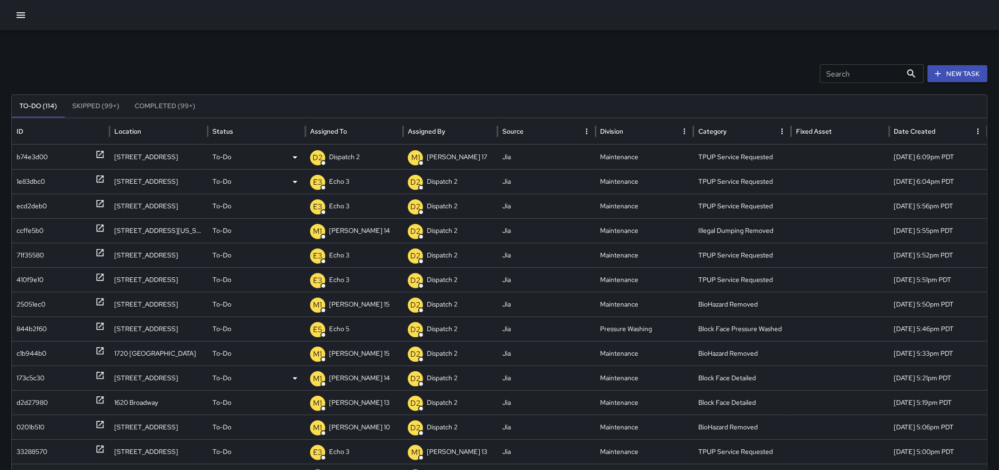
click at [351, 157] on p "Dispatch 2" at bounding box center [344, 157] width 31 height 24
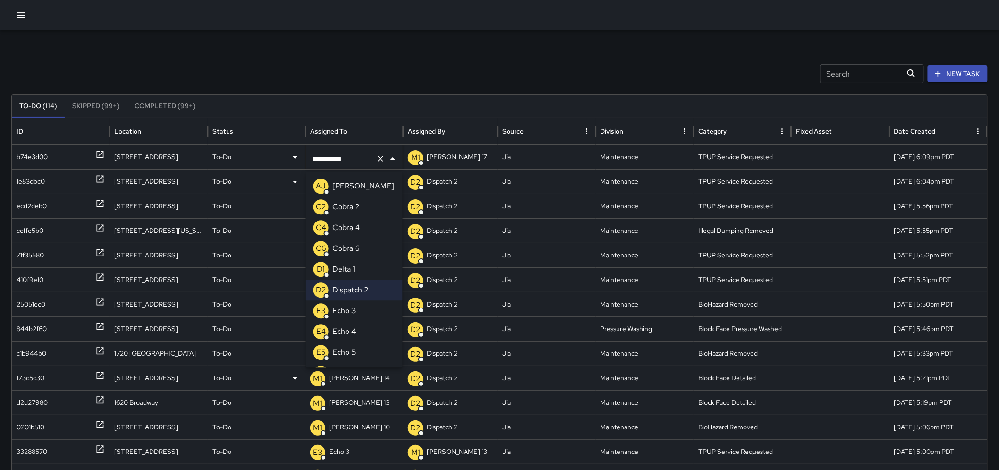
click at [350, 308] on p "Echo 3" at bounding box center [344, 310] width 24 height 11
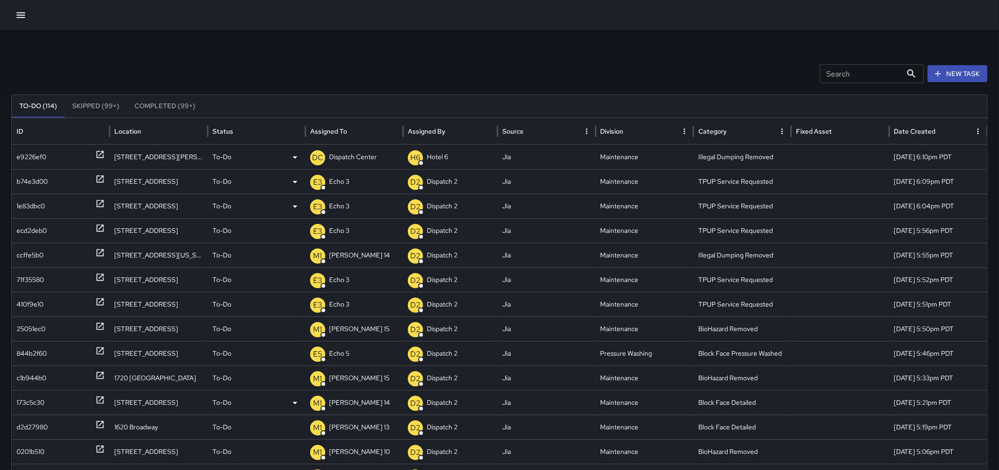
click at [104, 159] on div at bounding box center [99, 157] width 9 height 24
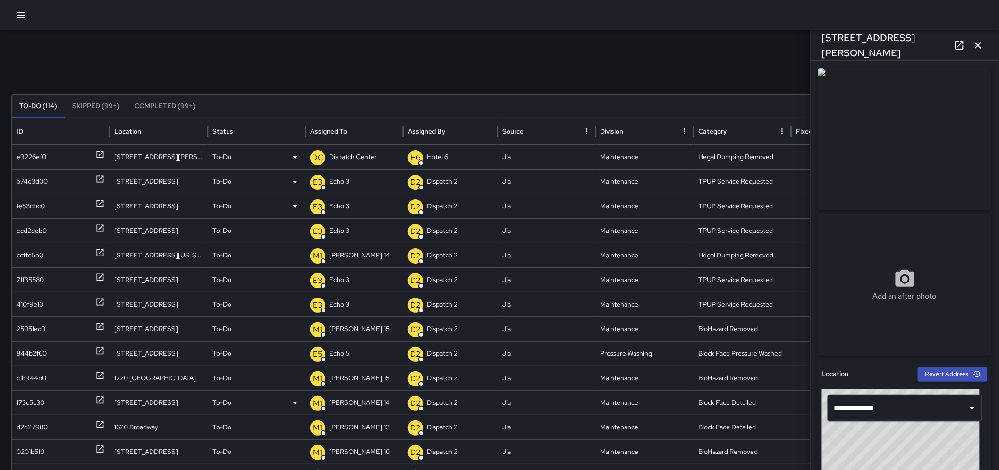
click at [374, 157] on p "Dispatch Center" at bounding box center [353, 157] width 48 height 24
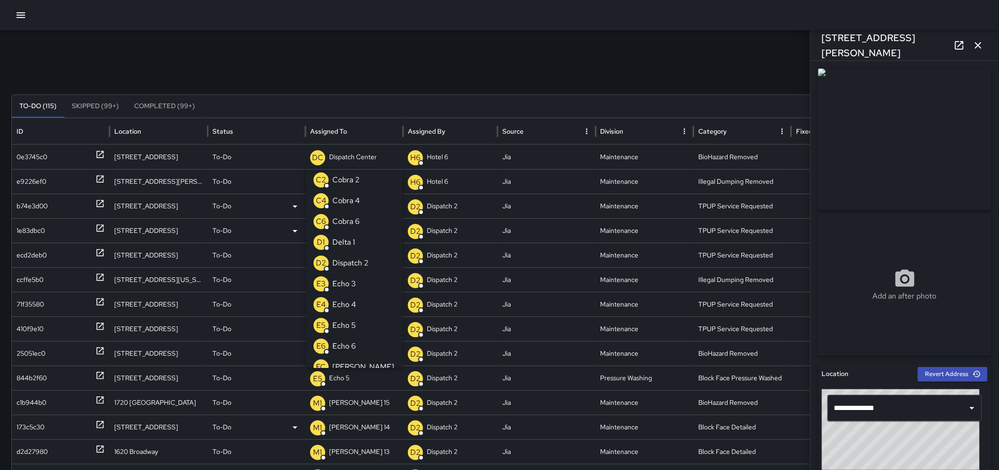
scroll to position [52, 0]
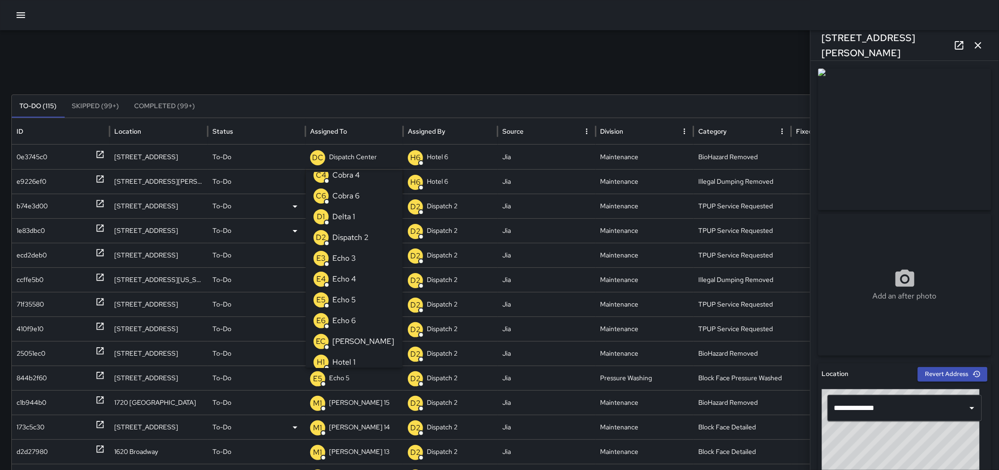
click at [346, 259] on p "Echo 3" at bounding box center [344, 258] width 24 height 11
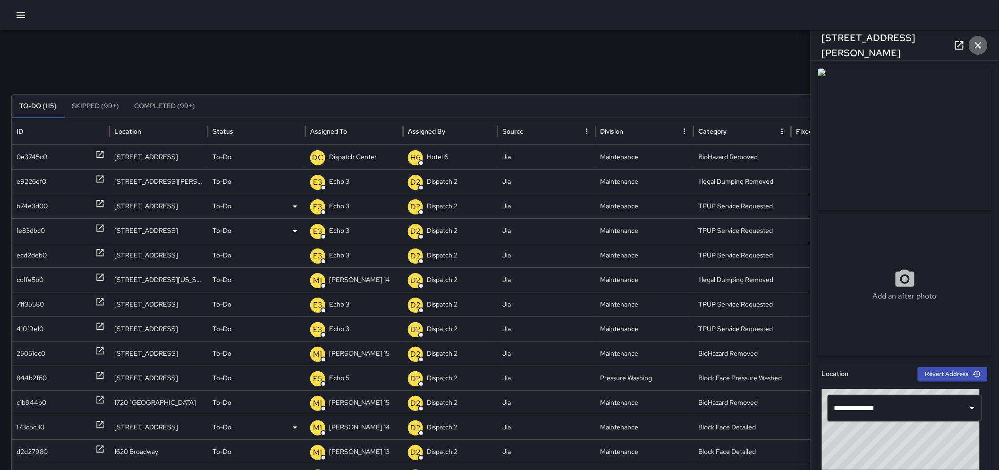
click at [982, 42] on icon "button" at bounding box center [977, 45] width 11 height 11
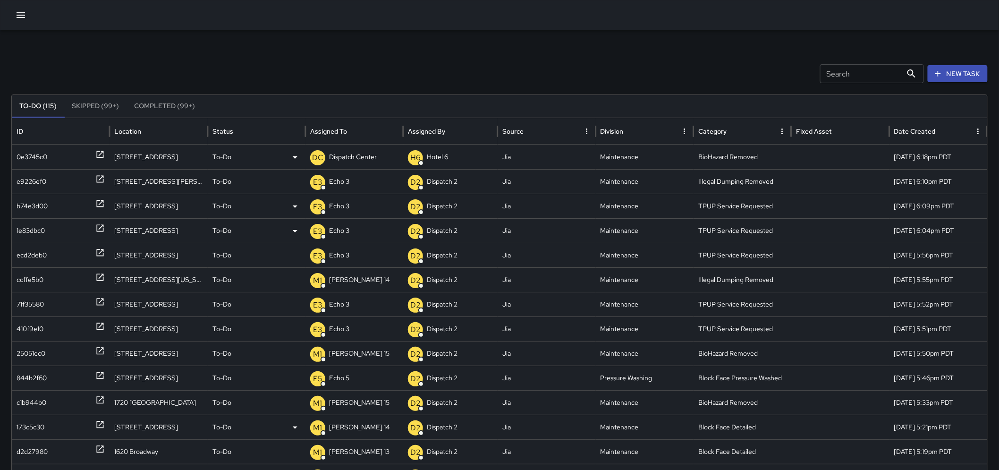
click at [106, 152] on div "0e3745c0" at bounding box center [61, 156] width 98 height 25
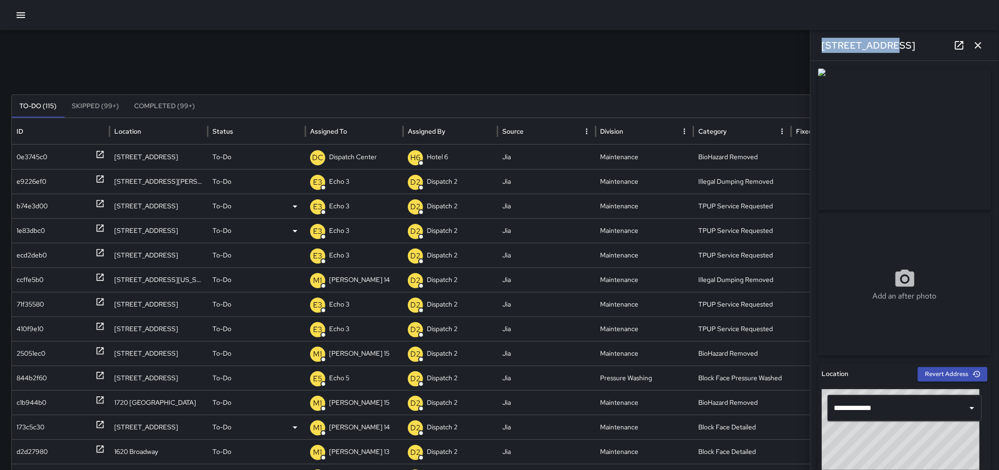
drag, startPoint x: 893, startPoint y: 50, endPoint x: 823, endPoint y: 55, distance: 71.0
click at [823, 55] on div "[STREET_ADDRESS]" at bounding box center [904, 45] width 188 height 30
copy h6 "[STREET_ADDRESS]"
click at [958, 51] on icon at bounding box center [958, 45] width 11 height 11
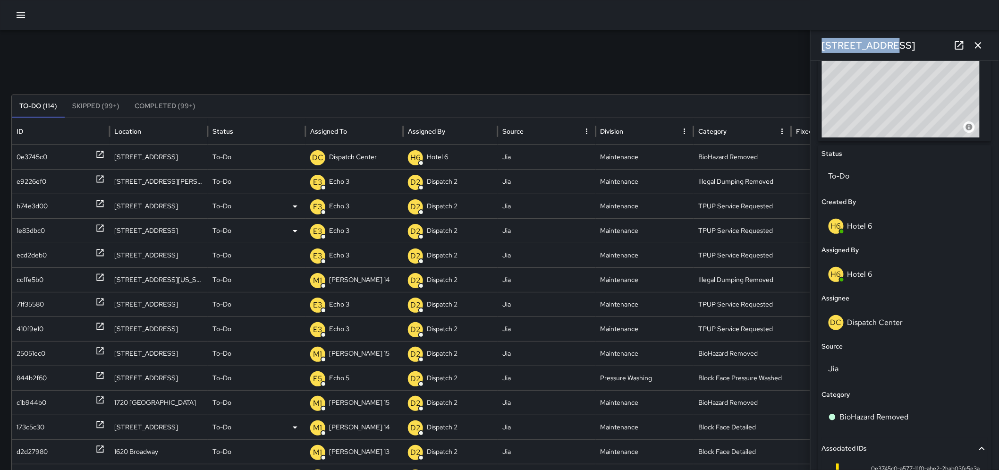
scroll to position [384, 0]
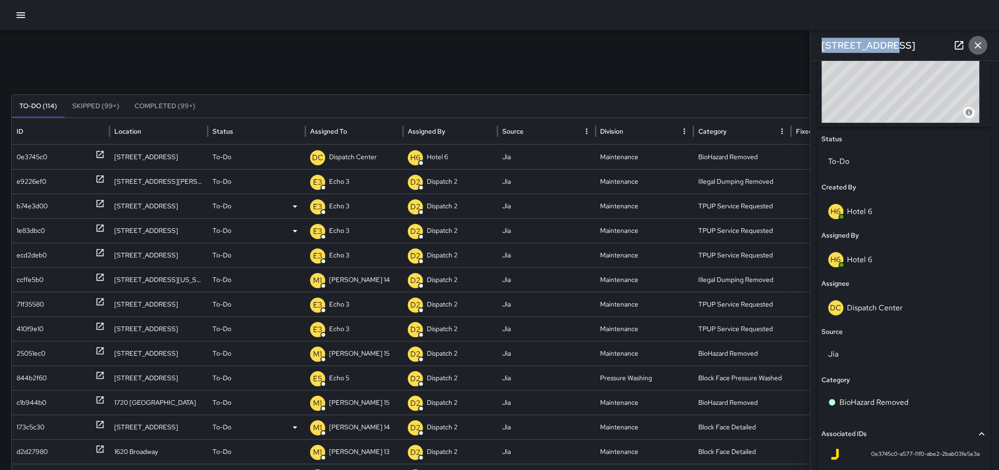
click at [978, 49] on icon "button" at bounding box center [977, 45] width 11 height 11
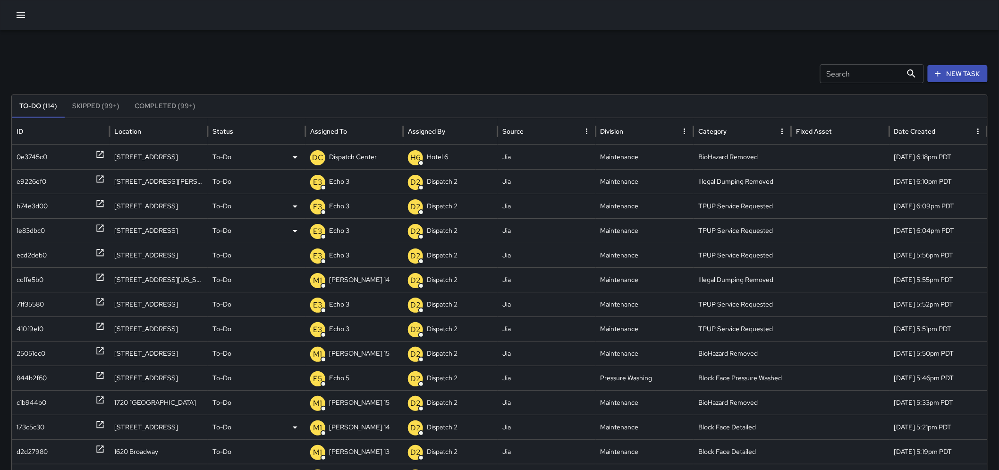
click at [355, 152] on p "Dispatch Center" at bounding box center [353, 157] width 48 height 24
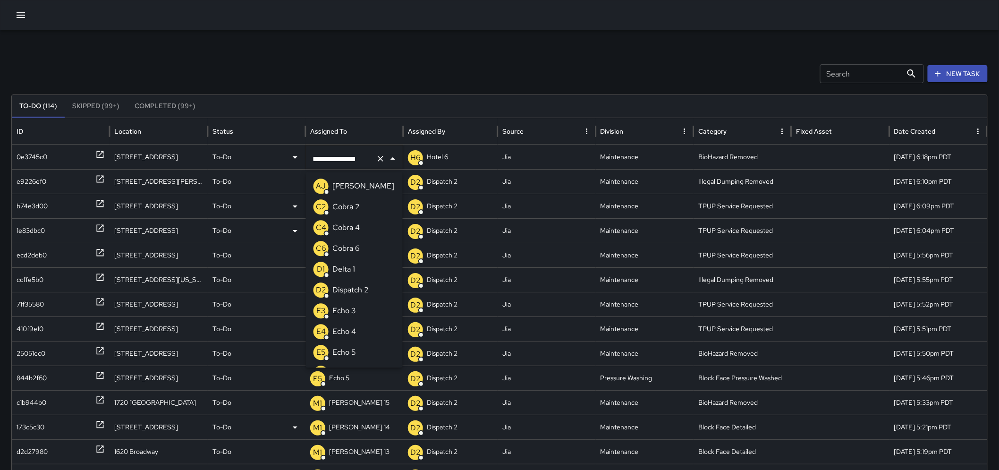
scroll to position [635, 0]
drag, startPoint x: 371, startPoint y: 161, endPoint x: 295, endPoint y: 164, distance: 75.6
click at [295, 164] on div "**********" at bounding box center [503, 156] width 983 height 25
type input "*"
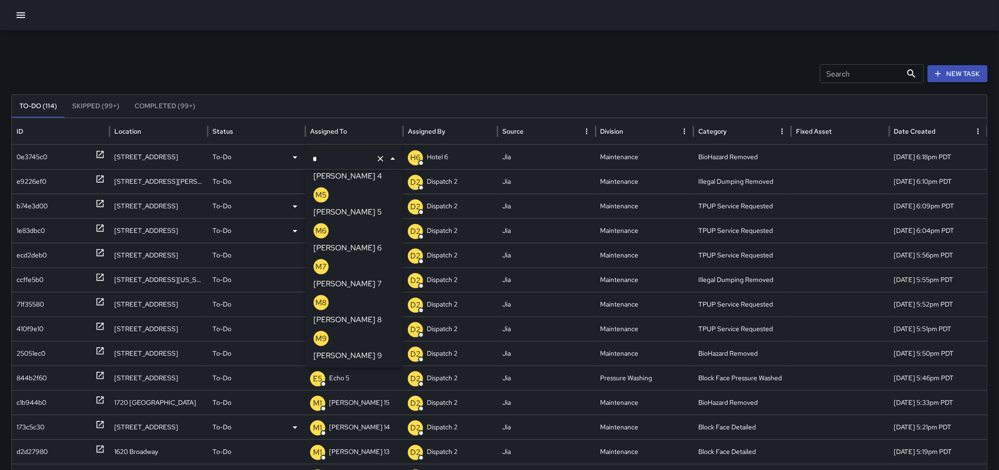
scroll to position [3, 0]
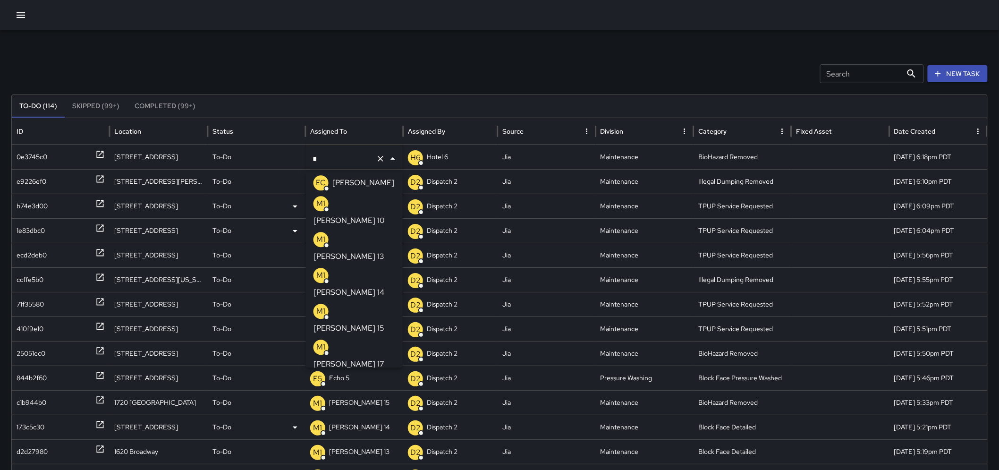
click at [357, 301] on li "M1 Mike 15" at bounding box center [354, 319] width 97 height 36
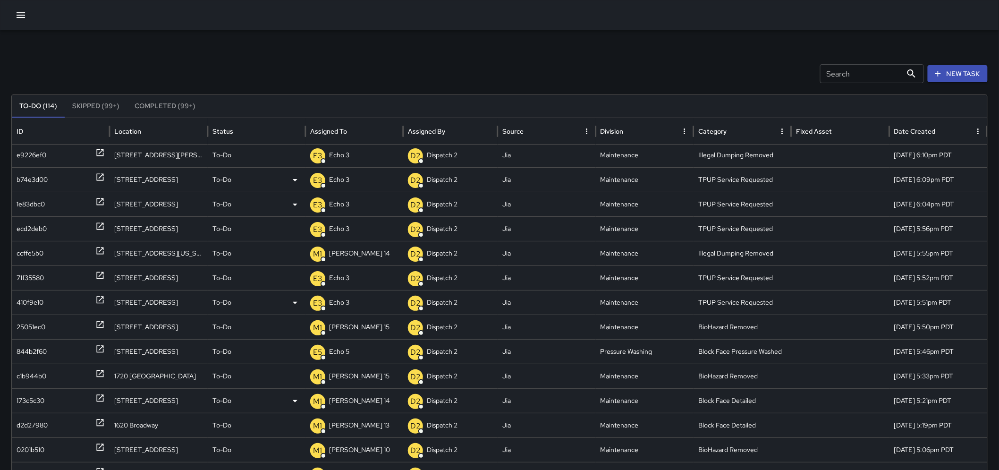
scroll to position [49, 0]
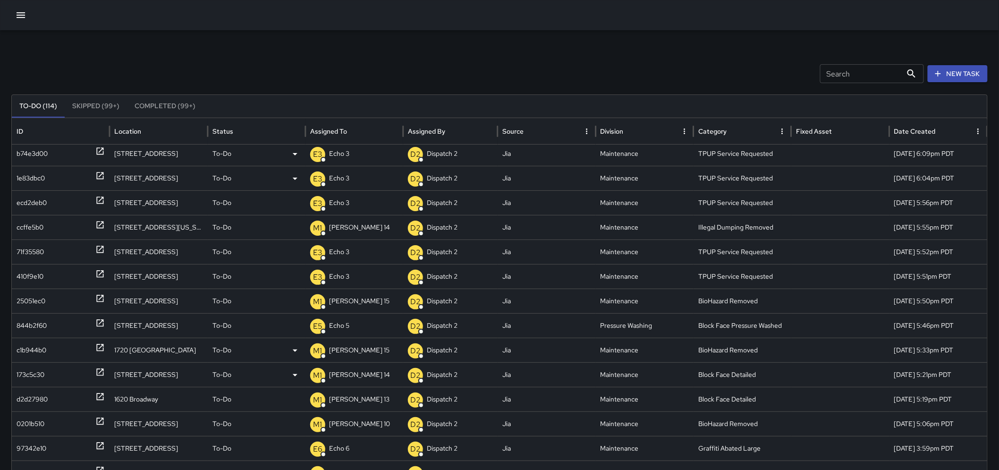
click at [102, 346] on icon at bounding box center [99, 347] width 9 height 9
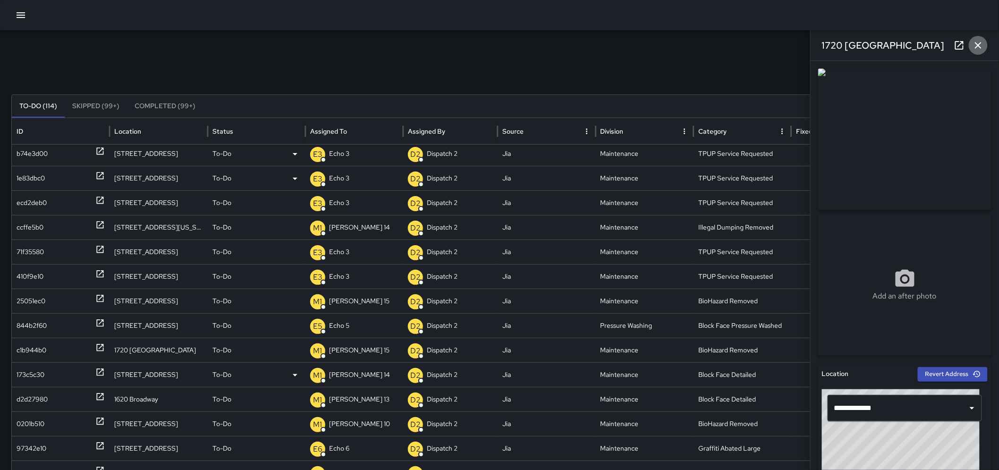
click at [979, 47] on icon "button" at bounding box center [977, 45] width 11 height 11
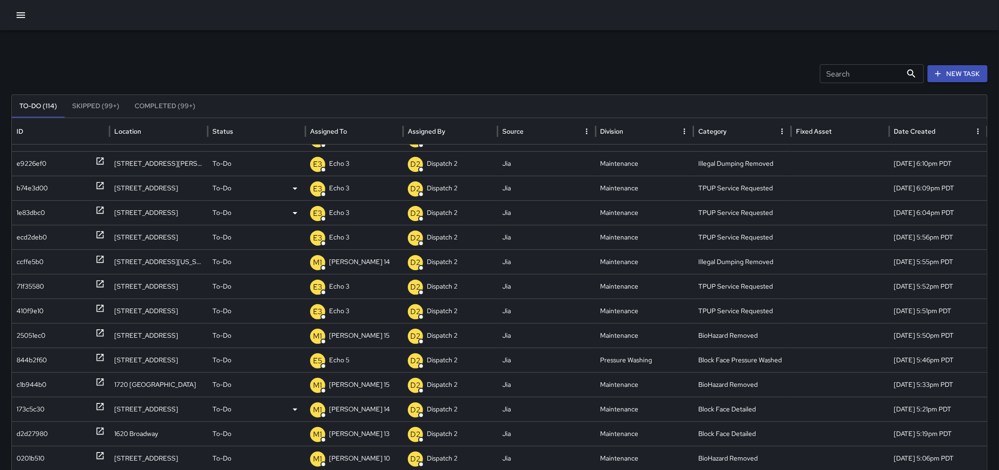
scroll to position [0, 0]
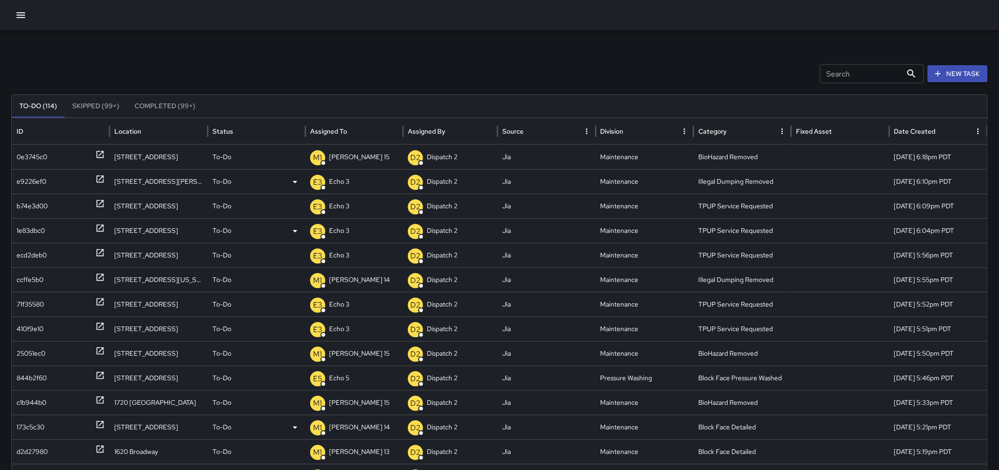
click at [96, 181] on icon at bounding box center [99, 178] width 9 height 9
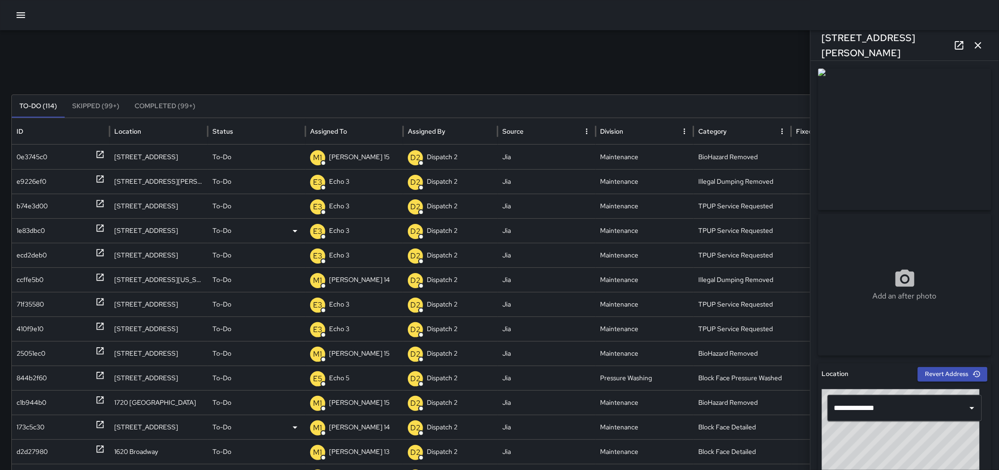
click at [960, 49] on icon at bounding box center [959, 45] width 8 height 8
click at [984, 46] on icon "button" at bounding box center [977, 45] width 11 height 11
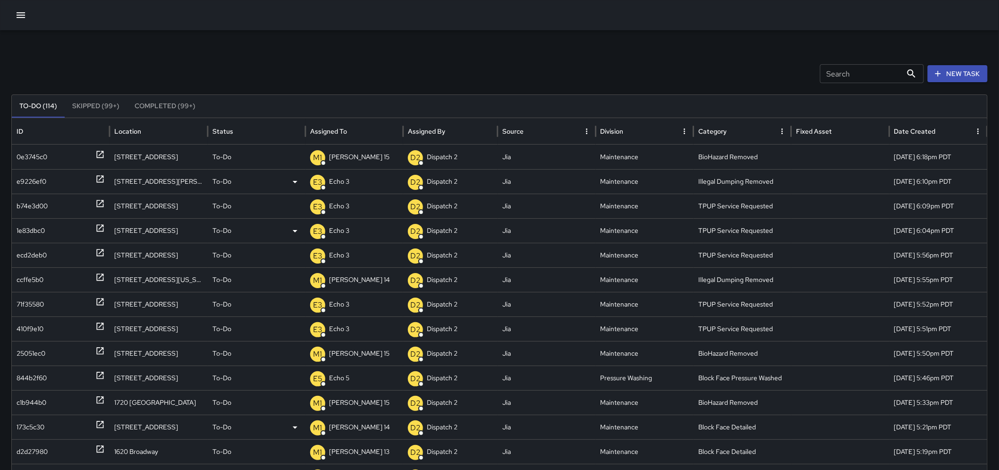
click at [100, 178] on icon at bounding box center [99, 178] width 9 height 9
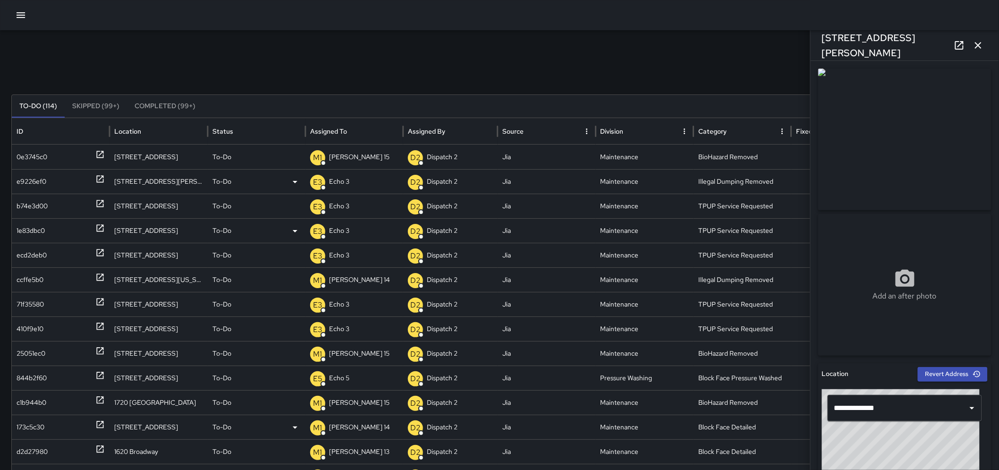
click at [223, 177] on p "To-Do" at bounding box center [221, 181] width 19 height 24
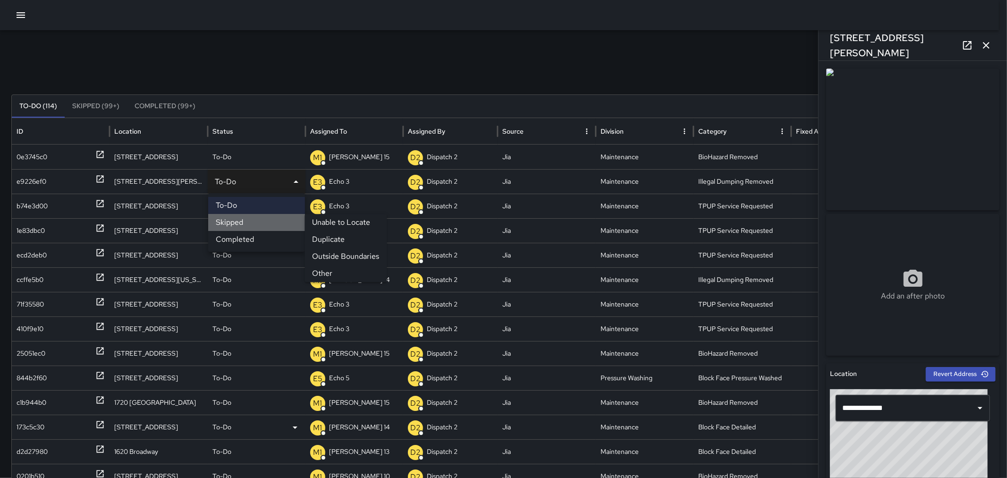
click at [232, 222] on li "Skipped" at bounding box center [256, 222] width 97 height 17
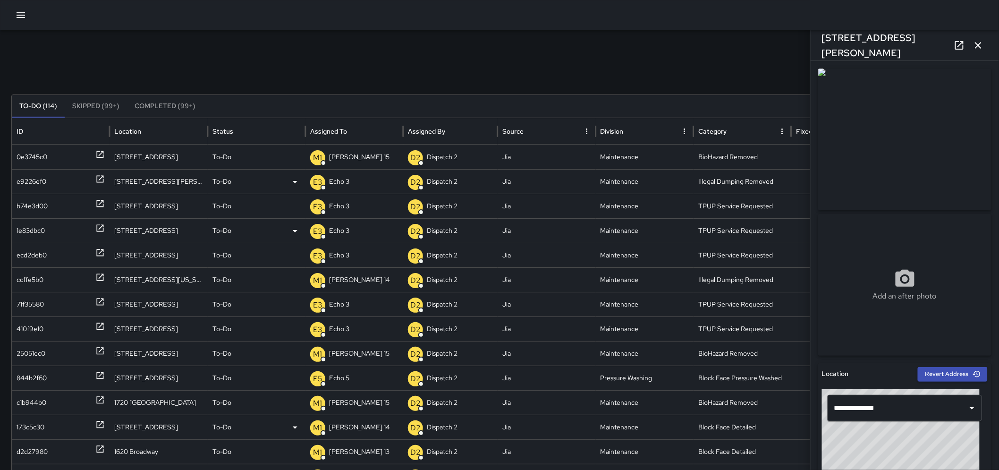
click at [977, 48] on icon "button" at bounding box center [977, 45] width 11 height 11
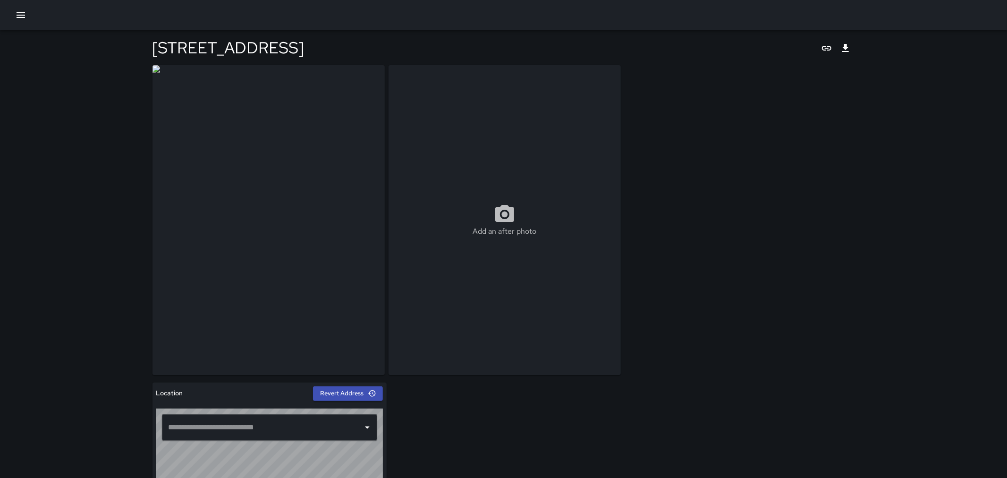
type input "**********"
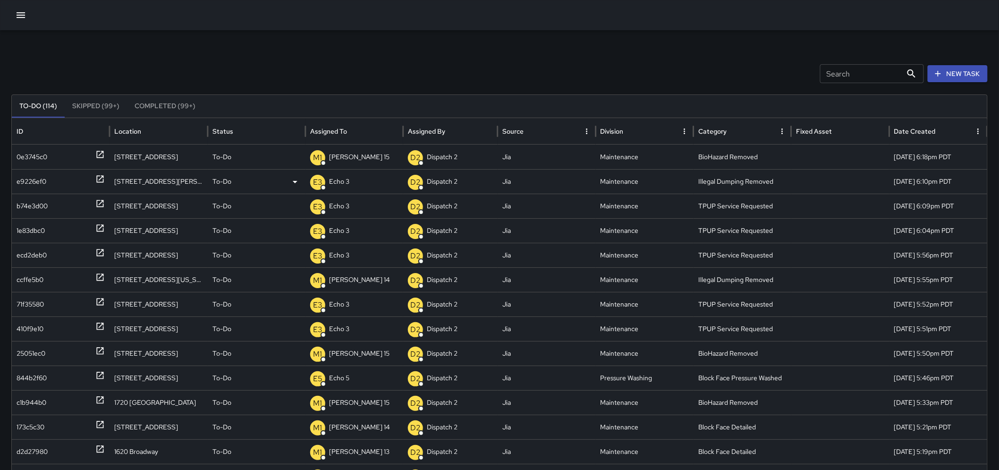
click at [218, 183] on p "To-Do" at bounding box center [221, 181] width 19 height 24
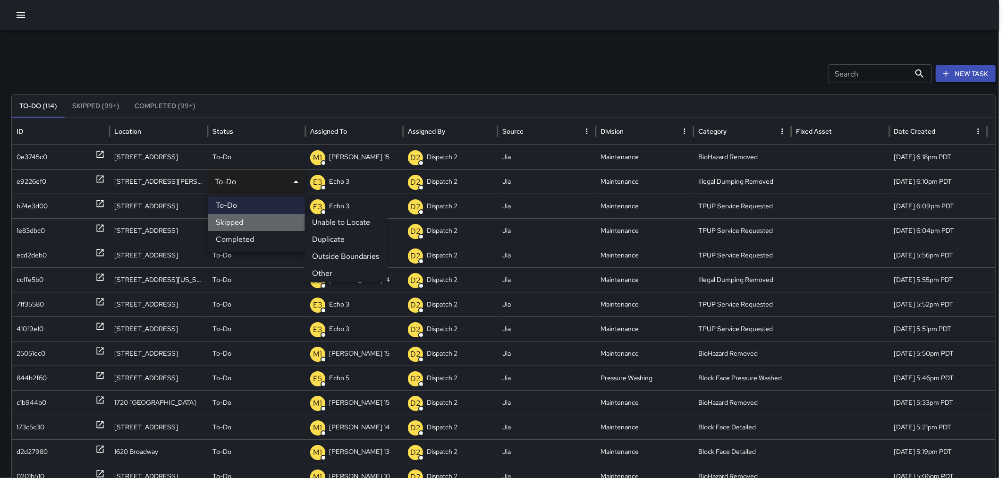
click at [240, 223] on li "Skipped" at bounding box center [256, 222] width 97 height 17
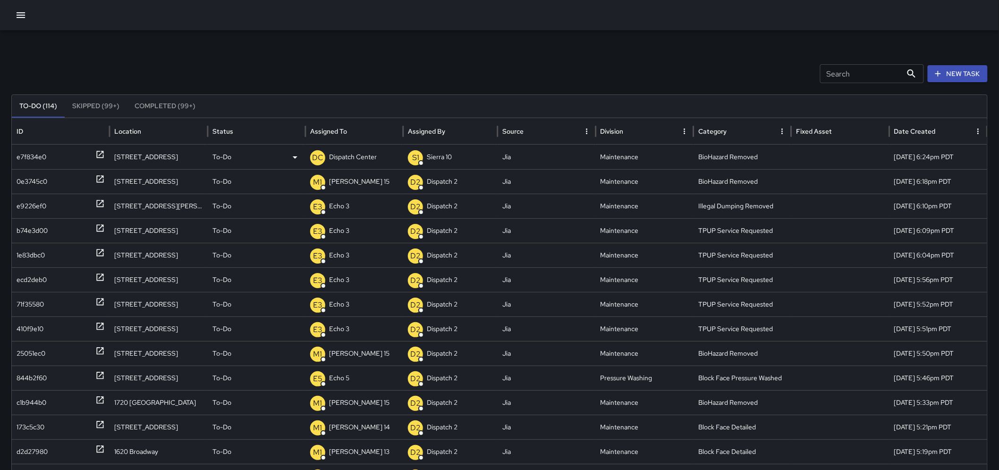
click at [96, 158] on icon at bounding box center [99, 154] width 9 height 9
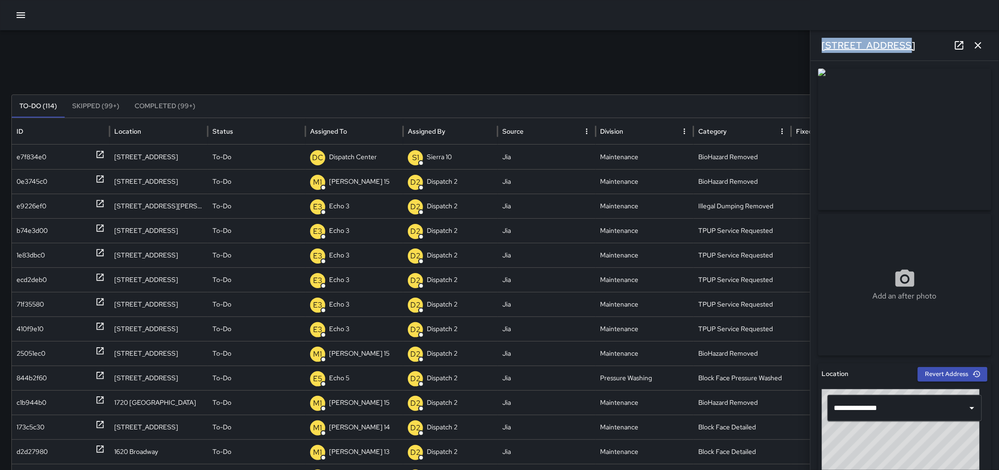
drag, startPoint x: 894, startPoint y: 44, endPoint x: 822, endPoint y: 48, distance: 72.8
click at [822, 48] on div "[STREET_ADDRESS]" at bounding box center [904, 45] width 188 height 30
copy h6 "[STREET_ADDRESS]"
click at [980, 50] on icon "button" at bounding box center [977, 45] width 11 height 11
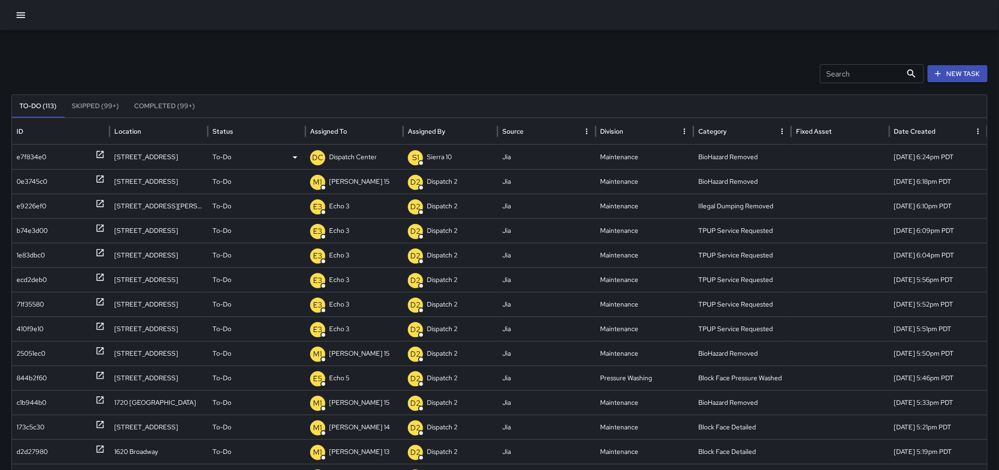
click at [360, 155] on p "Dispatch Center" at bounding box center [353, 157] width 48 height 24
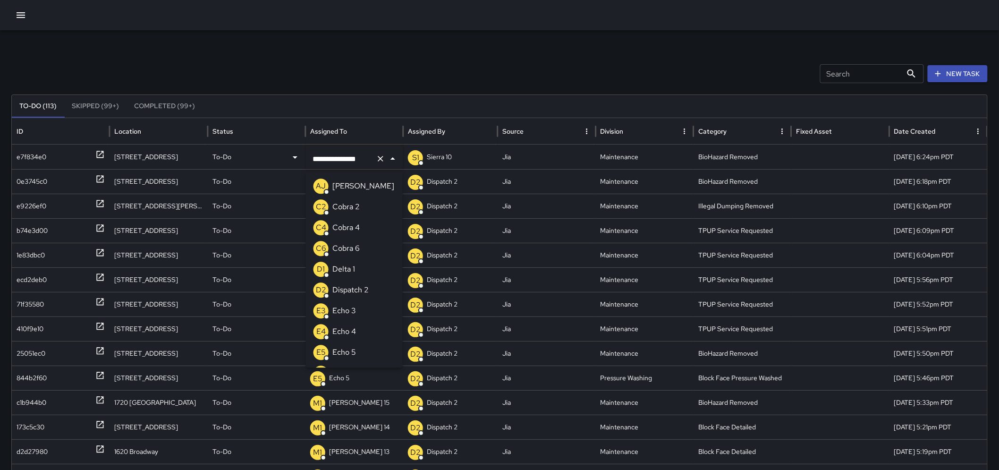
scroll to position [615, 0]
drag, startPoint x: 359, startPoint y: 161, endPoint x: 299, endPoint y: 161, distance: 59.9
click at [299, 161] on div "**********" at bounding box center [503, 156] width 983 height 25
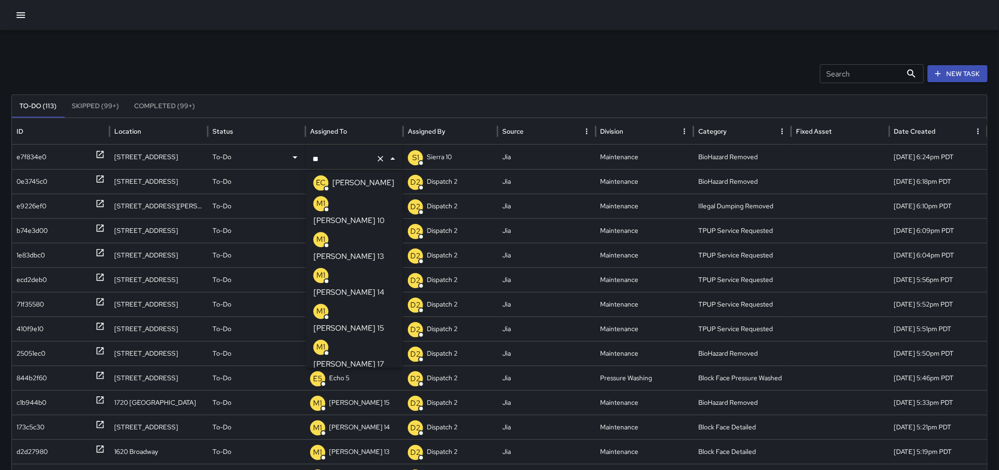
type input "***"
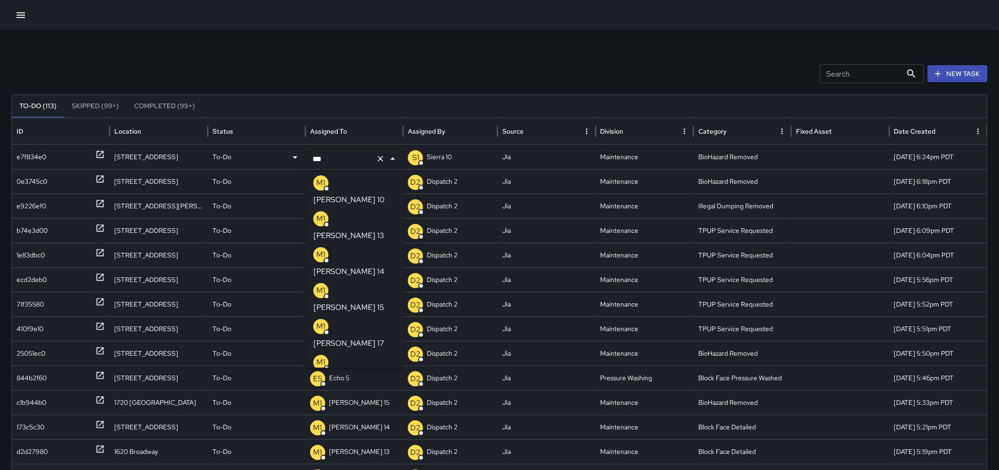
scroll to position [0, 0]
click at [351, 305] on p "[PERSON_NAME] 15" at bounding box center [348, 310] width 71 height 11
